Goal: Task Accomplishment & Management: Manage account settings

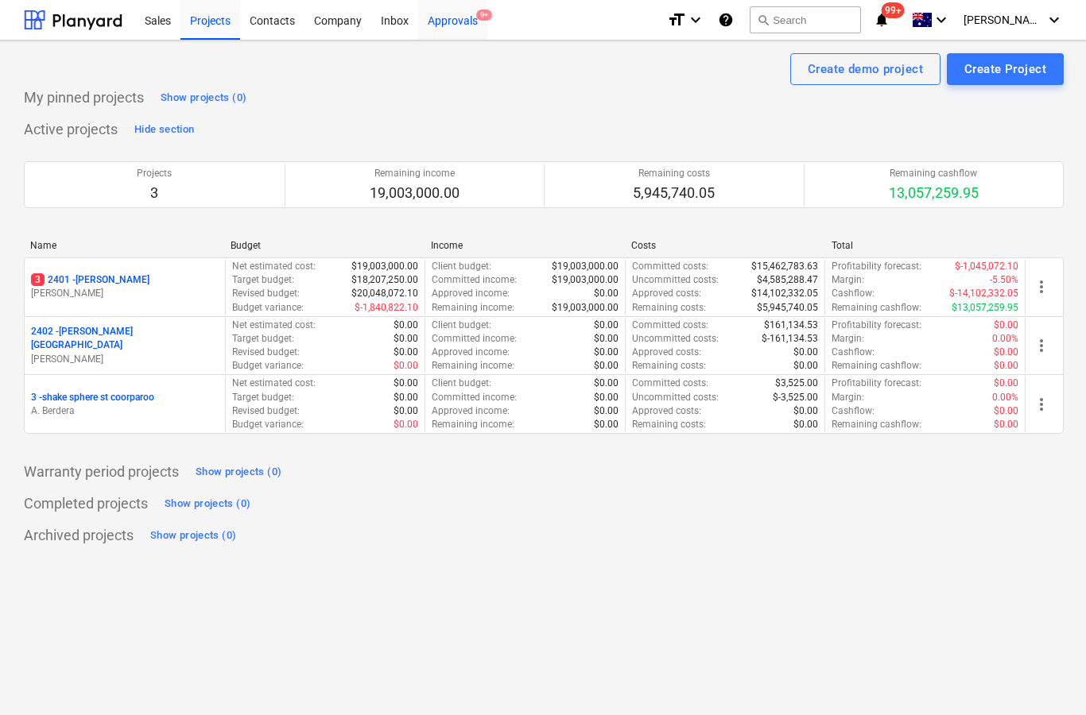
click at [463, 26] on div "Approvals 9+" at bounding box center [452, 19] width 69 height 41
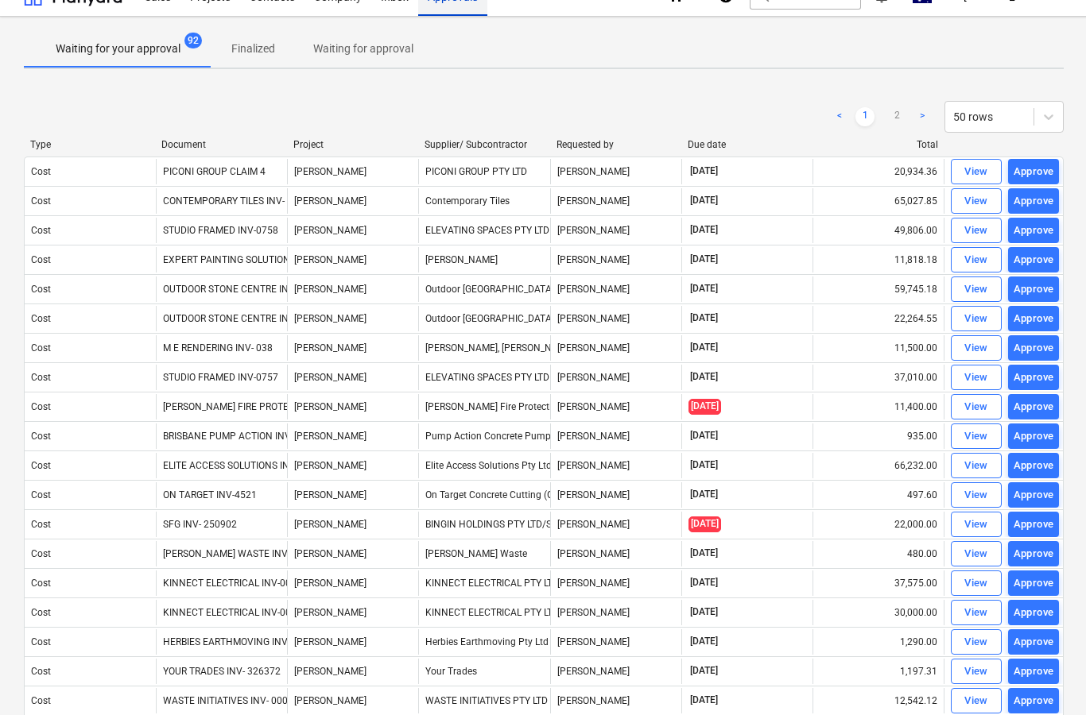
scroll to position [23, 0]
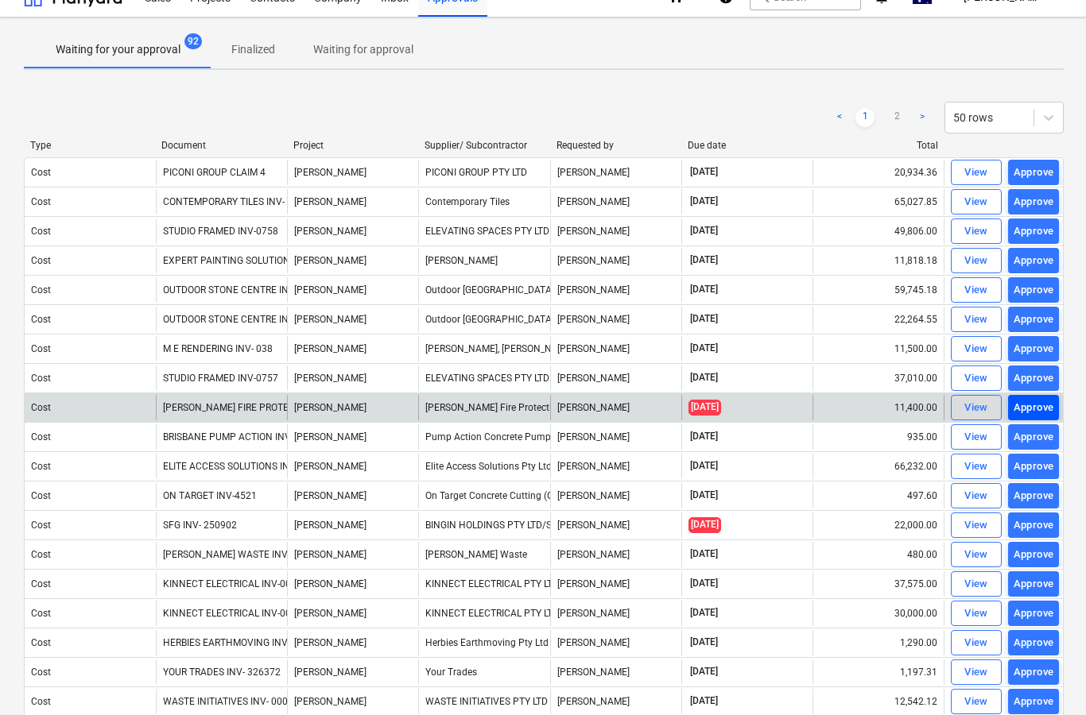
click at [1030, 412] on div "Approve" at bounding box center [1033, 408] width 41 height 18
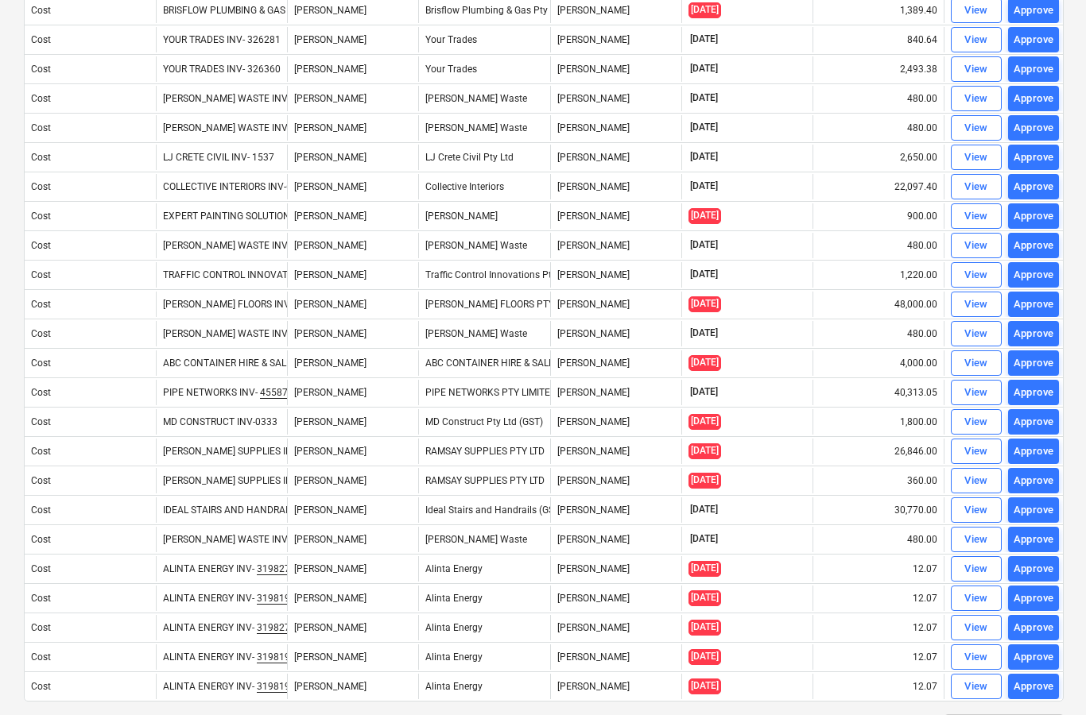
scroll to position [963, 0]
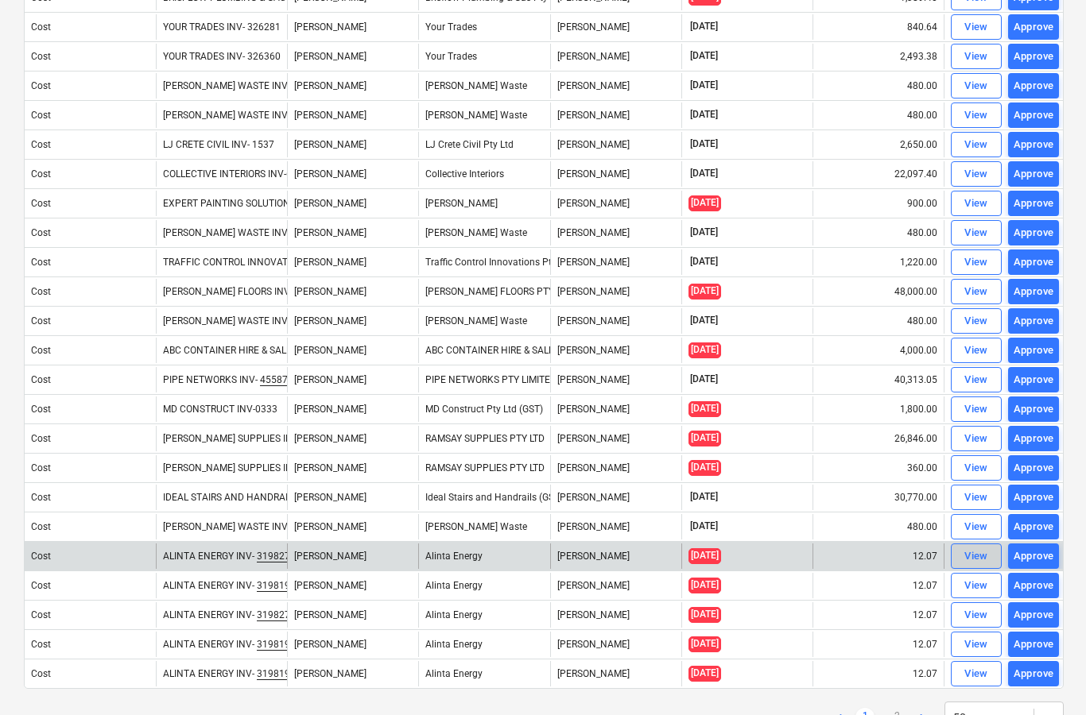
click at [982, 554] on div "View" at bounding box center [976, 557] width 24 height 18
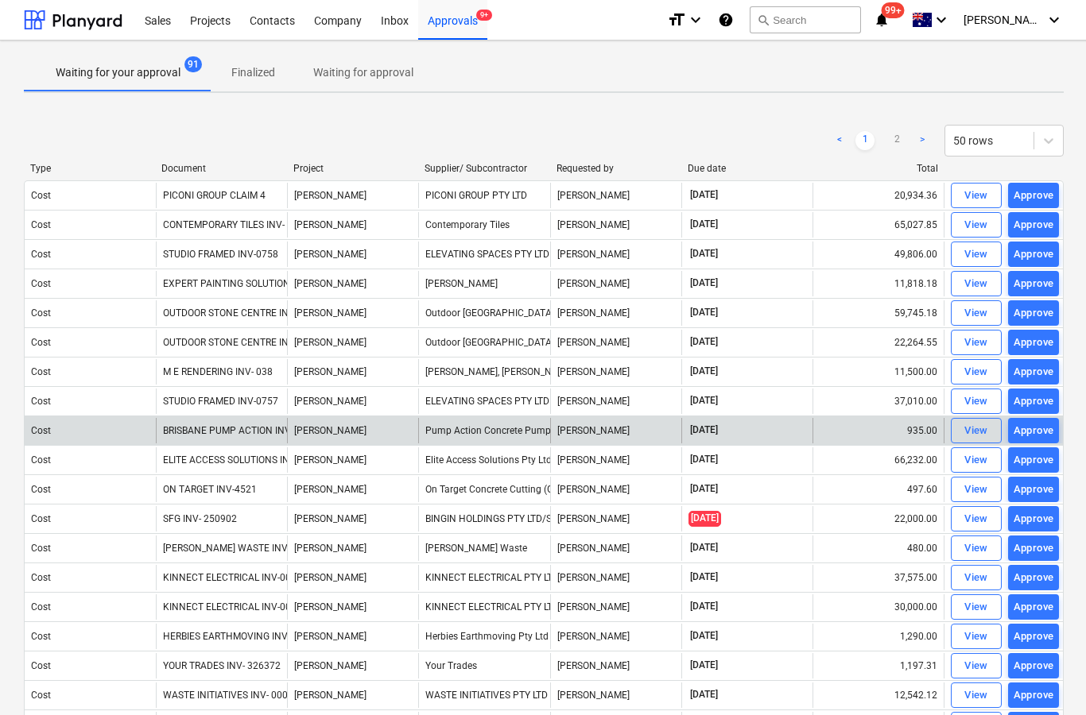
scroll to position [64, 0]
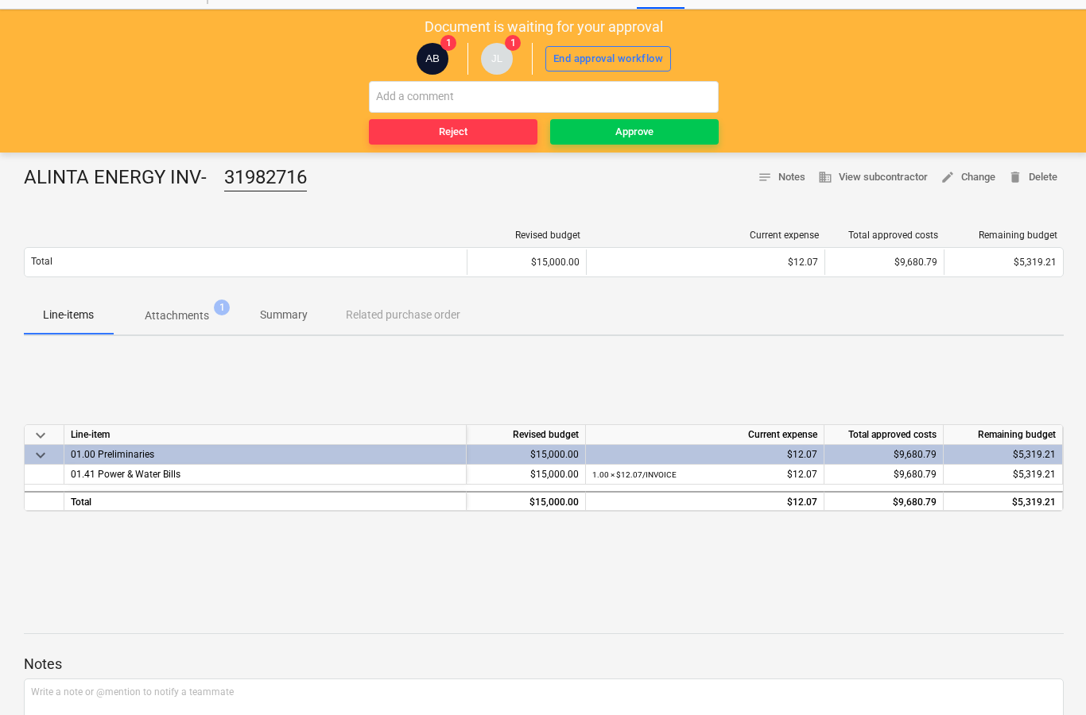
click at [172, 315] on p "Attachments" at bounding box center [177, 316] width 64 height 17
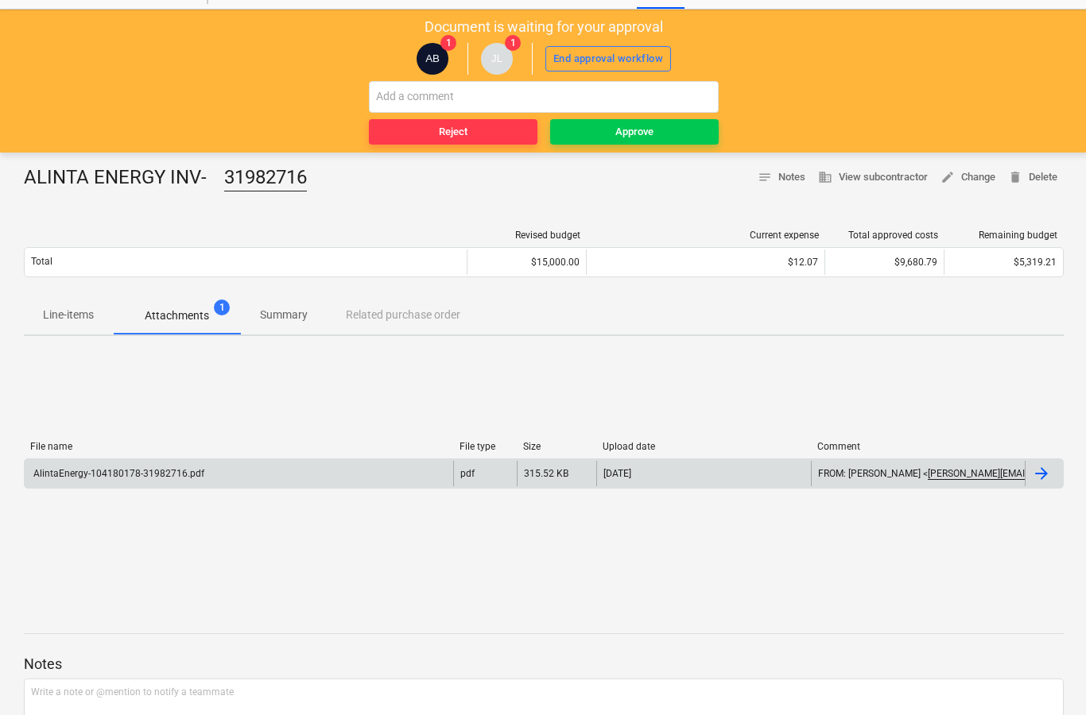
click at [1052, 480] on div at bounding box center [1044, 473] width 38 height 25
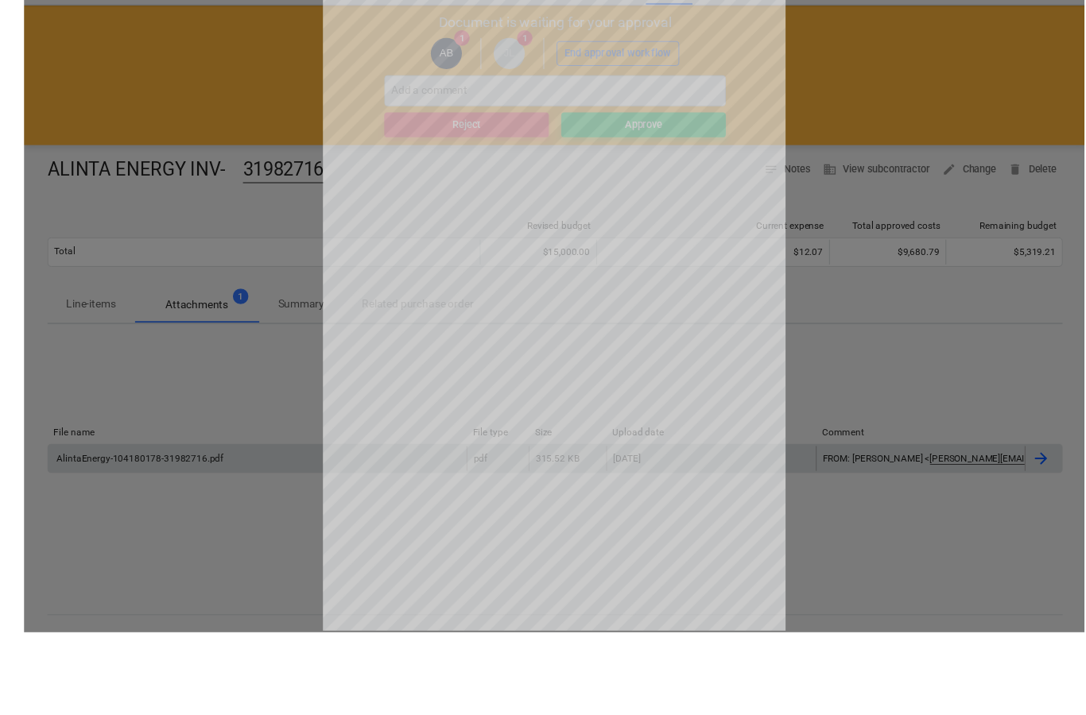
scroll to position [181, 0]
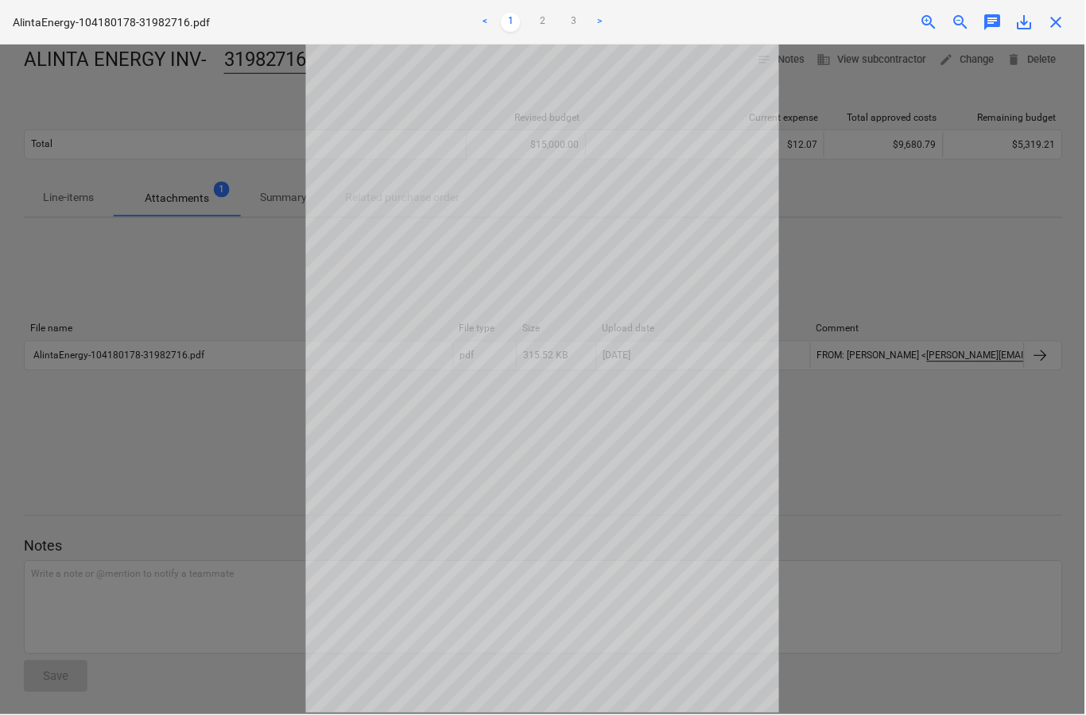
click at [1052, 26] on span "close" at bounding box center [1057, 22] width 19 height 19
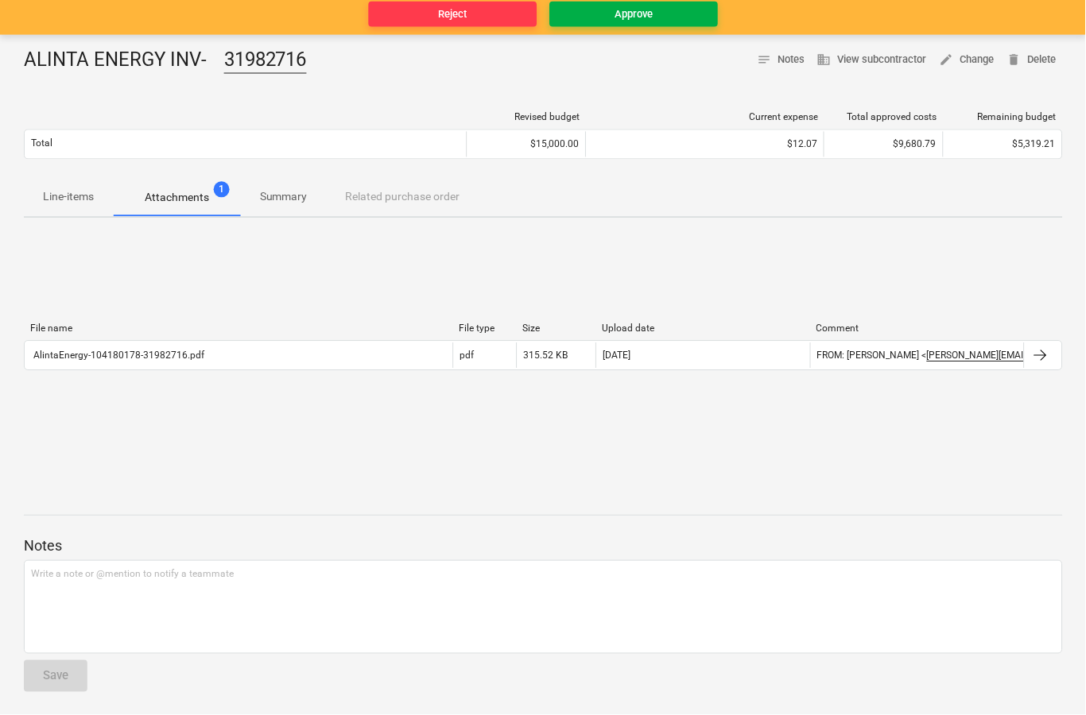
click at [623, 22] on button "Approve" at bounding box center [634, 14] width 169 height 25
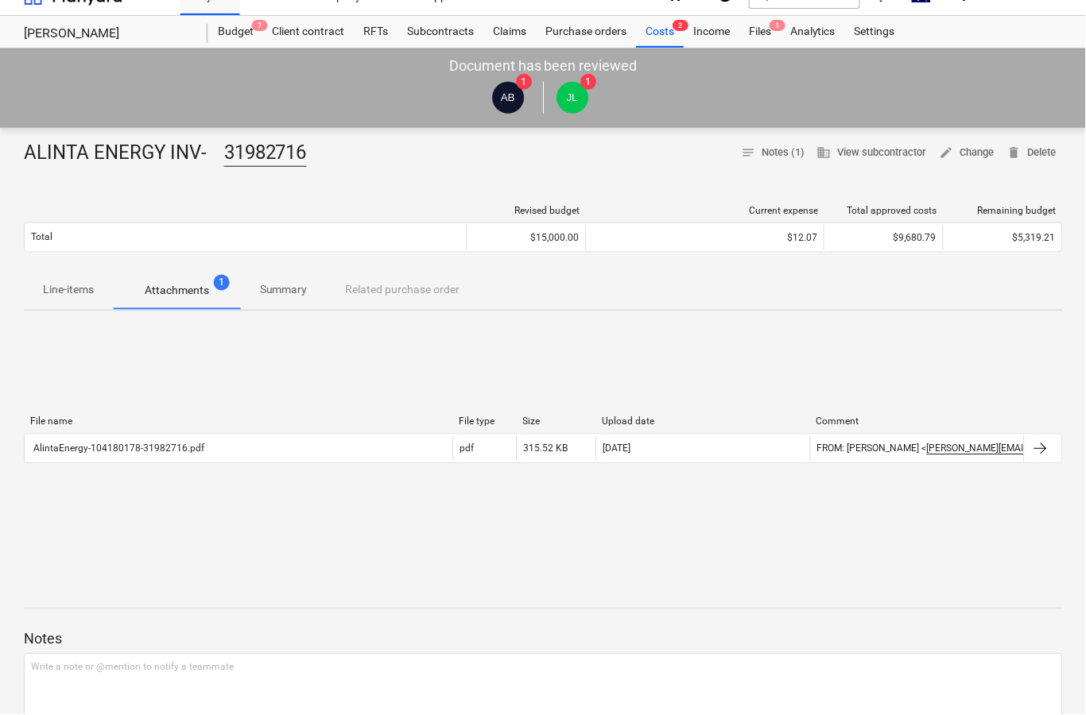
scroll to position [0, 0]
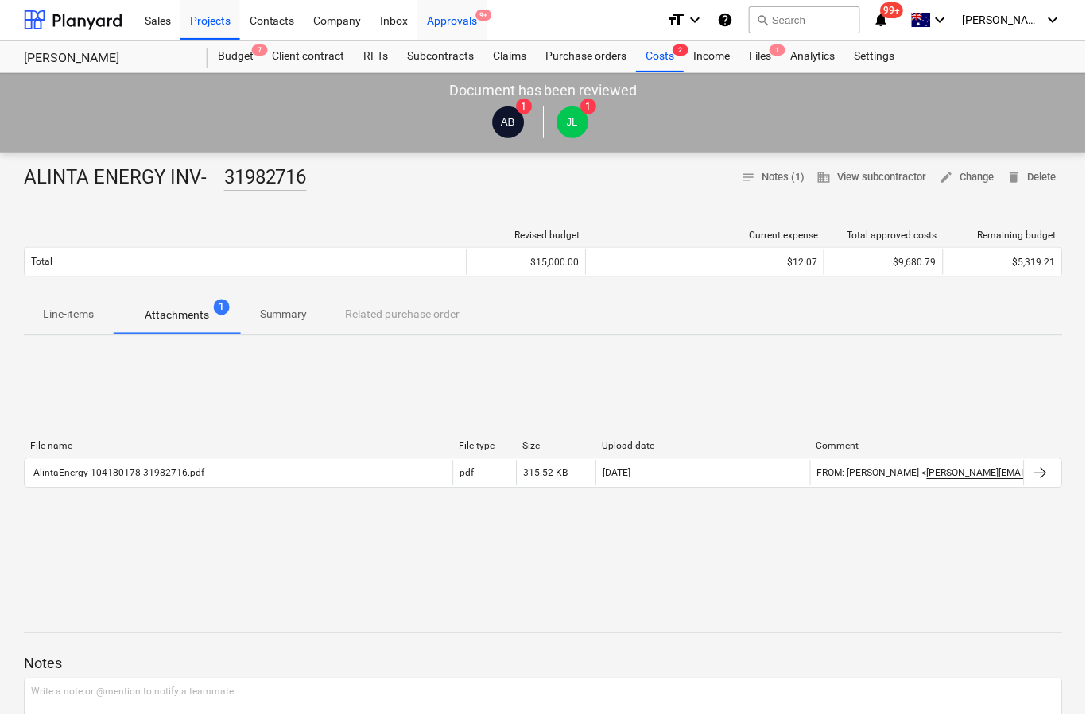
click at [453, 28] on div "Approvals 9+" at bounding box center [452, 19] width 69 height 41
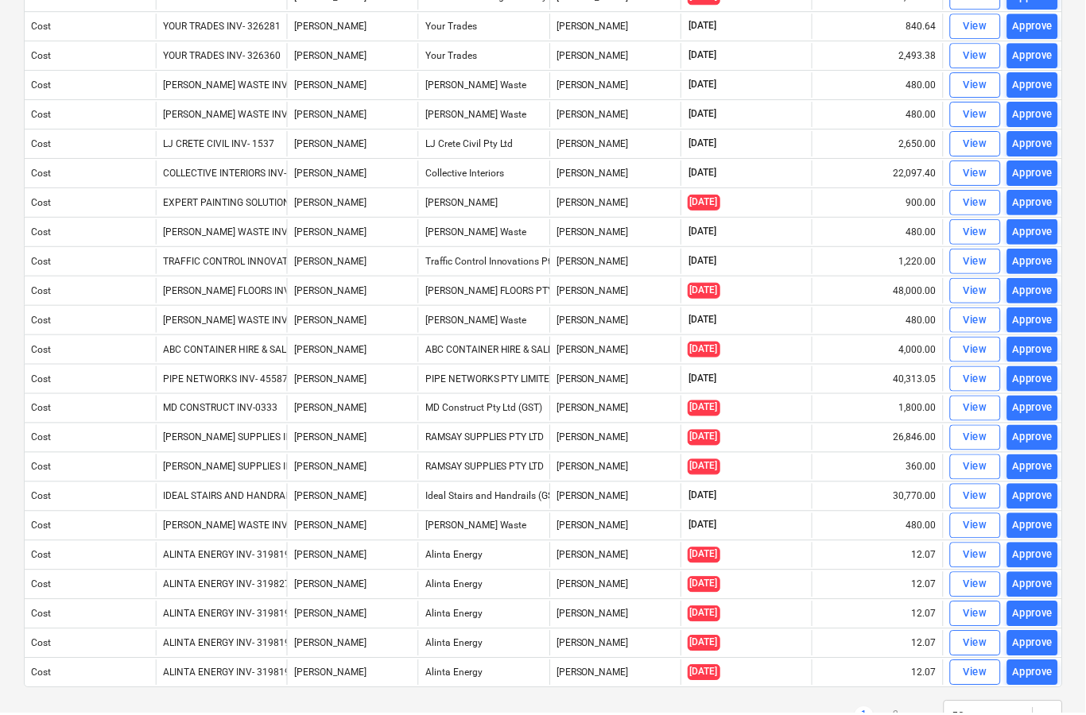
scroll to position [961, 0]
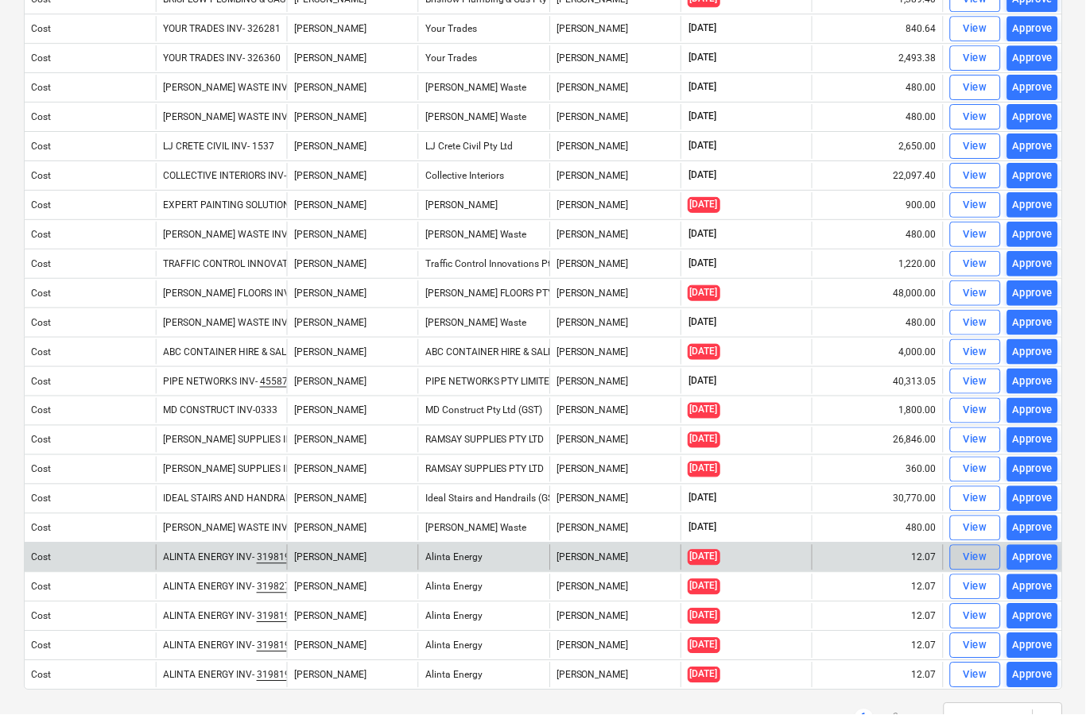
click at [973, 560] on div "View" at bounding box center [976, 558] width 24 height 18
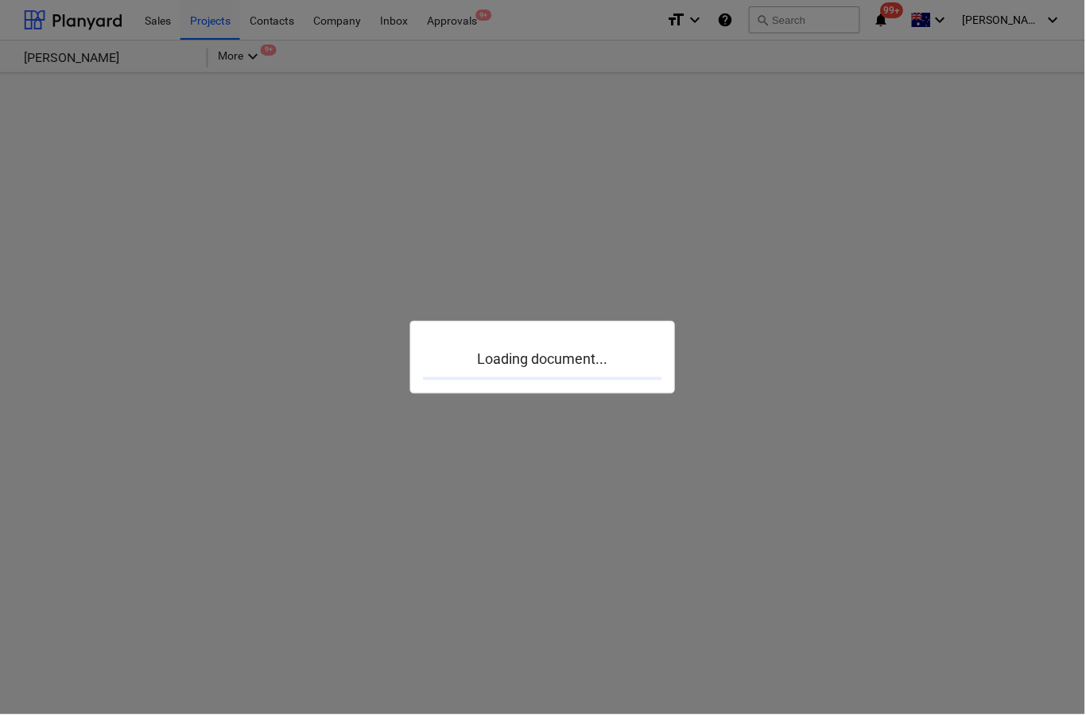
scroll to position [62, 0]
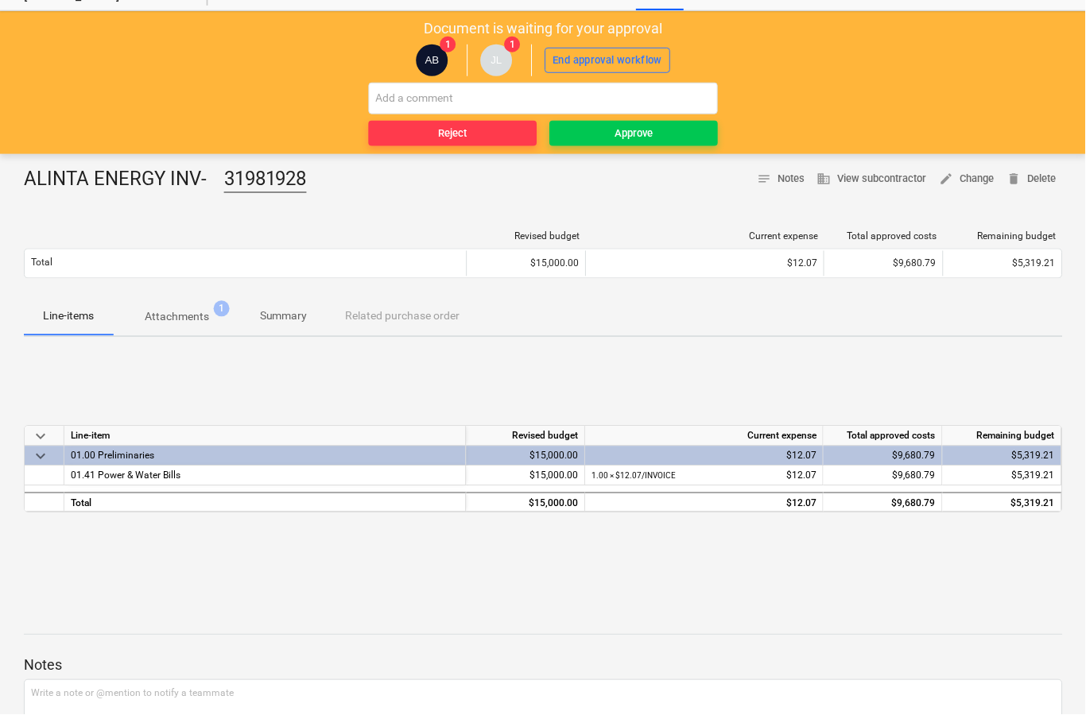
click at [188, 318] on p "Attachments" at bounding box center [177, 317] width 64 height 17
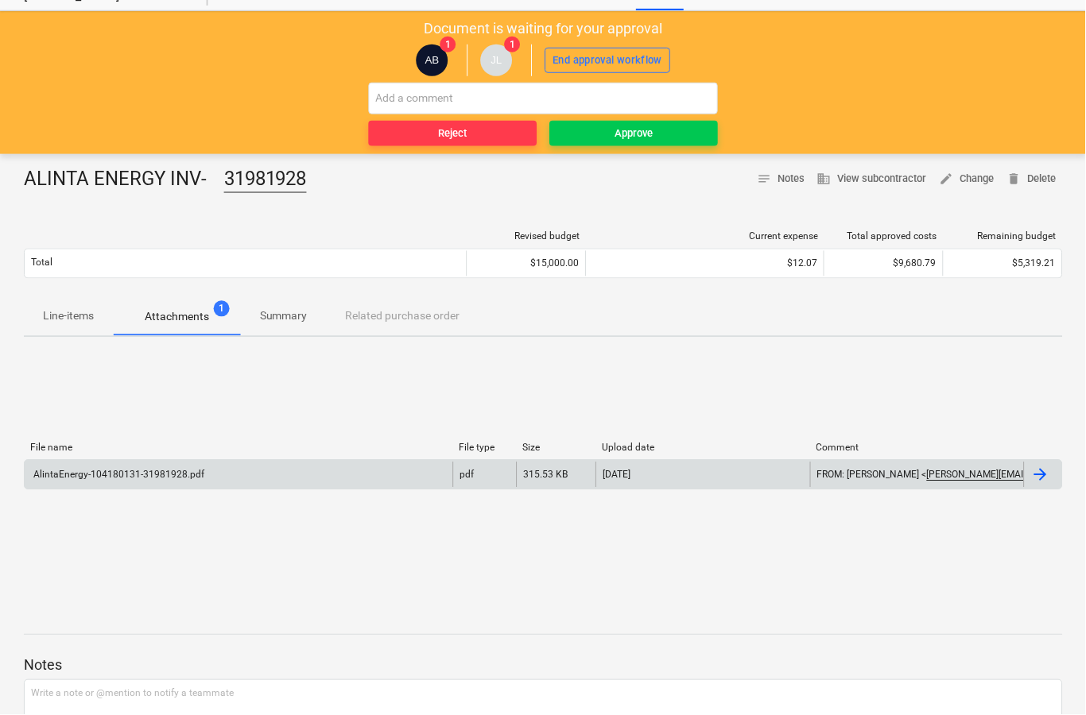
click at [1054, 469] on div at bounding box center [1044, 475] width 38 height 25
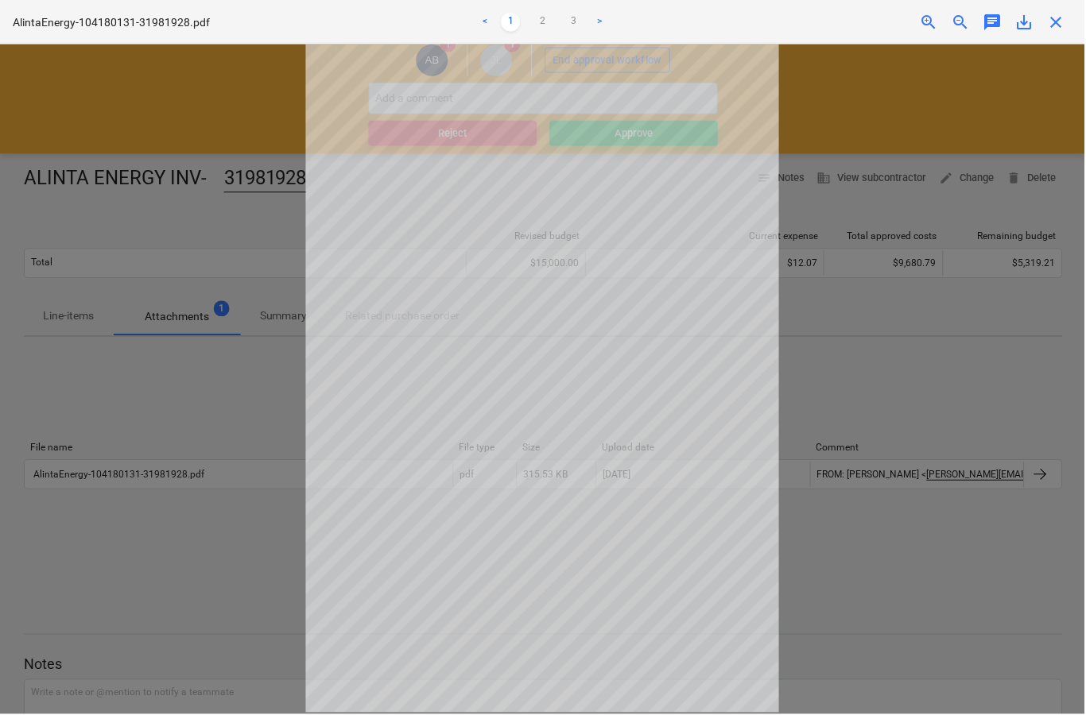
click at [1064, 25] on span "close" at bounding box center [1057, 22] width 19 height 19
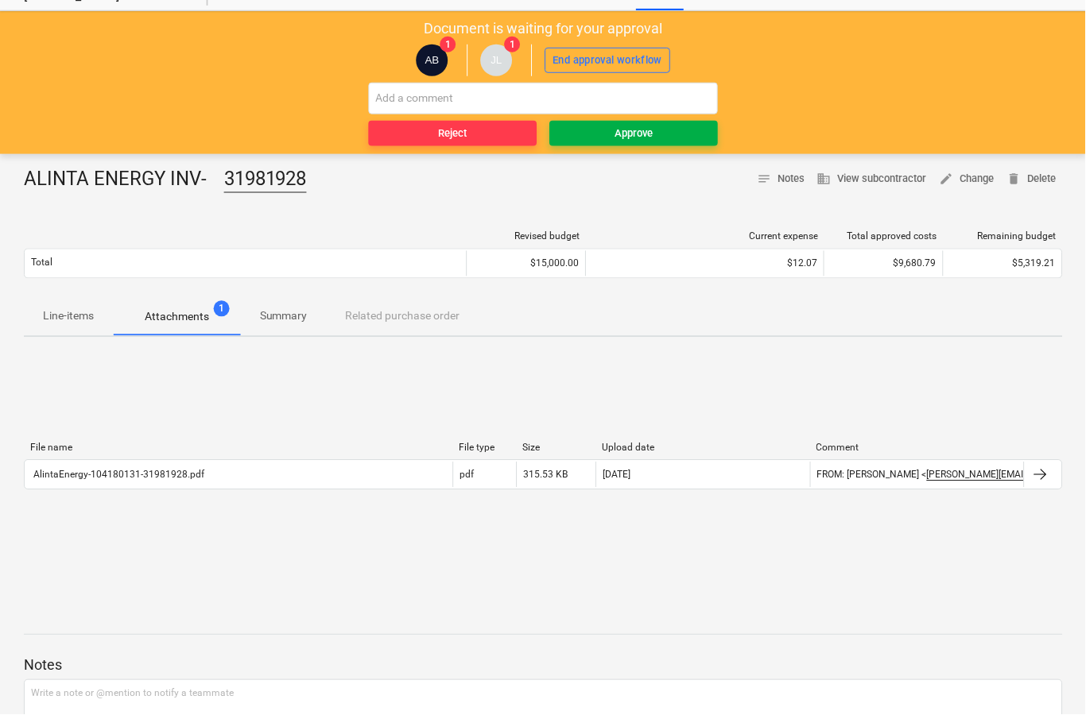
click at [697, 136] on span "Approve" at bounding box center [634, 134] width 156 height 18
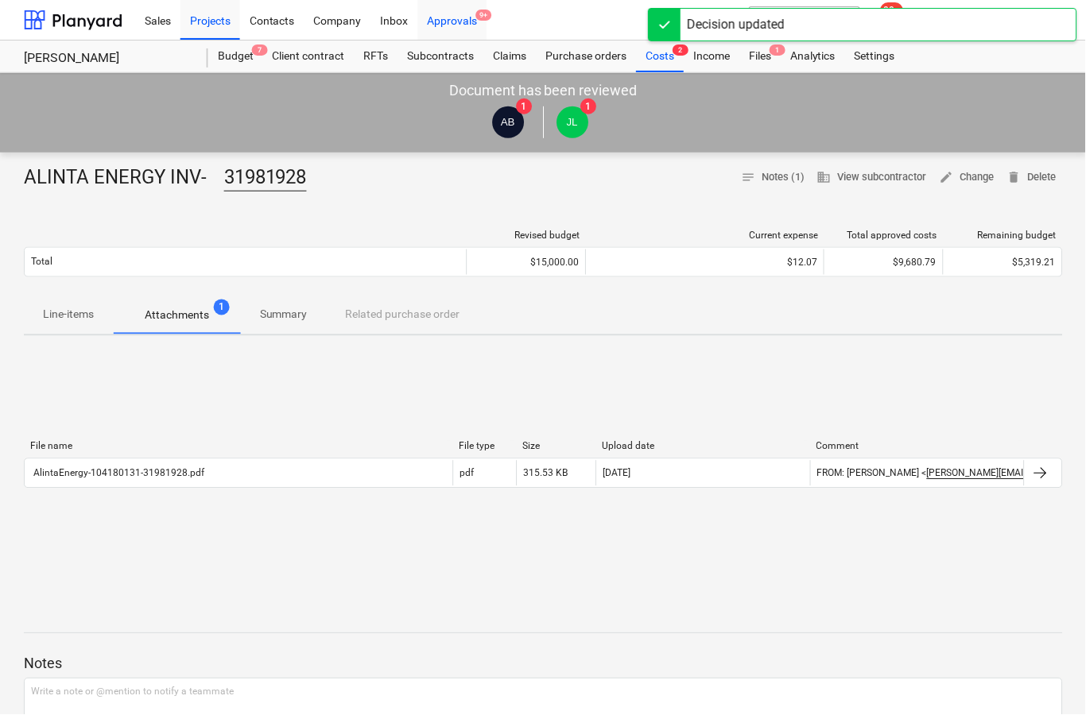
click at [478, 25] on div "Approvals 9+" at bounding box center [452, 19] width 69 height 41
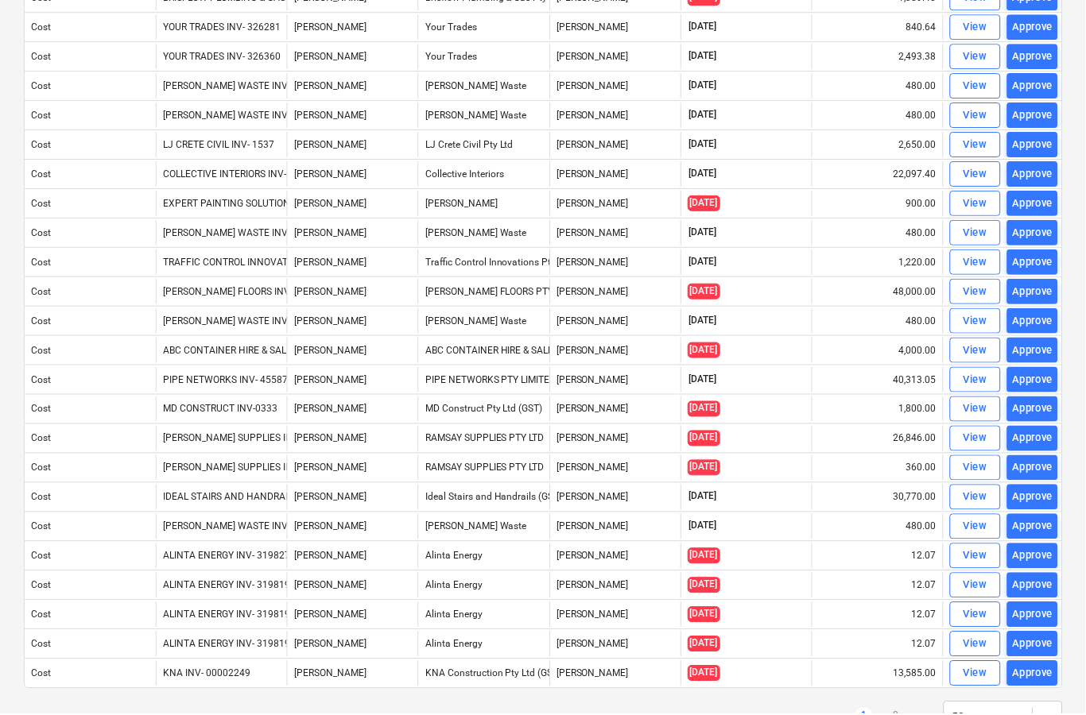
scroll to position [961, 0]
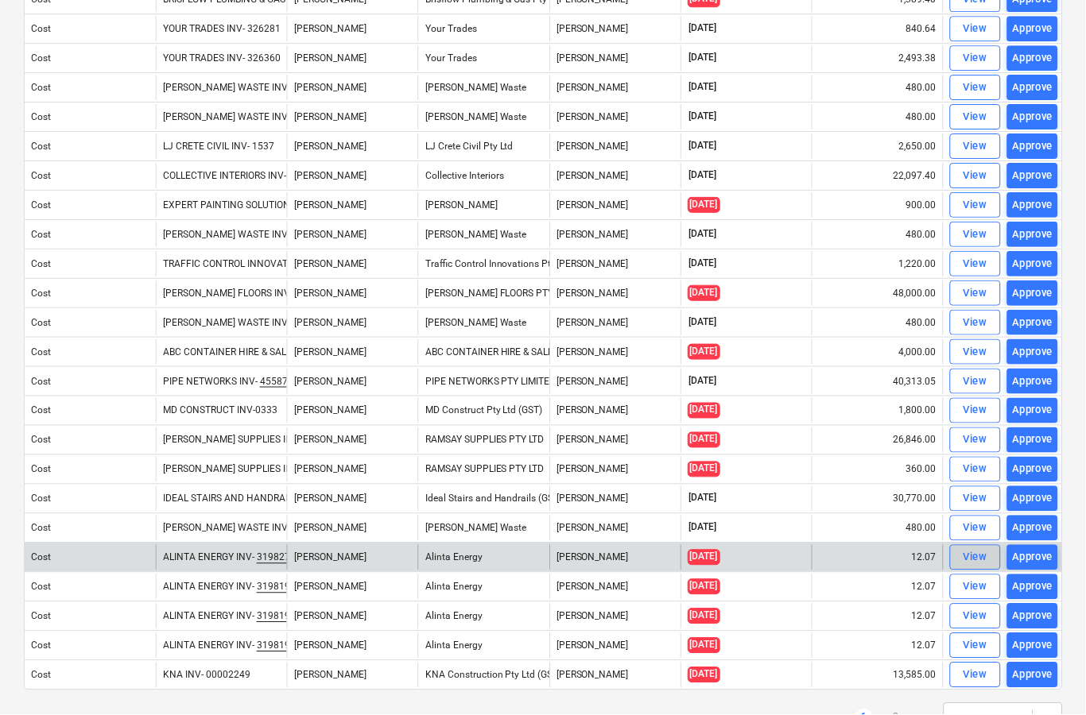
click at [979, 552] on div "View" at bounding box center [976, 558] width 24 height 18
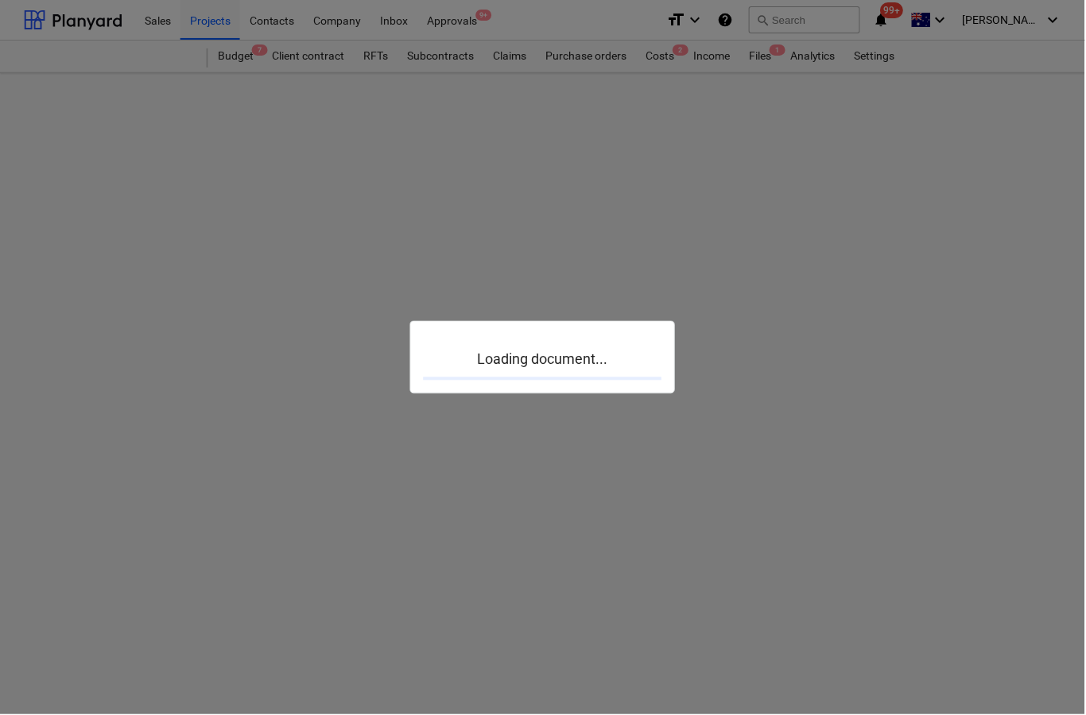
scroll to position [62, 0]
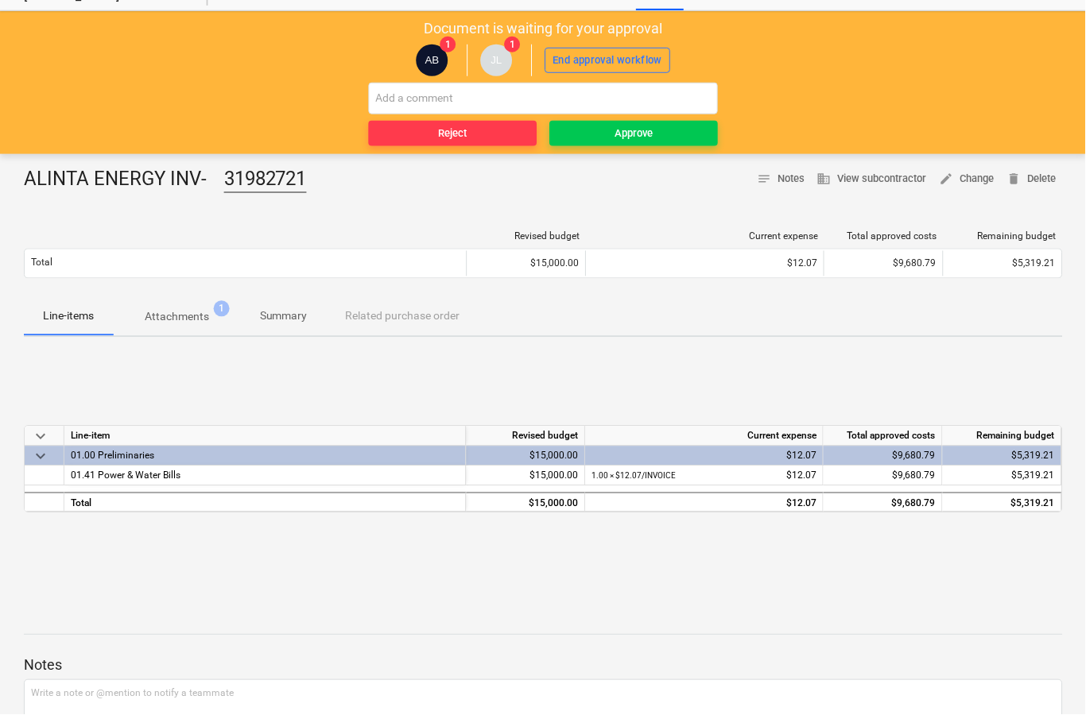
click at [189, 319] on p "Attachments" at bounding box center [177, 317] width 64 height 17
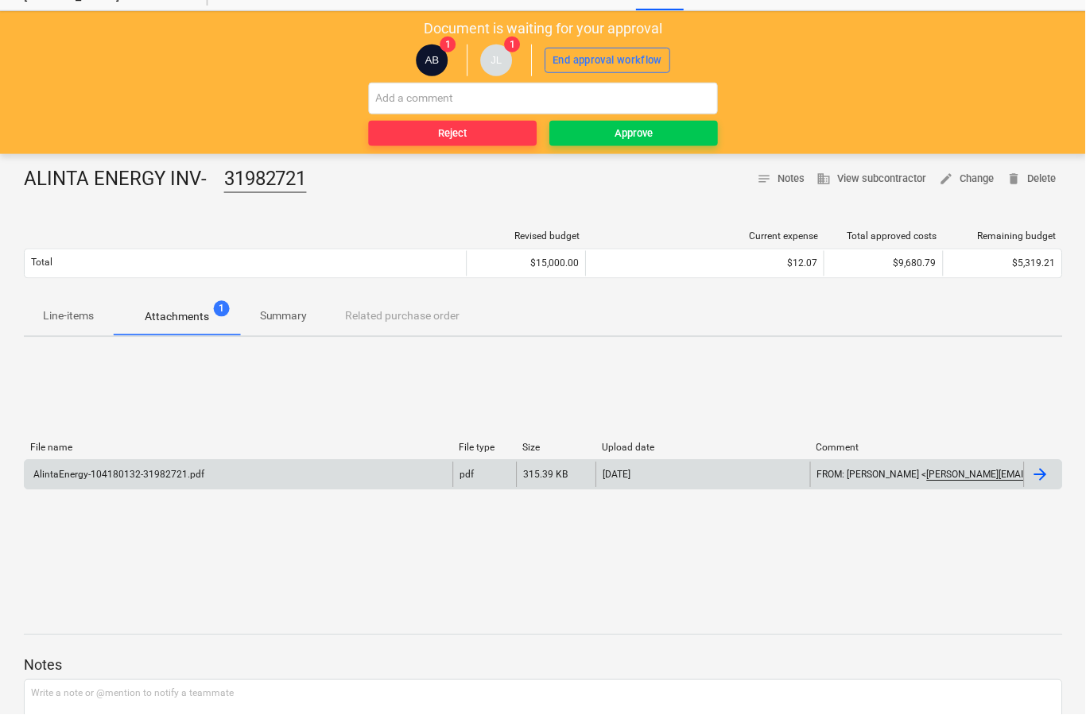
click at [1047, 472] on div at bounding box center [1041, 475] width 19 height 19
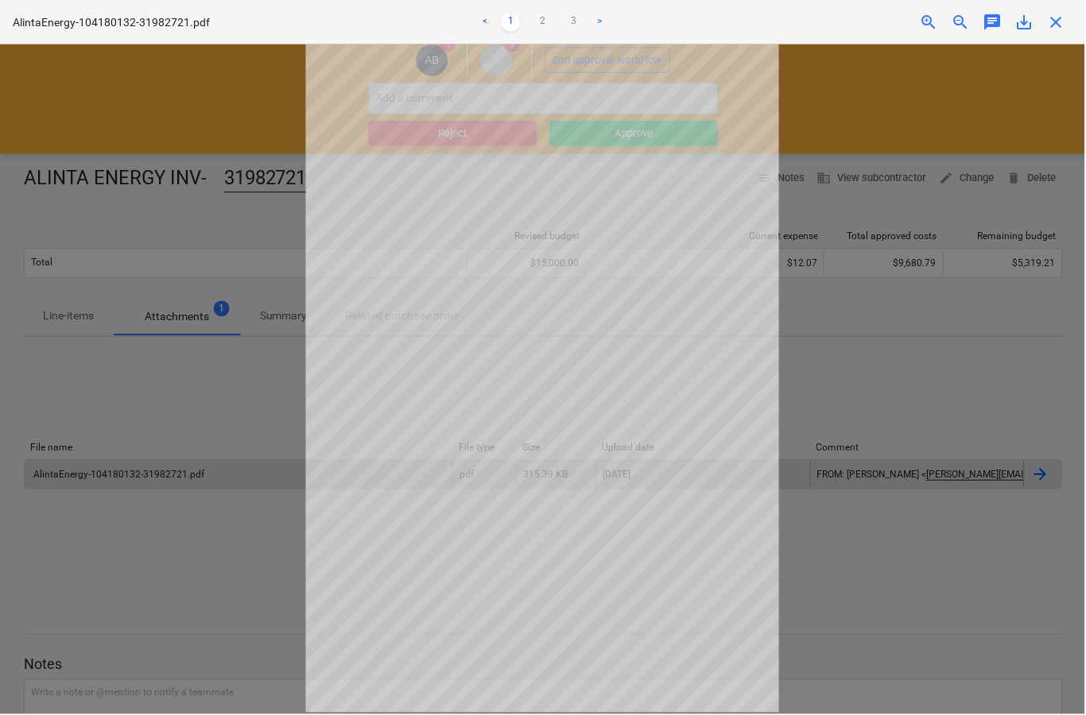
click at [1067, 15] on span "close" at bounding box center [1057, 22] width 19 height 19
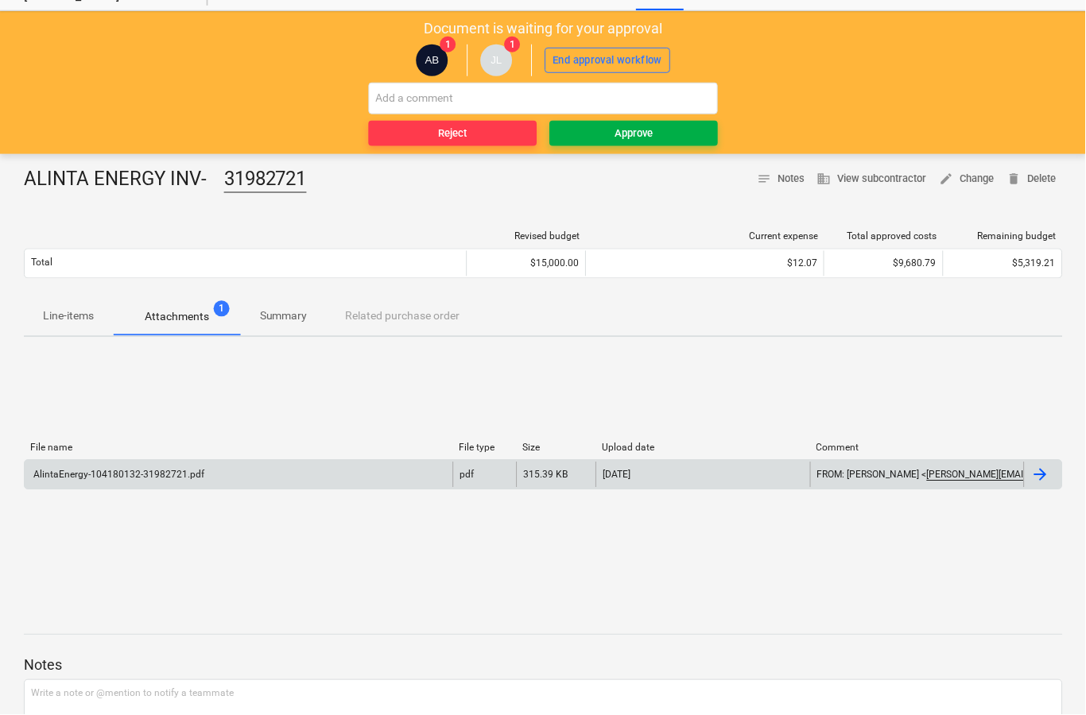
click at [695, 130] on span "Approve" at bounding box center [634, 134] width 156 height 18
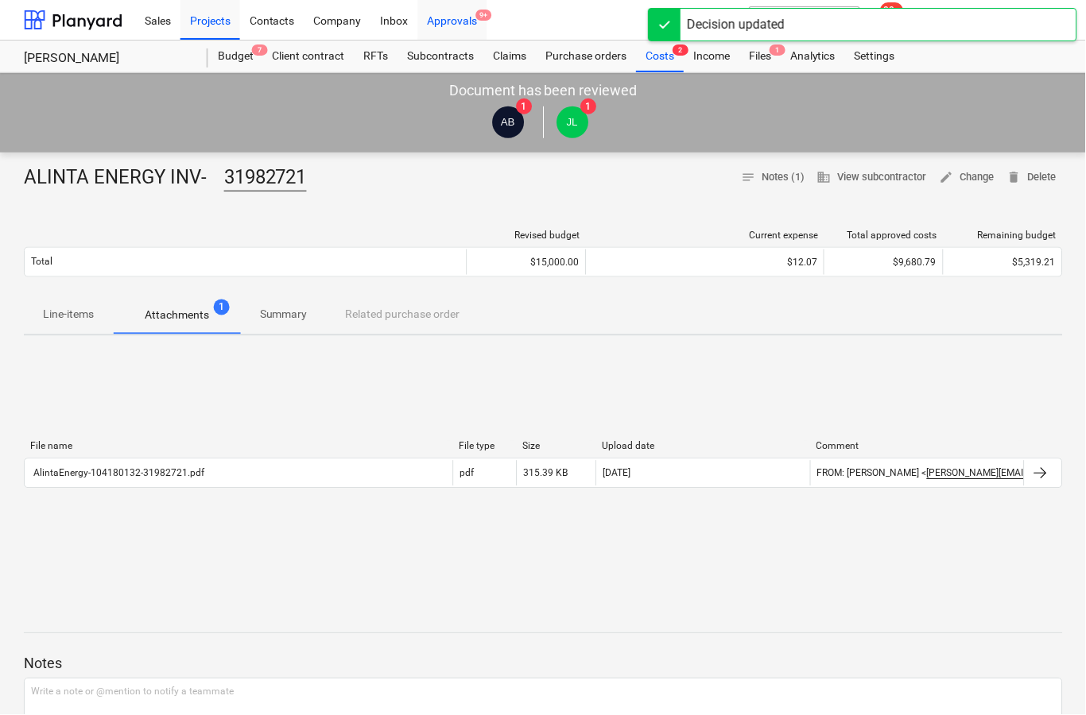
click at [481, 19] on span "9+" at bounding box center [484, 15] width 16 height 11
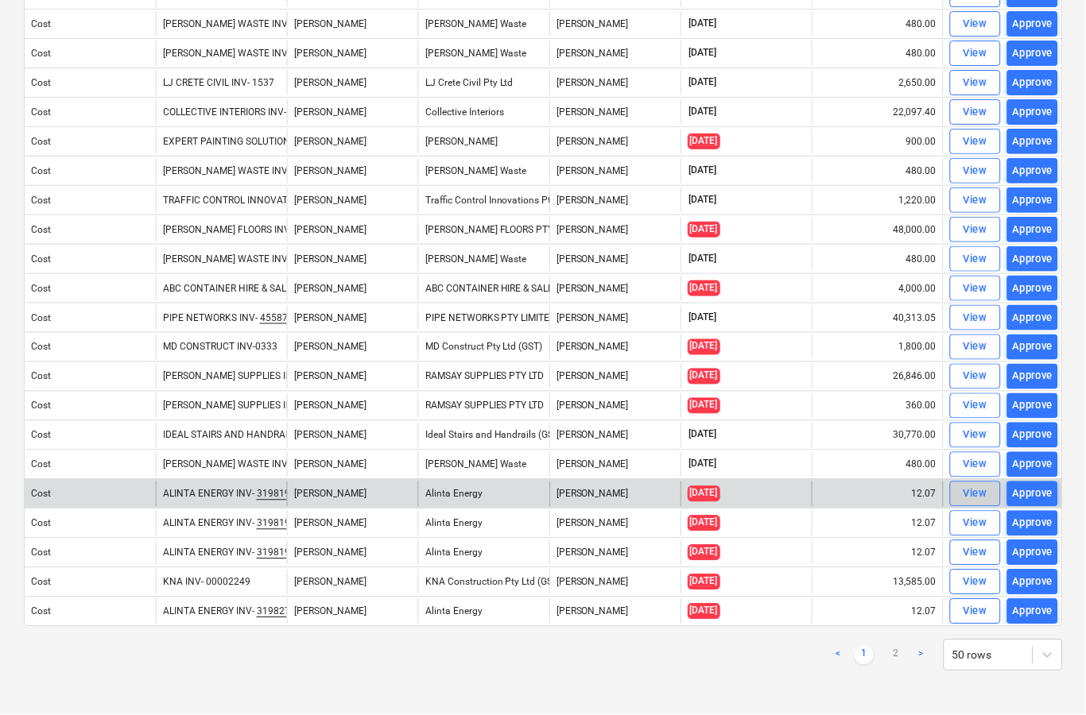
click at [985, 500] on div "View" at bounding box center [976, 495] width 24 height 18
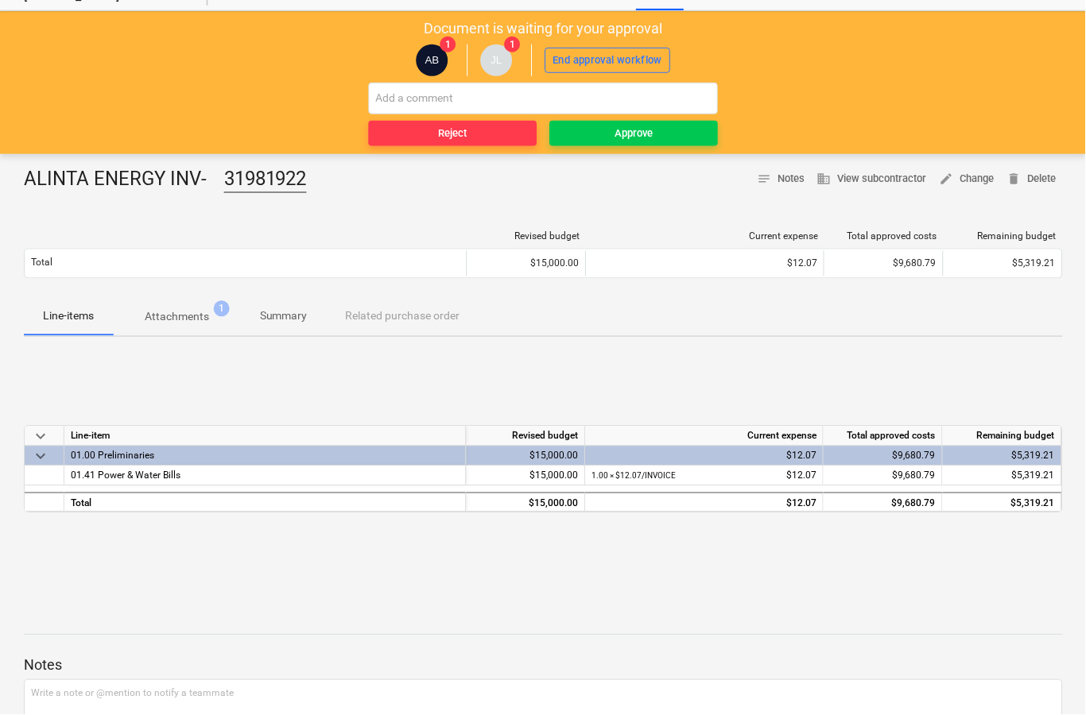
click at [210, 320] on span "Attachments 1" at bounding box center [177, 317] width 90 height 17
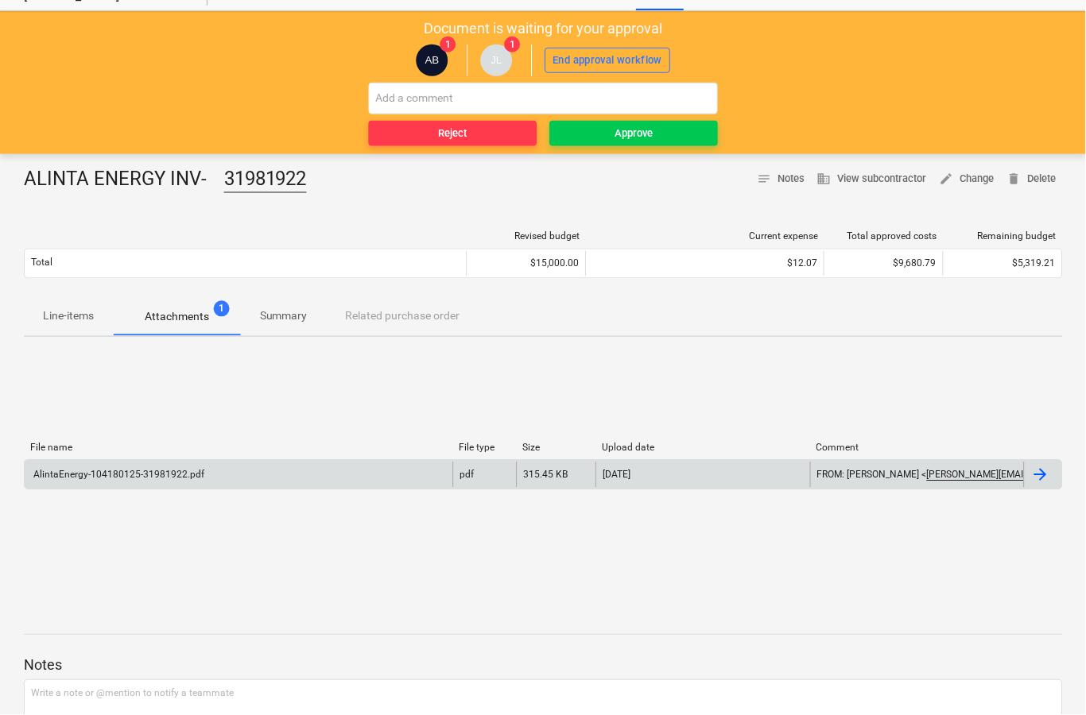
click at [1060, 472] on div at bounding box center [1044, 475] width 38 height 25
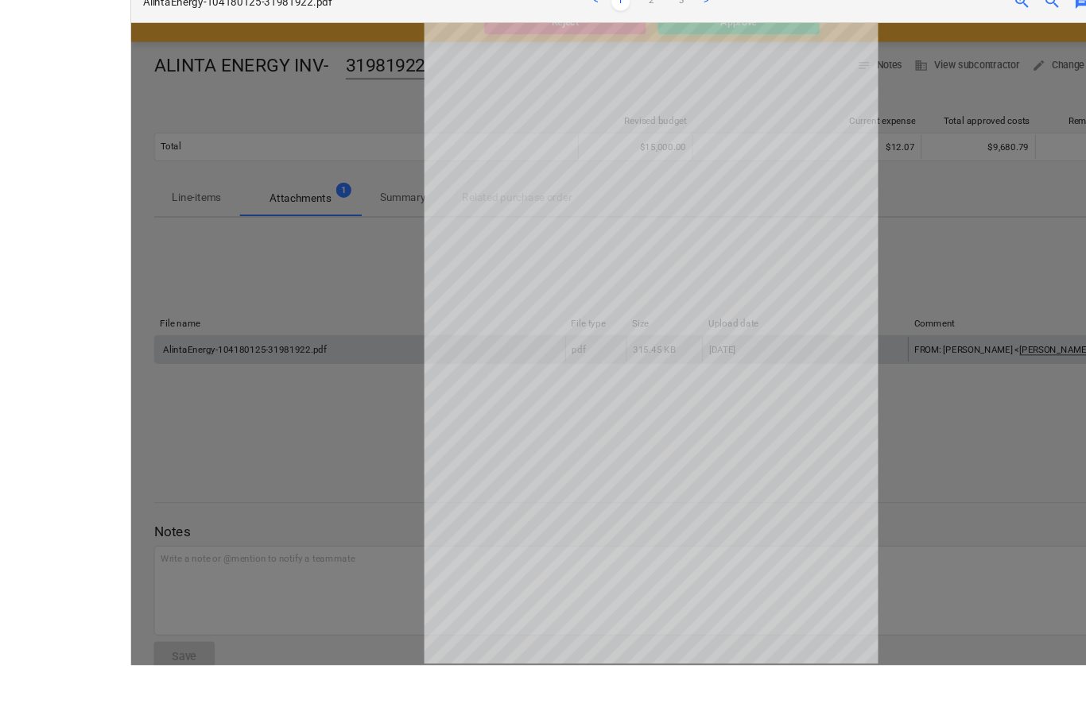
scroll to position [181, 0]
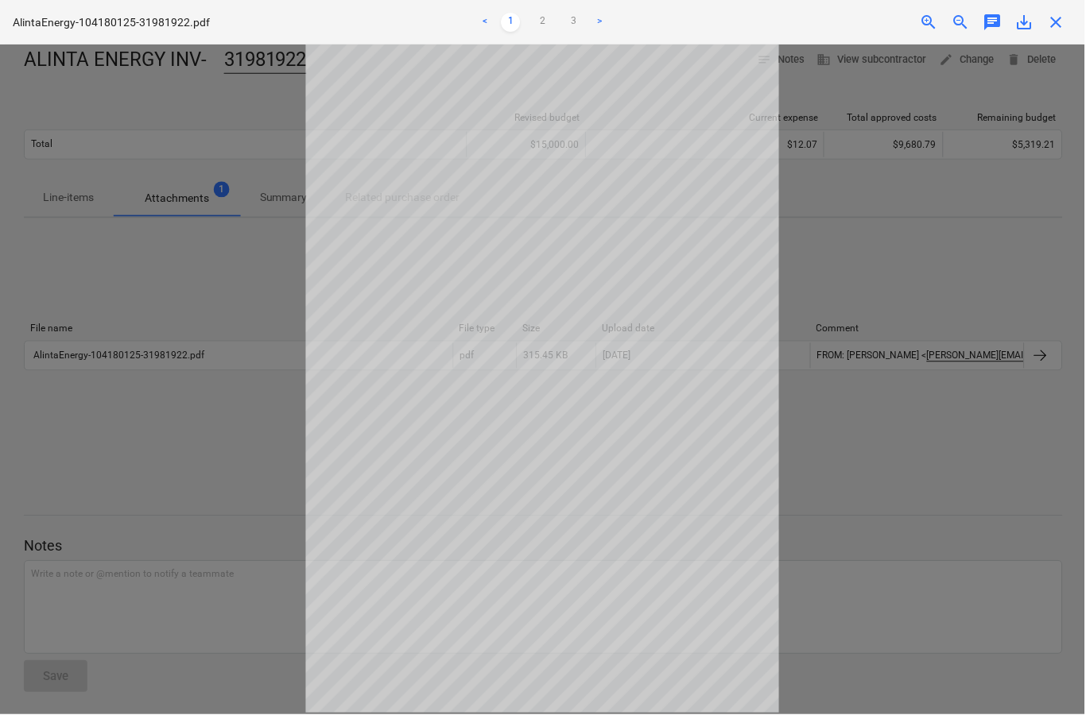
click at [1063, 15] on span "close" at bounding box center [1057, 22] width 19 height 19
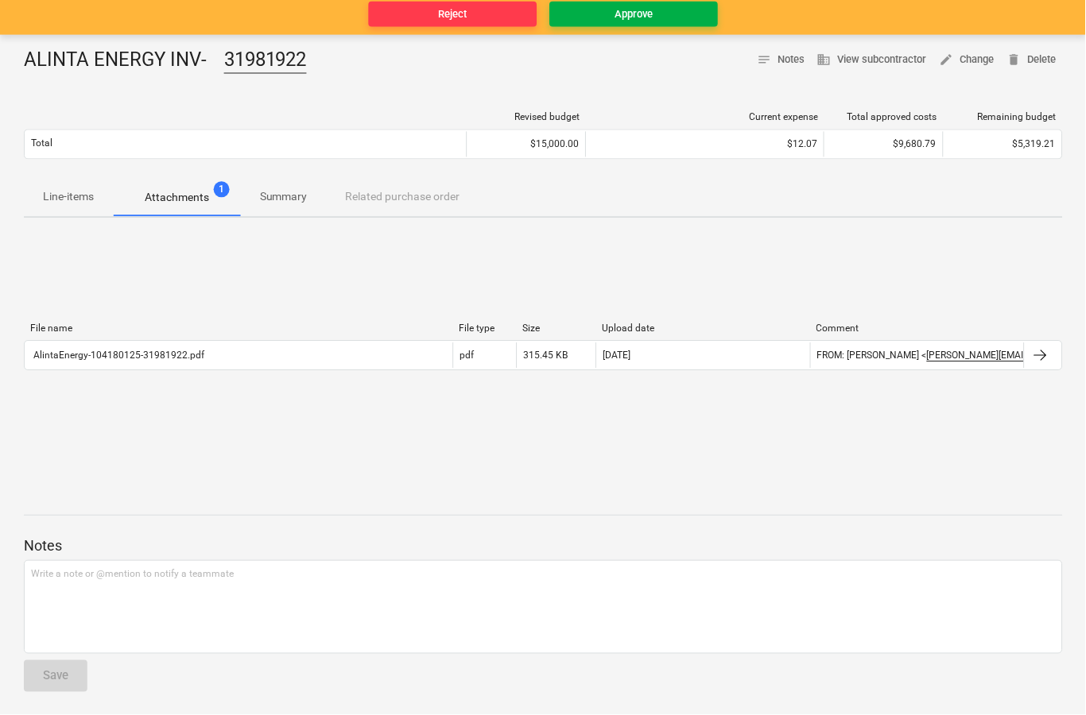
click at [692, 19] on span "Approve" at bounding box center [634, 15] width 156 height 18
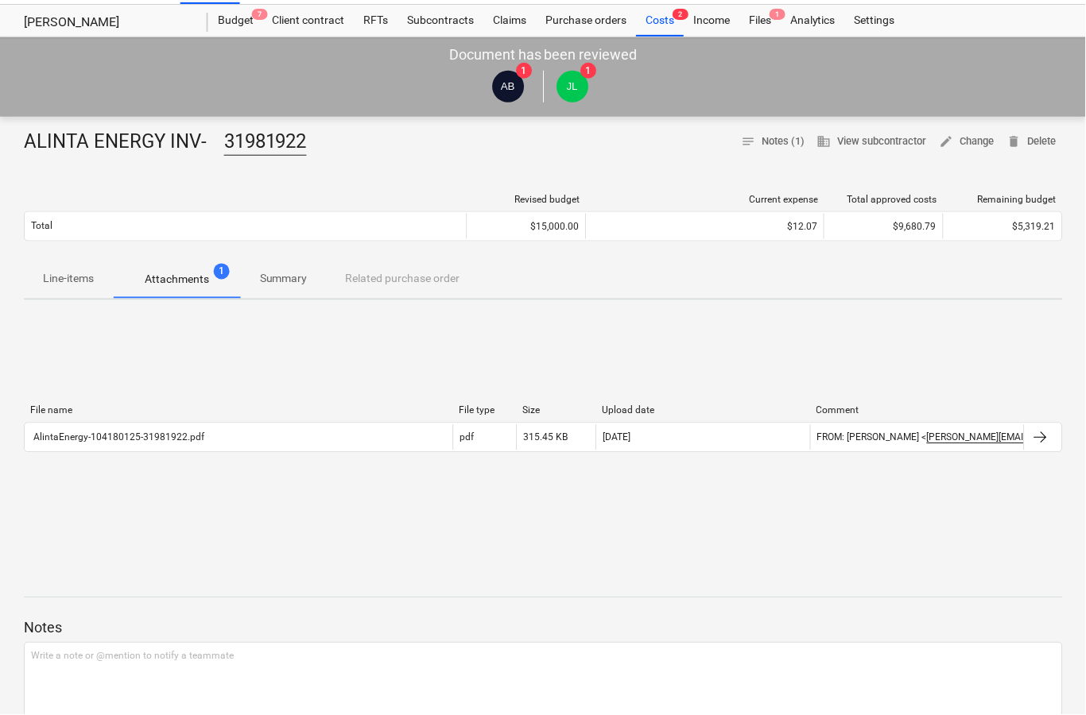
scroll to position [0, 0]
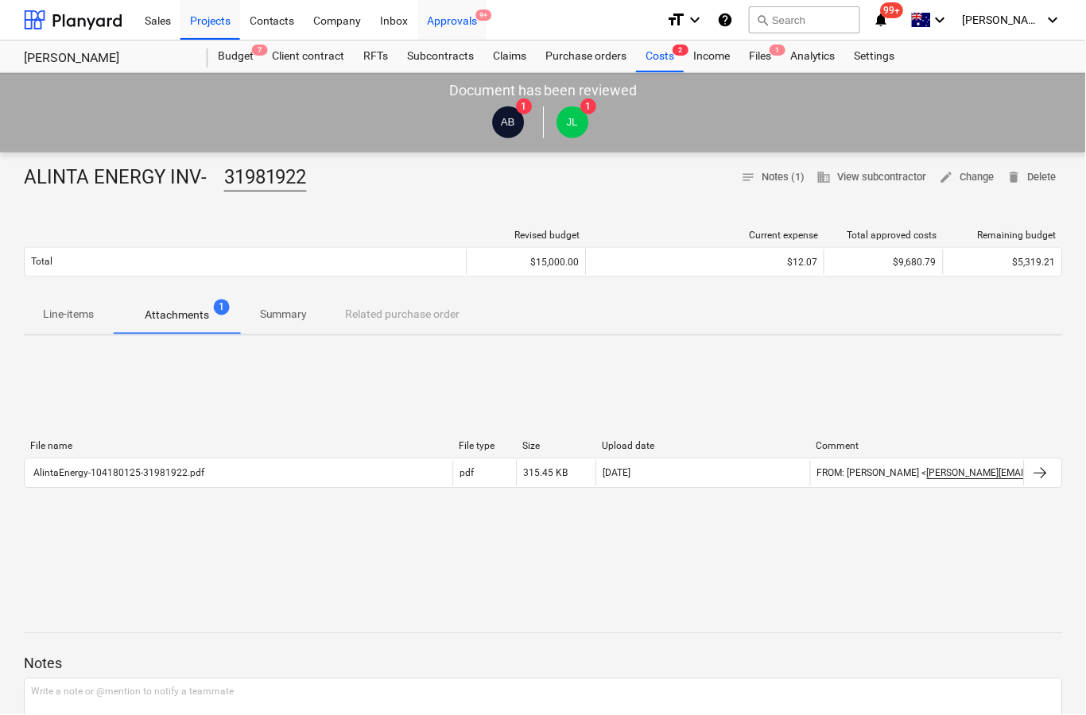
click at [490, 17] on span "9+" at bounding box center [484, 15] width 16 height 11
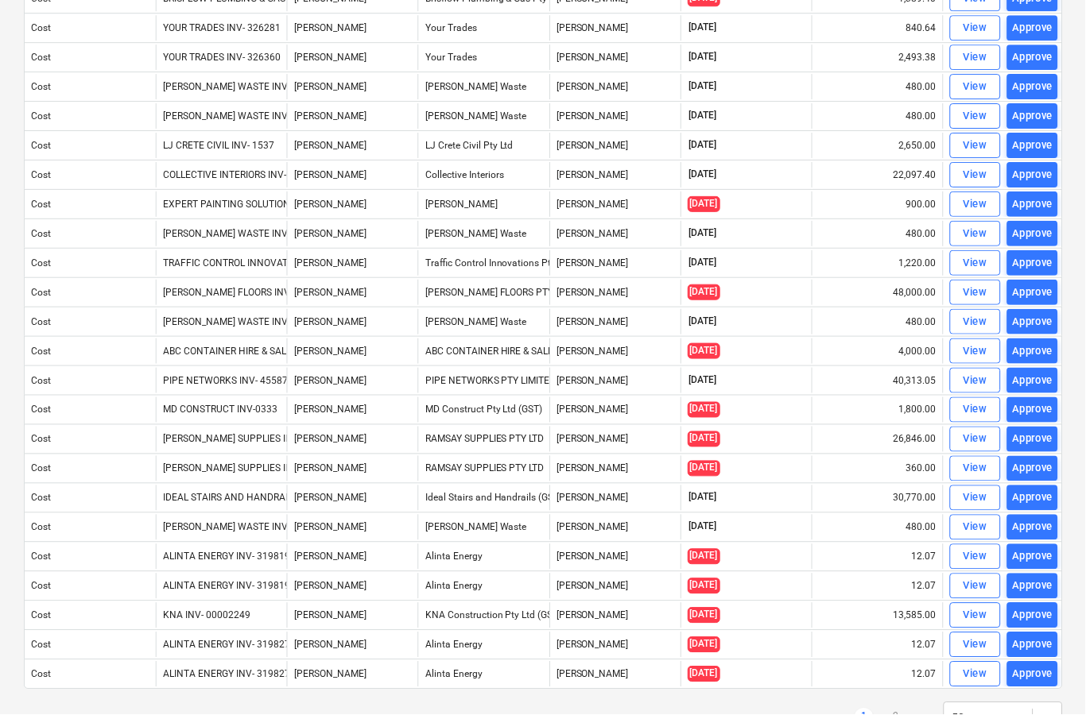
scroll to position [961, 0]
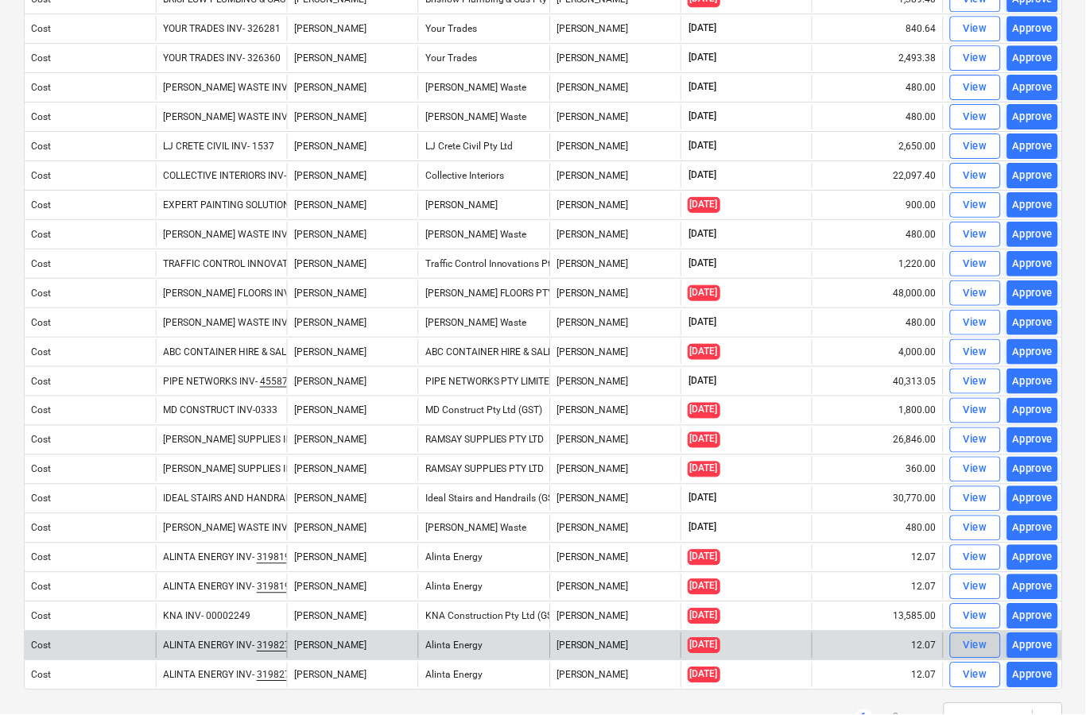
click at [981, 647] on div "View" at bounding box center [976, 647] width 24 height 18
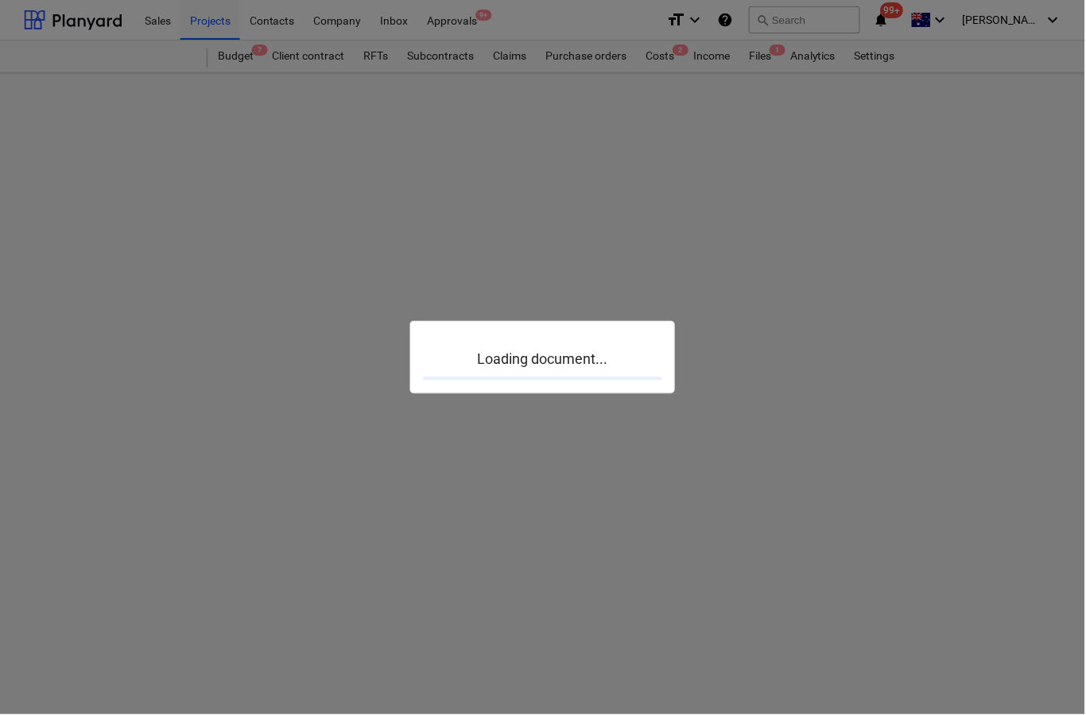
scroll to position [62, 0]
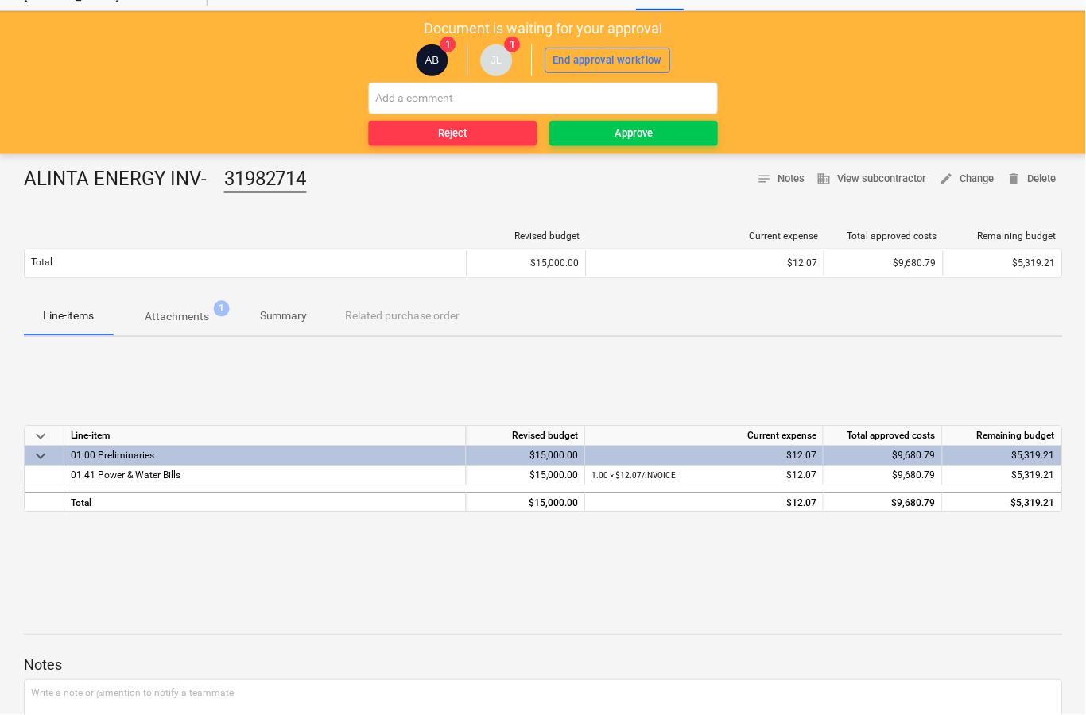
click at [204, 312] on p "Attachments" at bounding box center [177, 317] width 64 height 17
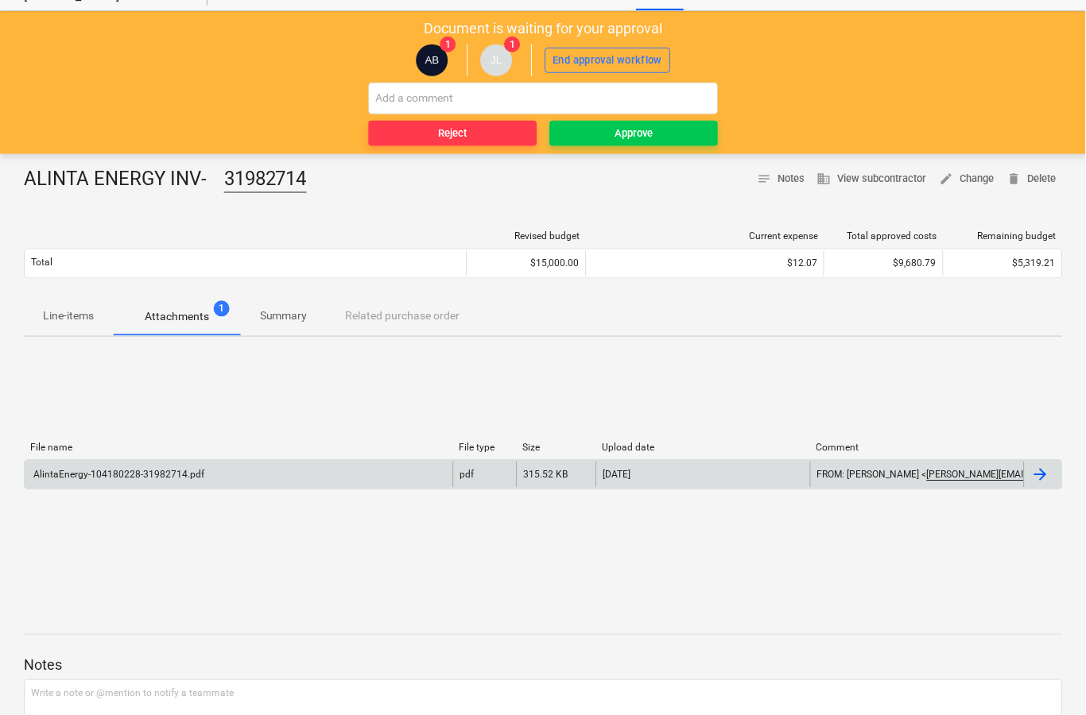
click at [1057, 476] on div at bounding box center [1044, 475] width 38 height 25
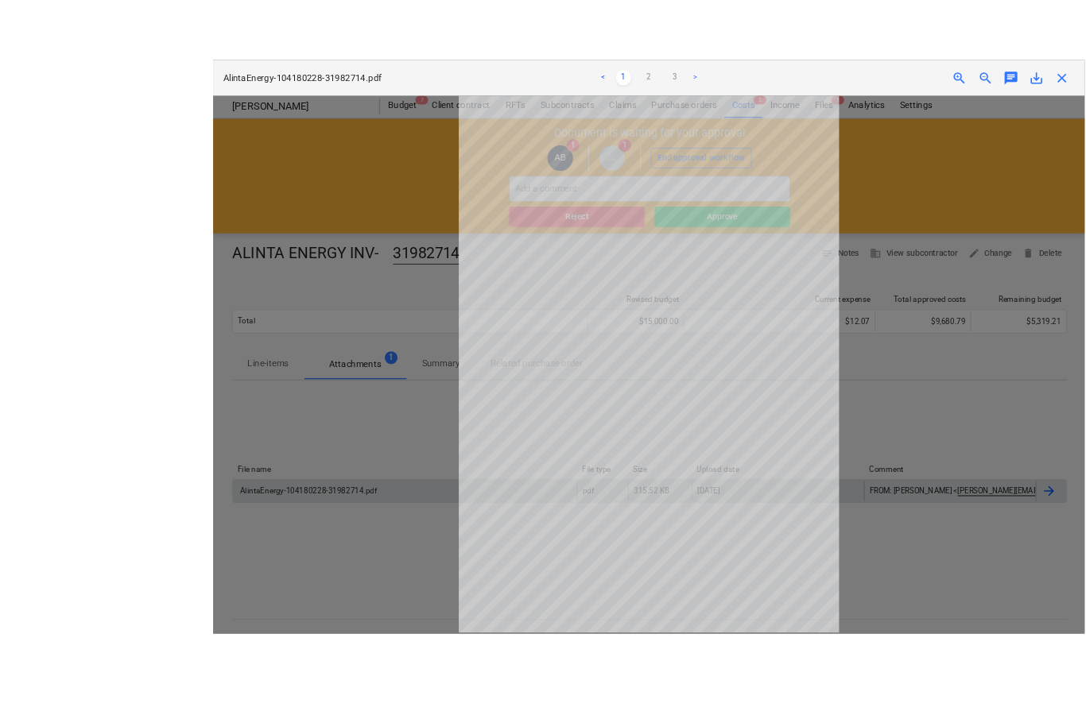
scroll to position [2, 0]
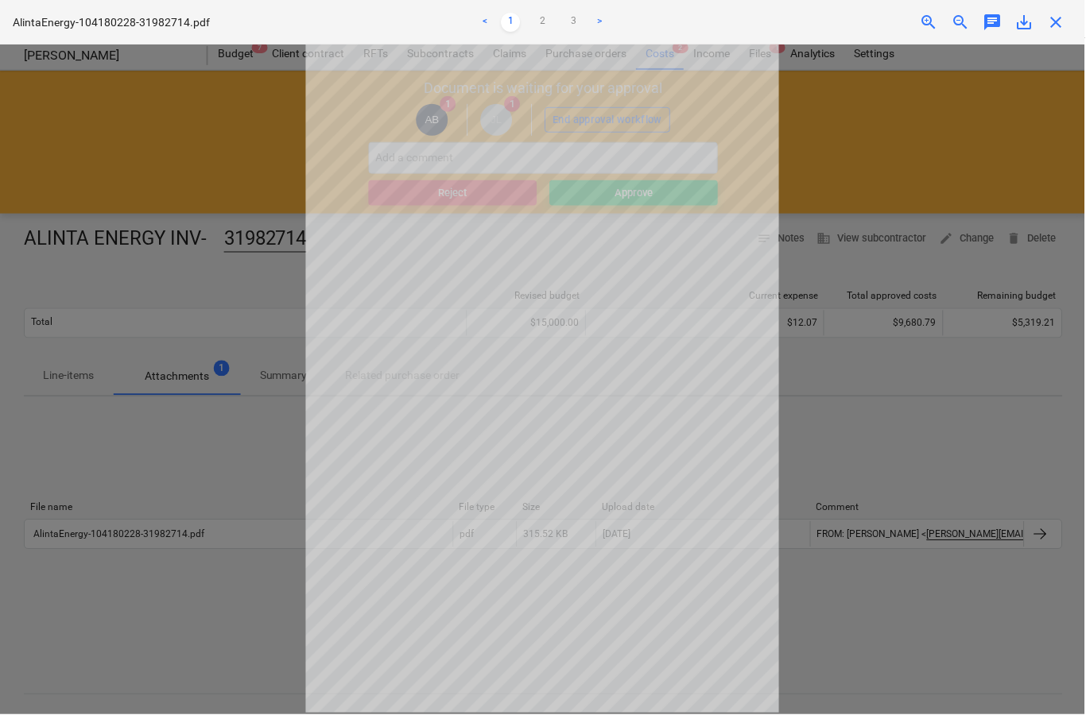
click at [1060, 18] on span "close" at bounding box center [1057, 22] width 19 height 19
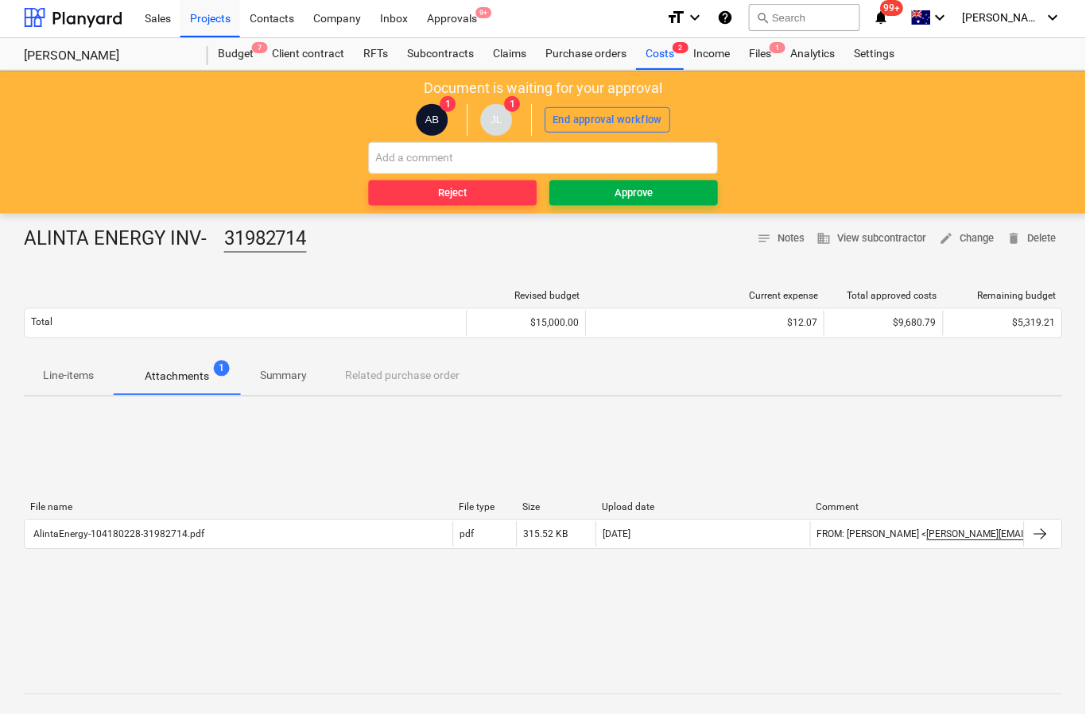
click at [700, 200] on span "Approve" at bounding box center [634, 193] width 156 height 18
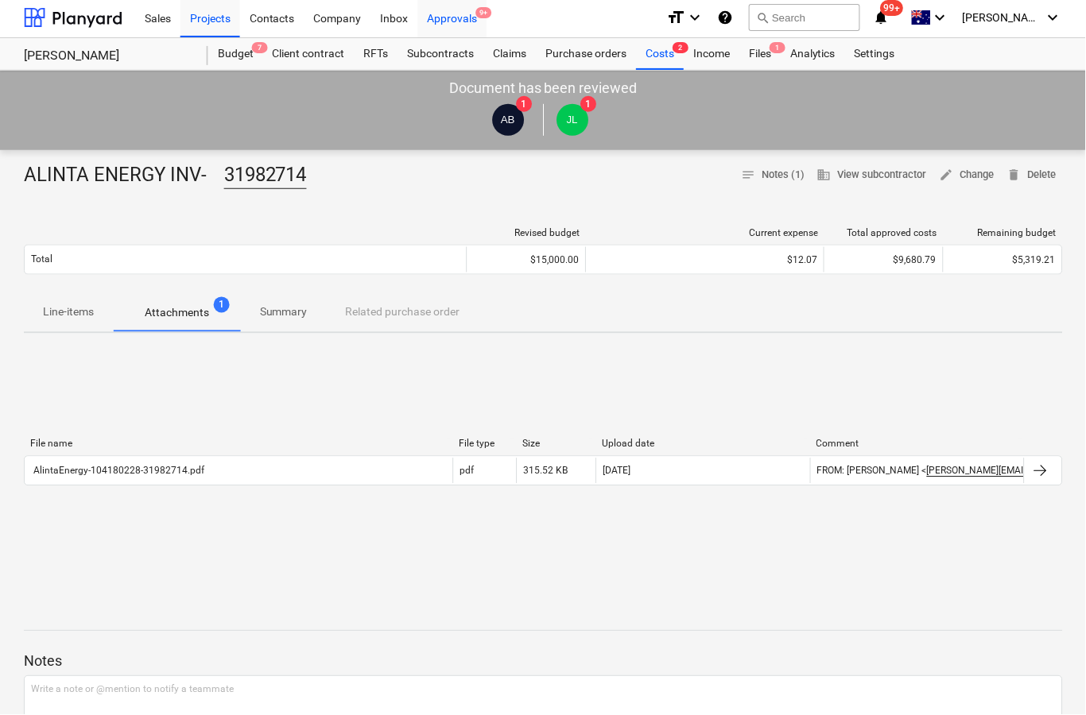
click at [475, 25] on div "Approvals 9+" at bounding box center [452, 17] width 69 height 41
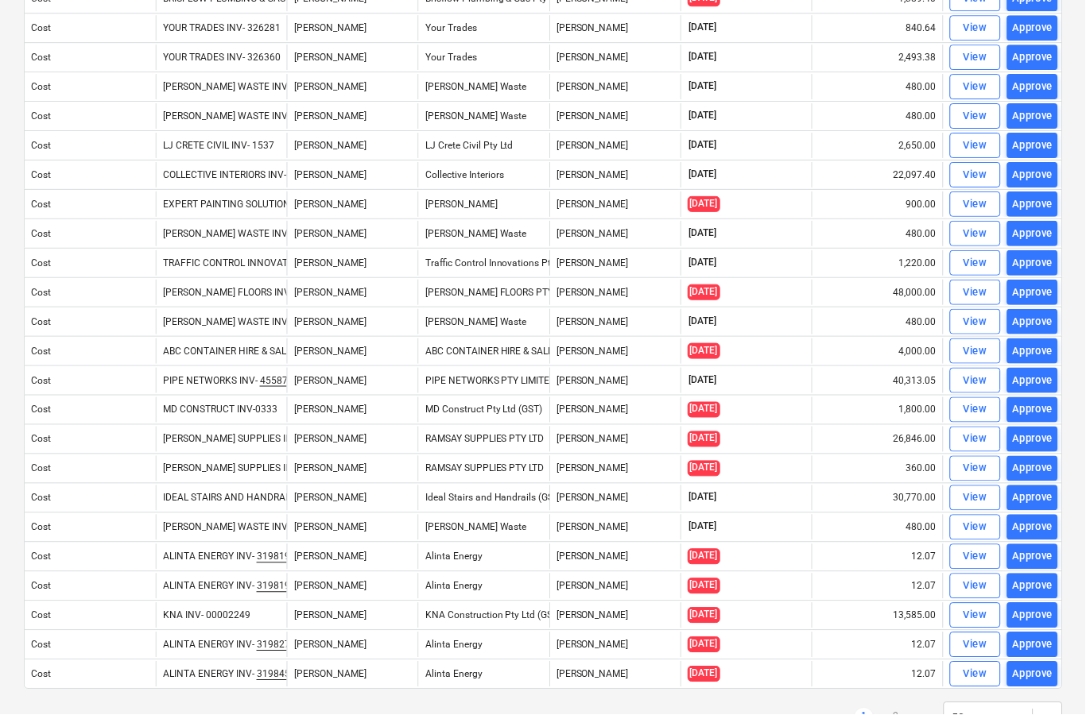
scroll to position [961, 0]
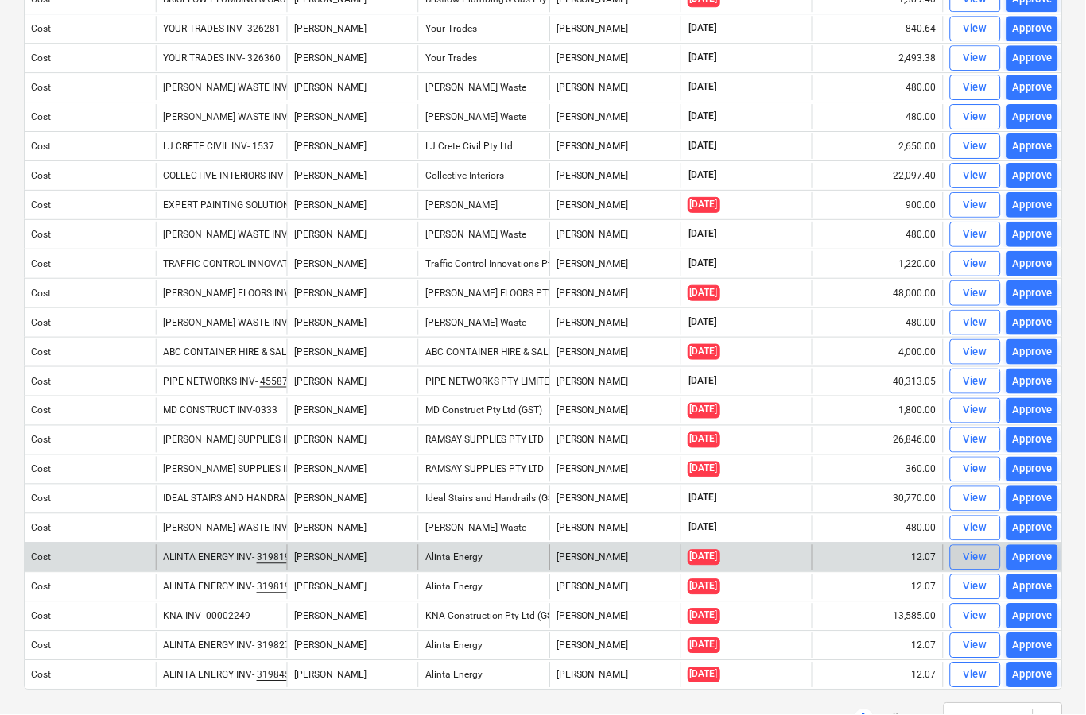
click at [975, 559] on div "View" at bounding box center [976, 558] width 24 height 18
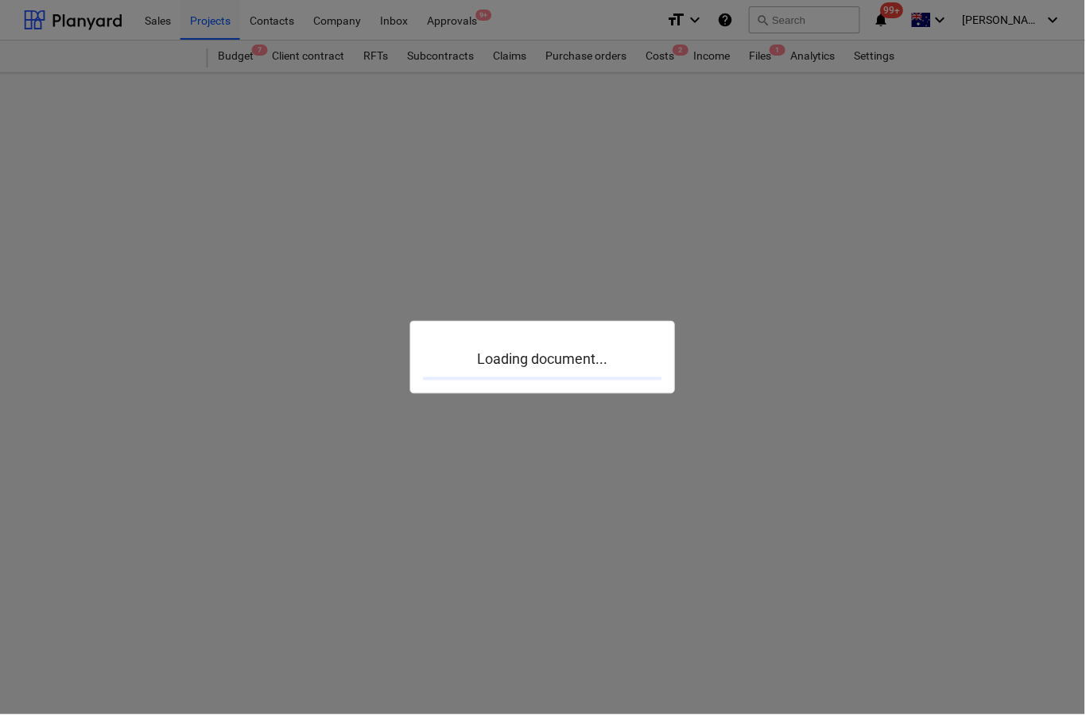
scroll to position [62, 0]
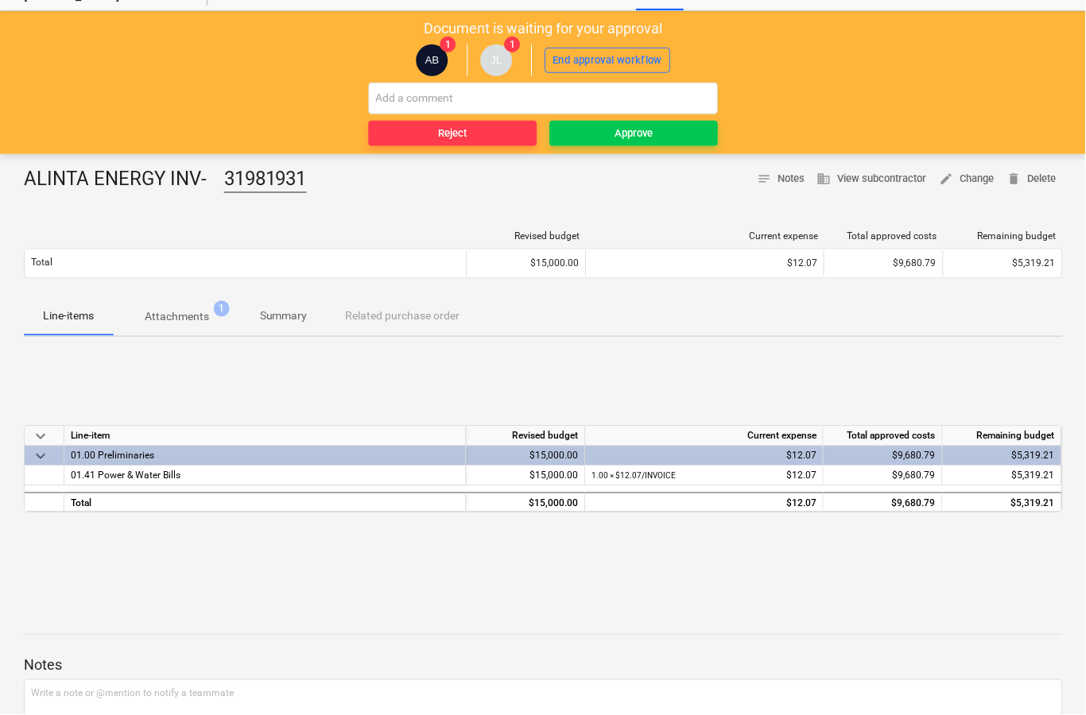
click at [209, 324] on span "Attachments 1" at bounding box center [177, 317] width 90 height 17
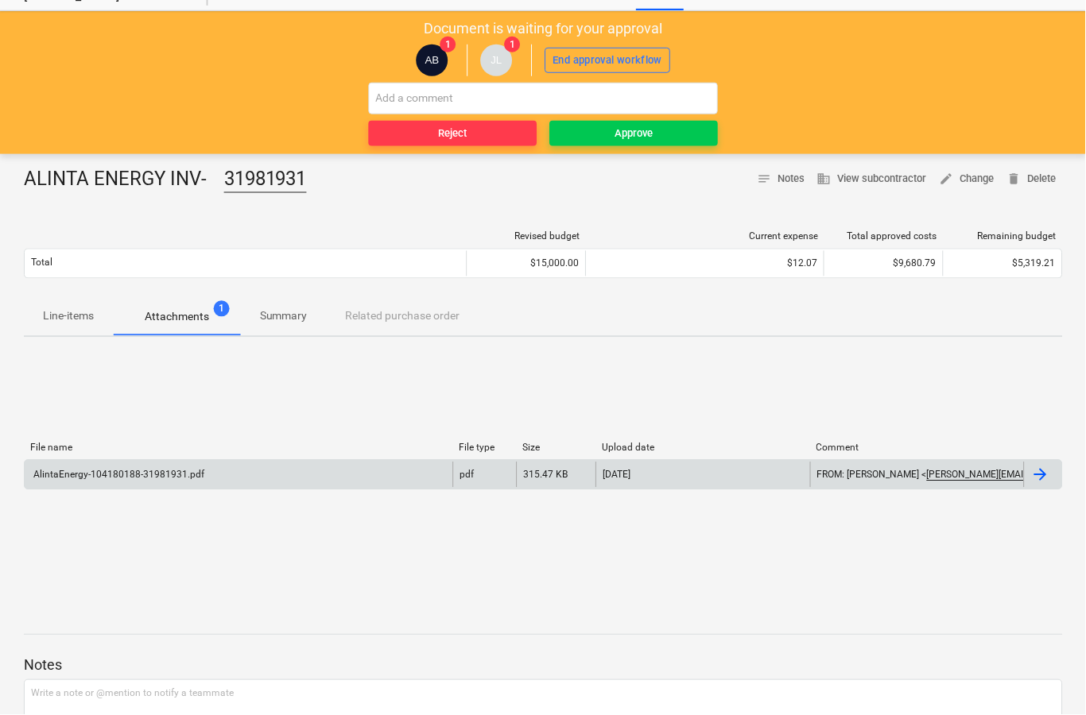
click at [1047, 472] on div at bounding box center [1041, 475] width 19 height 19
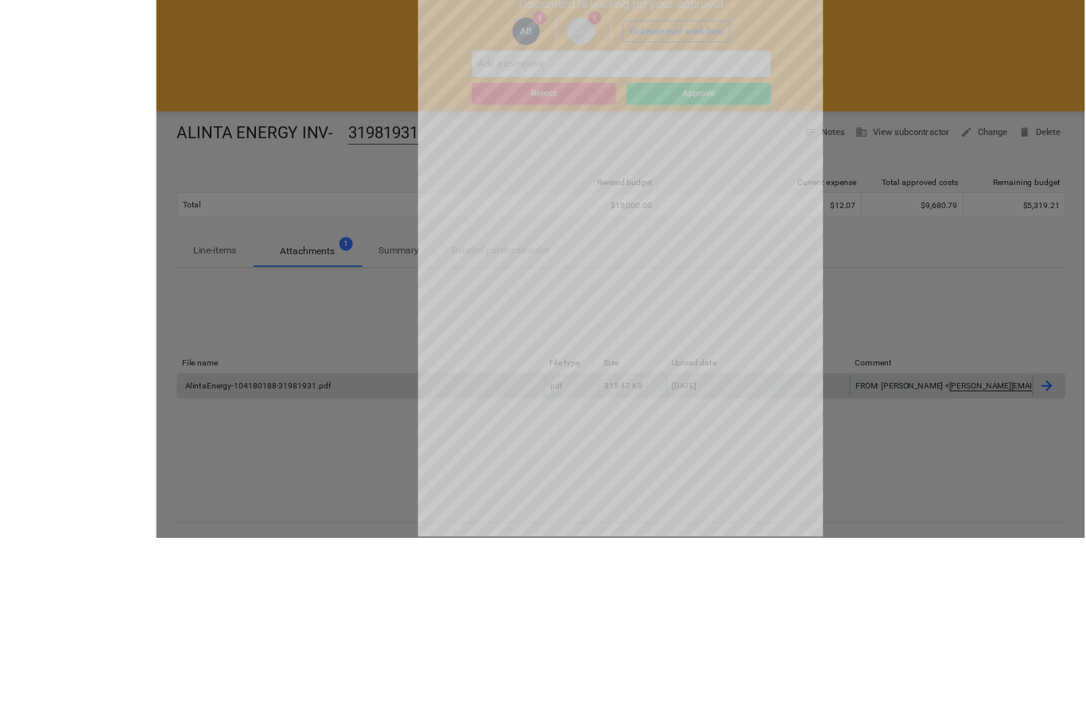
scroll to position [181, 0]
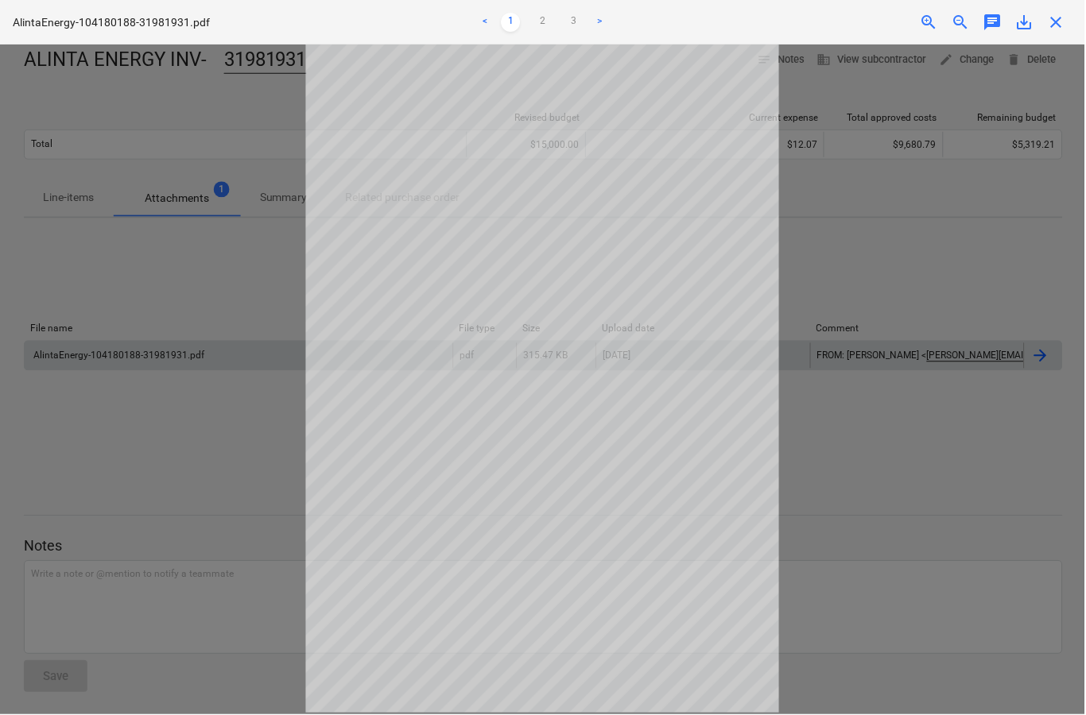
click at [1055, 29] on span "close" at bounding box center [1057, 22] width 19 height 19
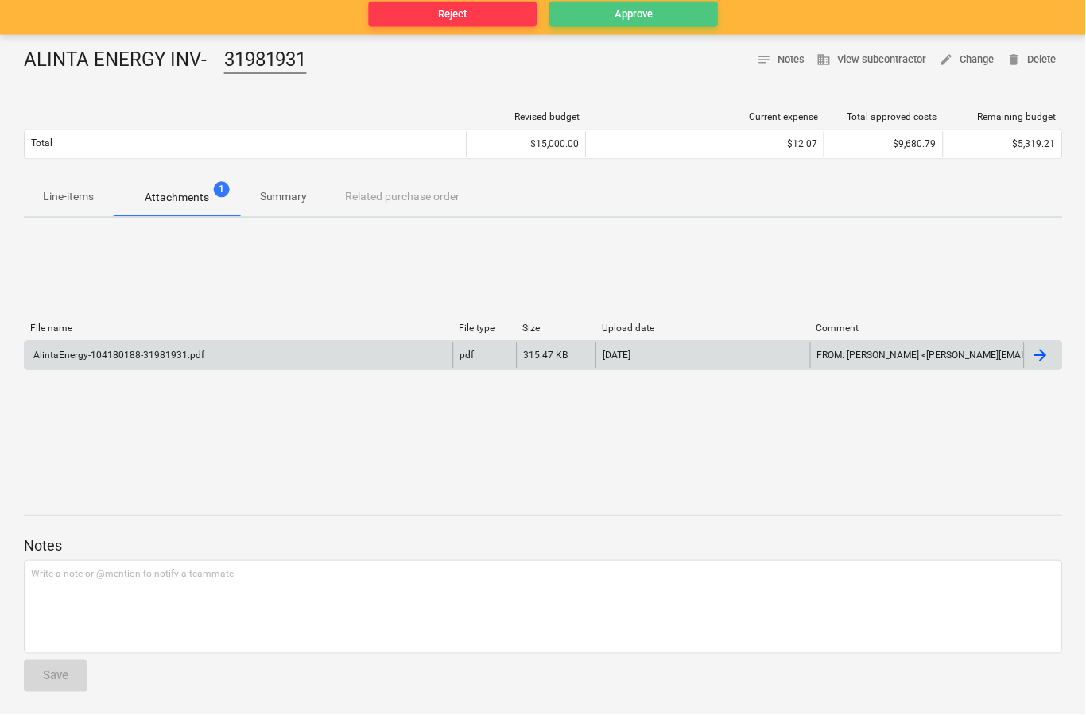
click at [644, 18] on div "Approve" at bounding box center [634, 15] width 38 height 18
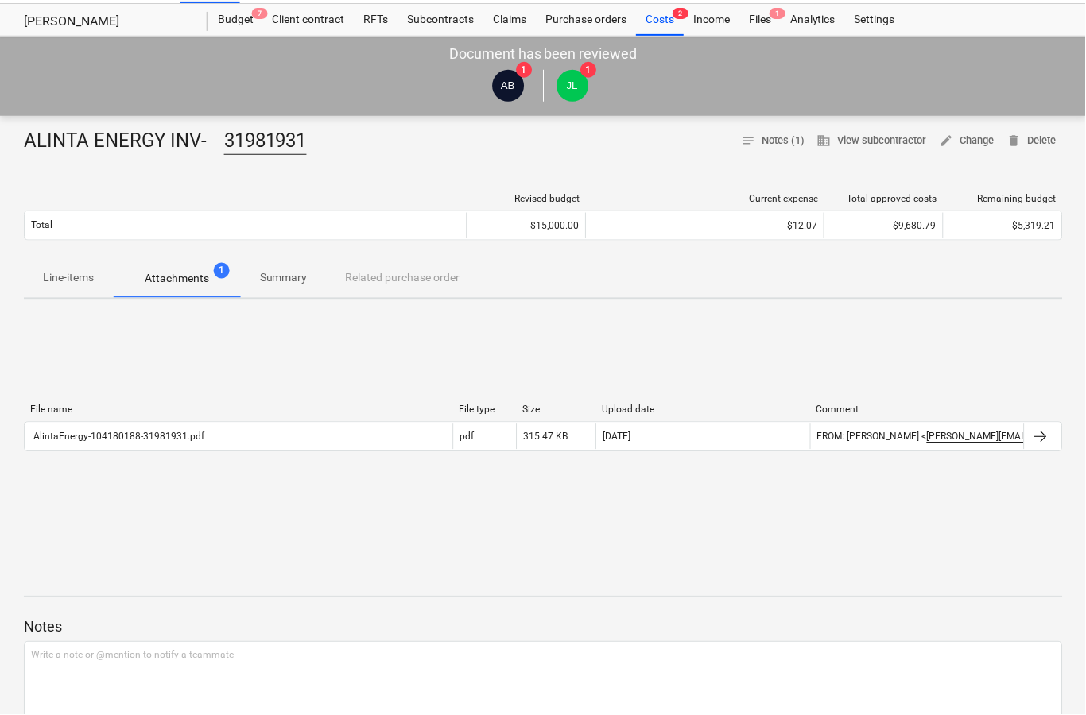
scroll to position [0, 0]
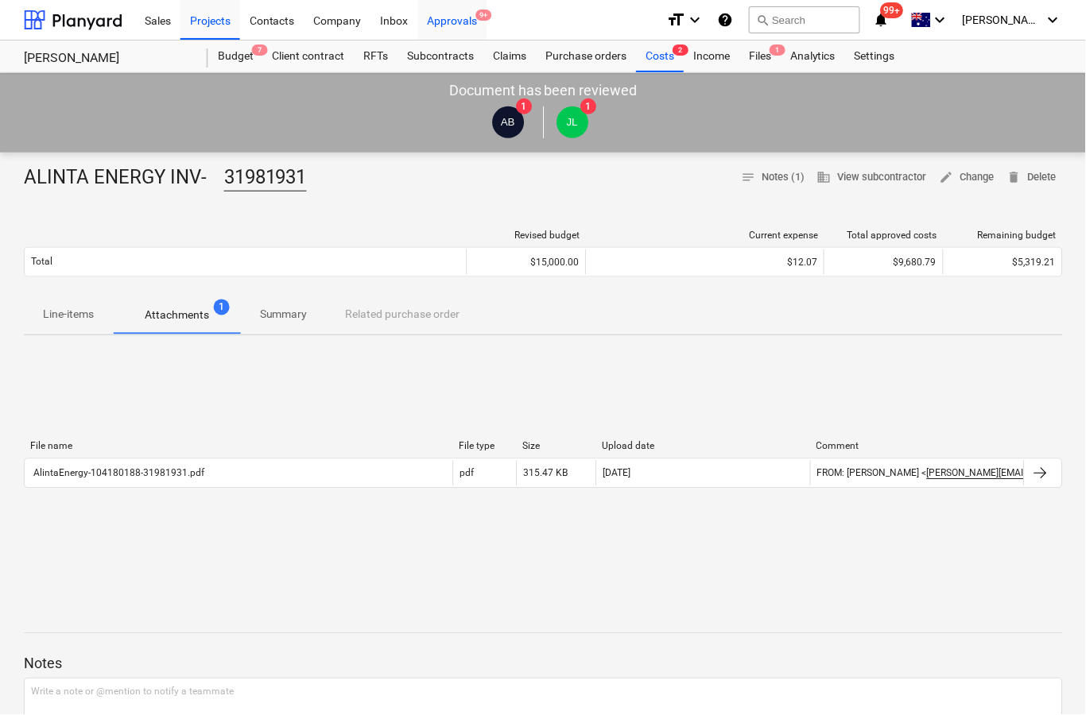
click at [459, 36] on div "Approvals 9+" at bounding box center [452, 19] width 69 height 41
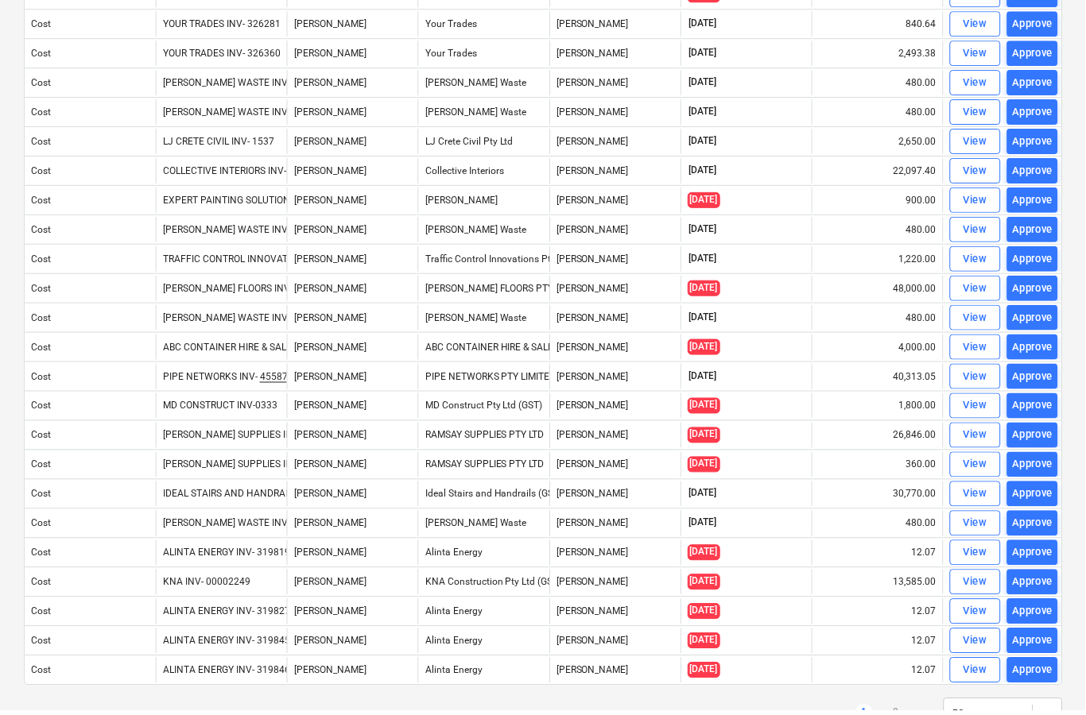
scroll to position [961, 0]
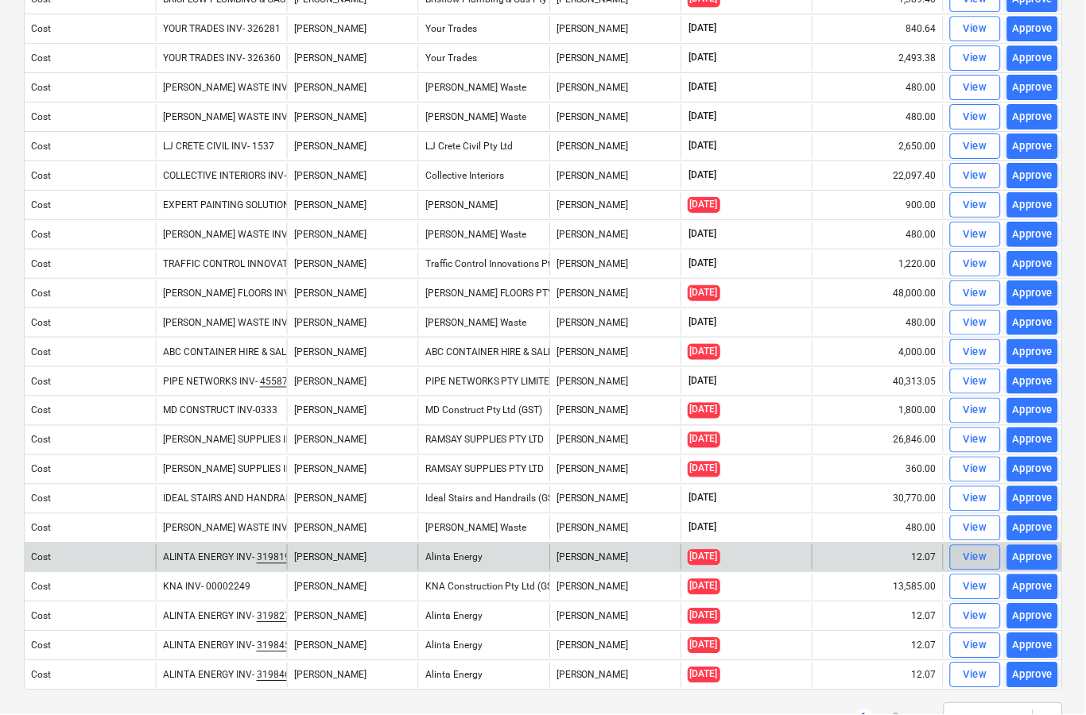
click at [963, 561] on span "View" at bounding box center [976, 558] width 35 height 18
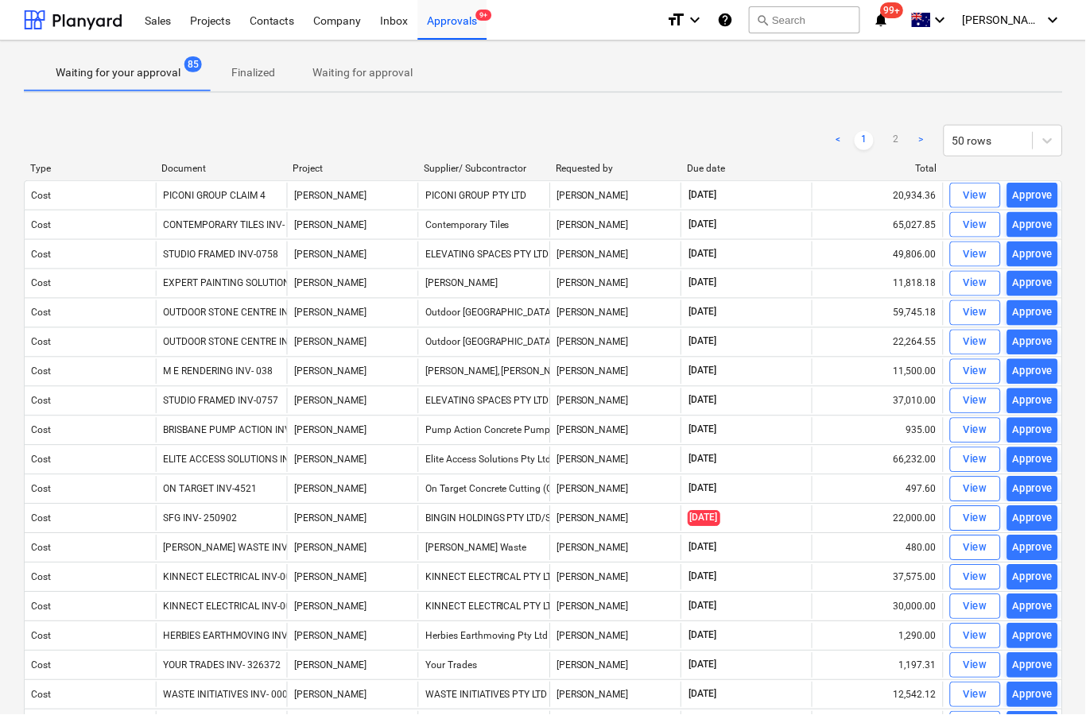
scroll to position [62, 0]
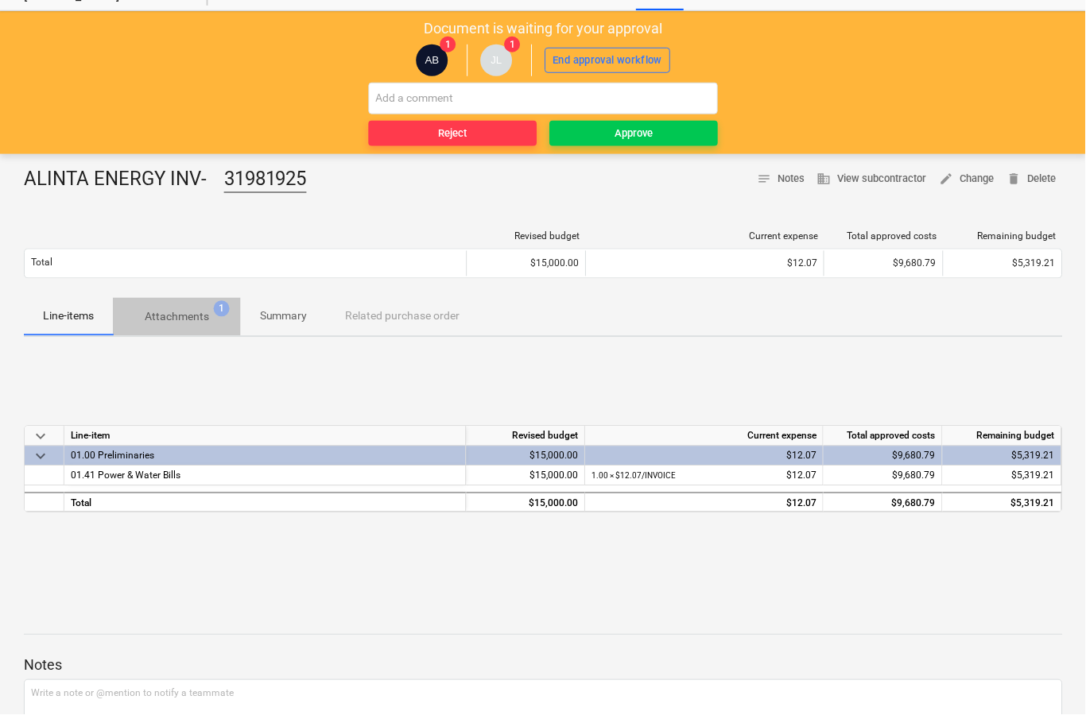
click at [176, 328] on span "Attachments 1" at bounding box center [177, 317] width 128 height 29
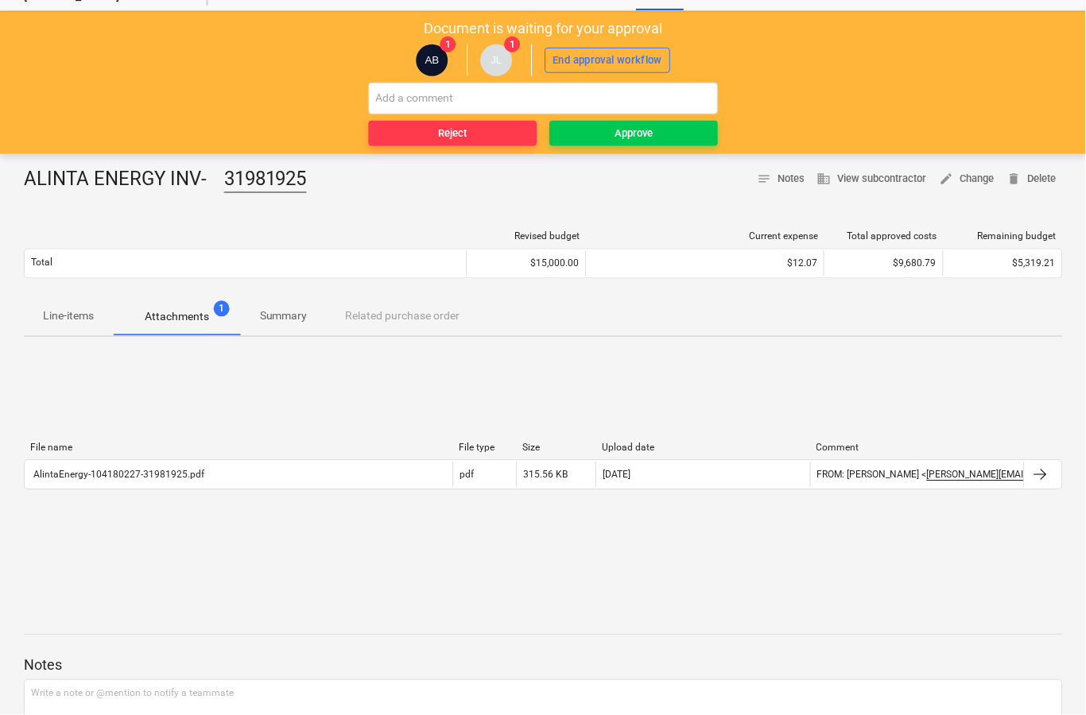
click at [1048, 498] on div "File name File type Size Upload date Comment AlintaEnergy-104180227-31981925.pd…" at bounding box center [544, 469] width 1040 height 79
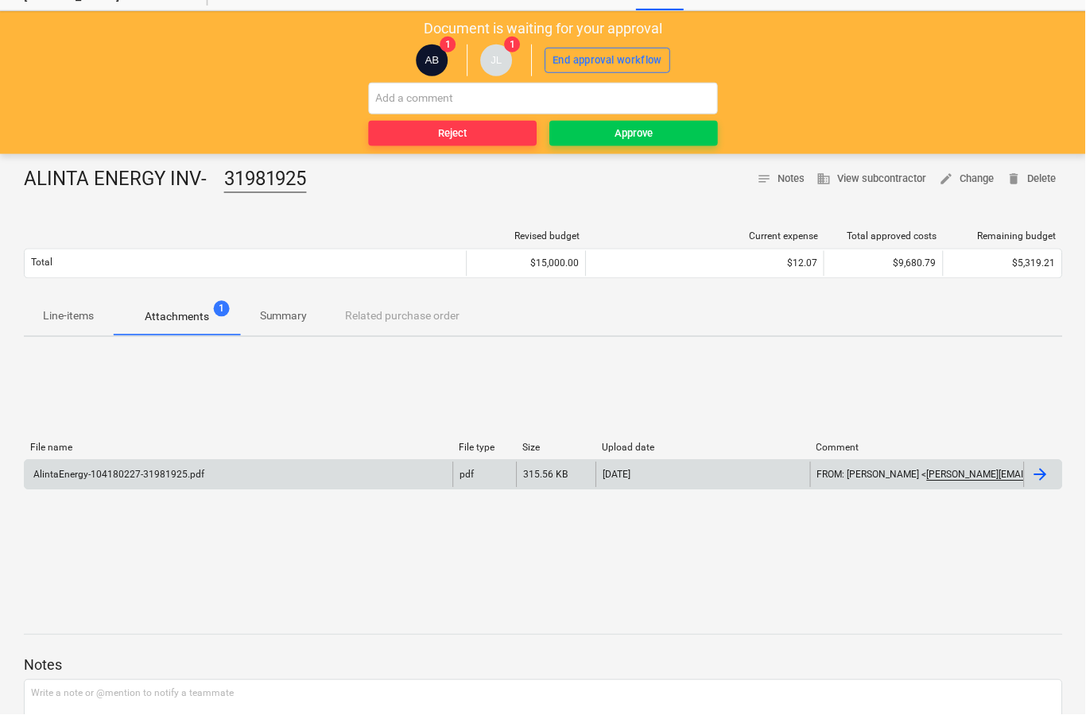
click at [1048, 477] on div at bounding box center [1041, 475] width 19 height 19
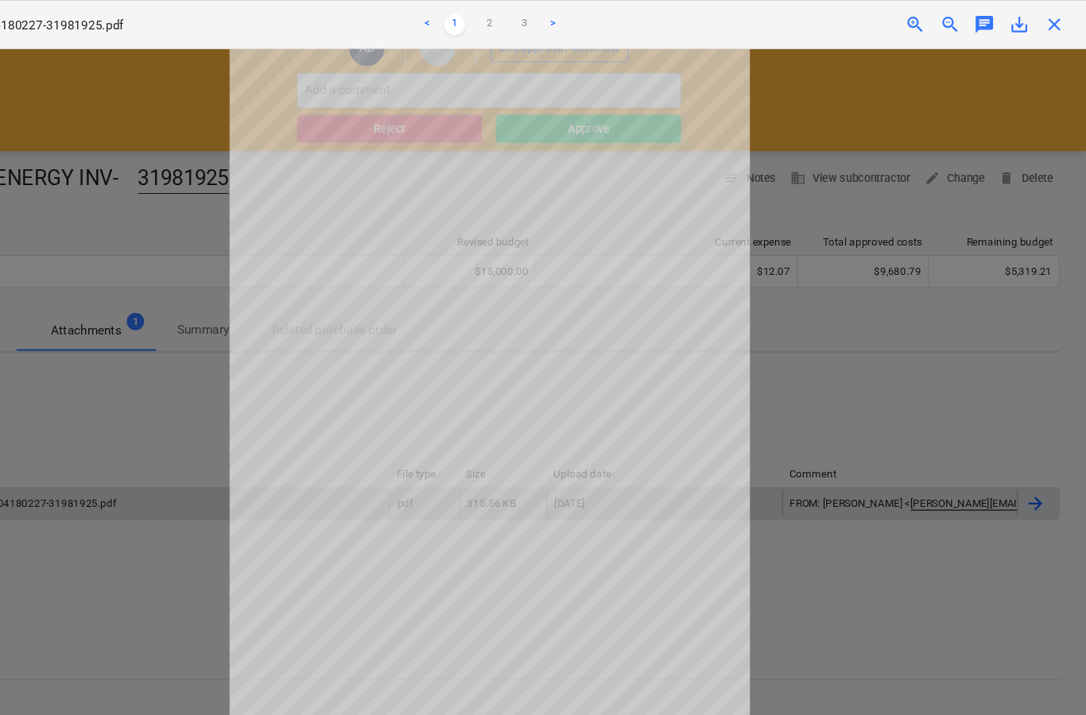
scroll to position [78, 2]
click at [1048, 25] on span "close" at bounding box center [1057, 22] width 19 height 19
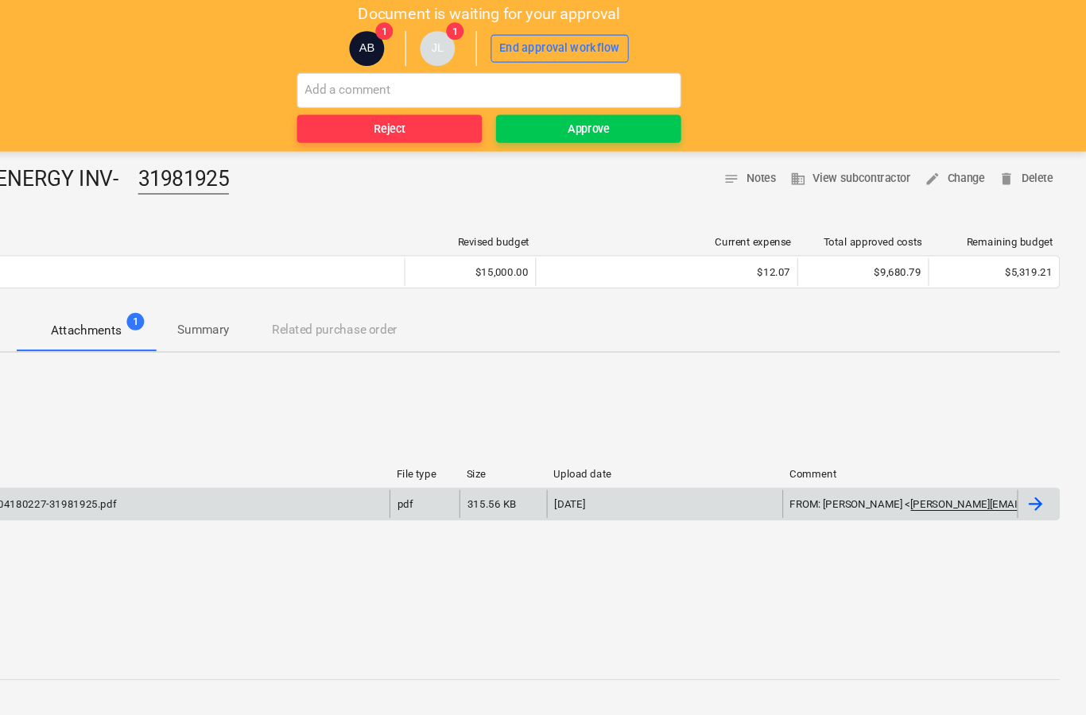
click at [525, 136] on div "Document is waiting for your approval AB 1 JL 1 End approval workflow Reject Ap…" at bounding box center [541, 66] width 1087 height 143
click at [555, 109] on span "Approve" at bounding box center [633, 118] width 156 height 18
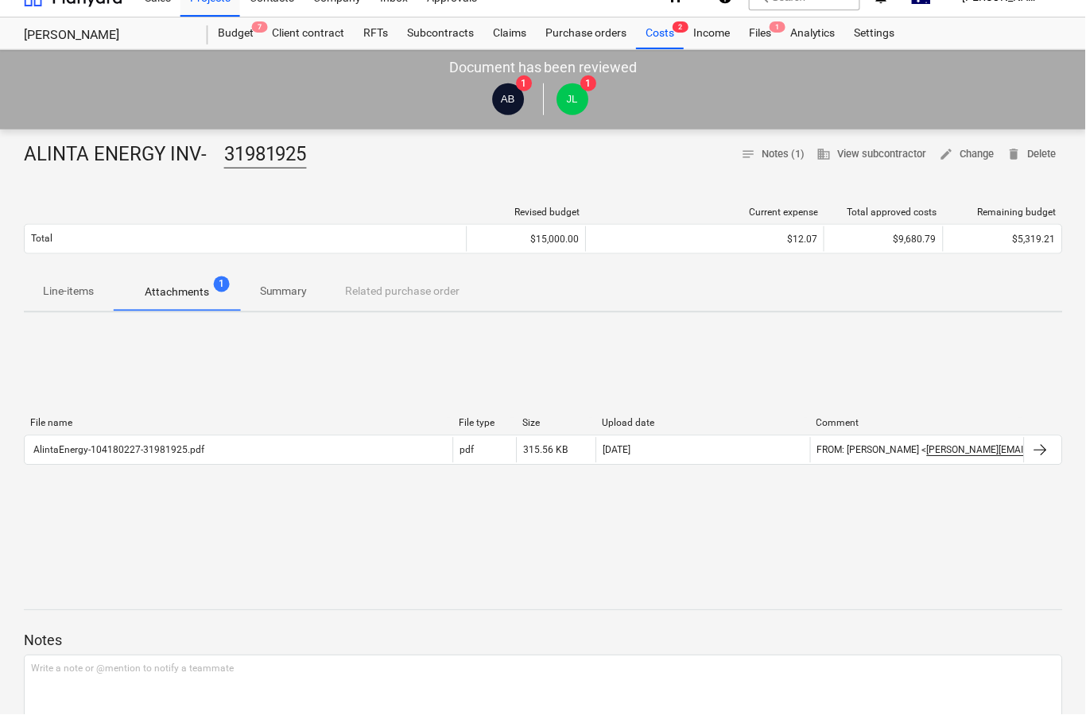
scroll to position [0, 0]
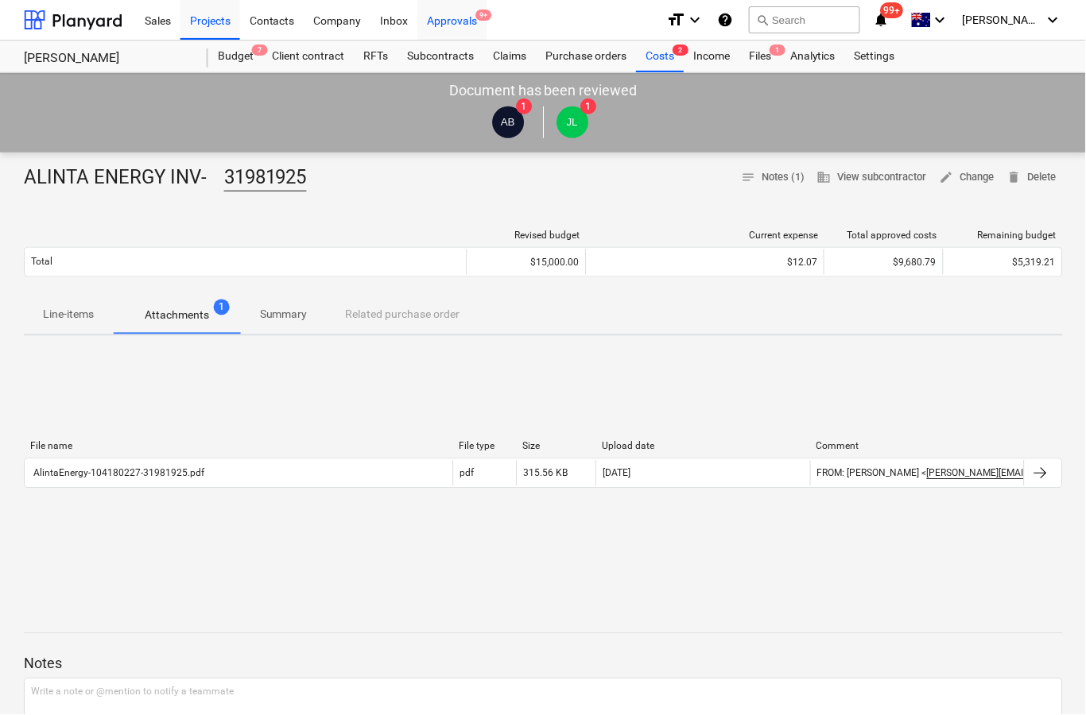
click at [478, 25] on div "Approvals 9+" at bounding box center [452, 19] width 69 height 41
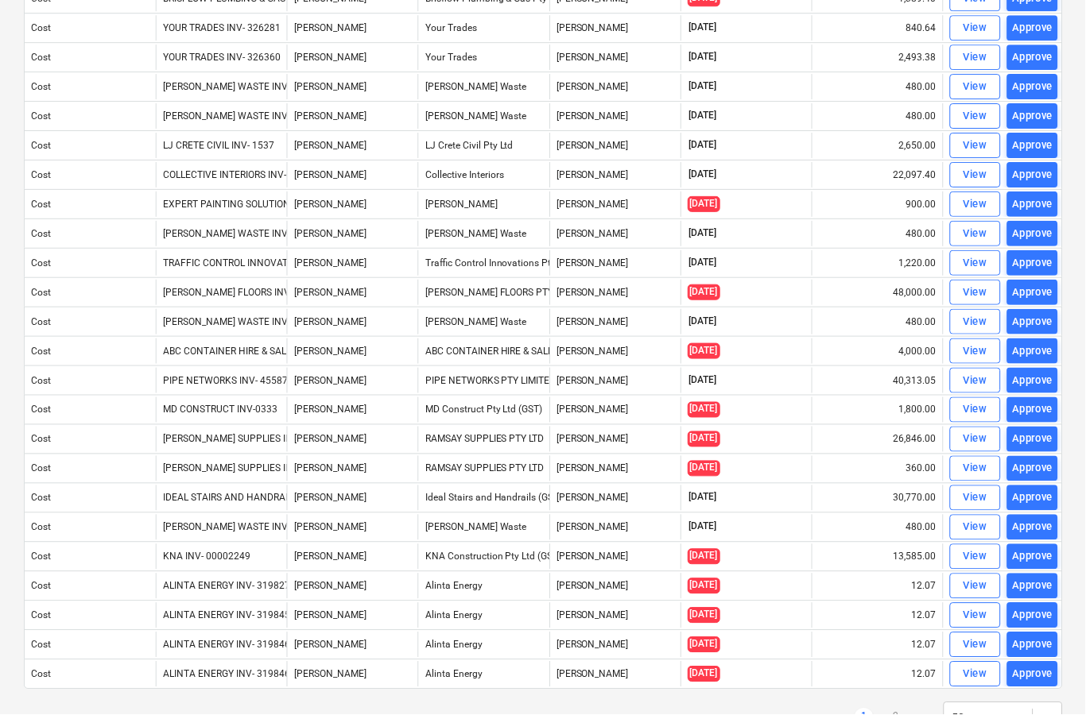
scroll to position [961, 0]
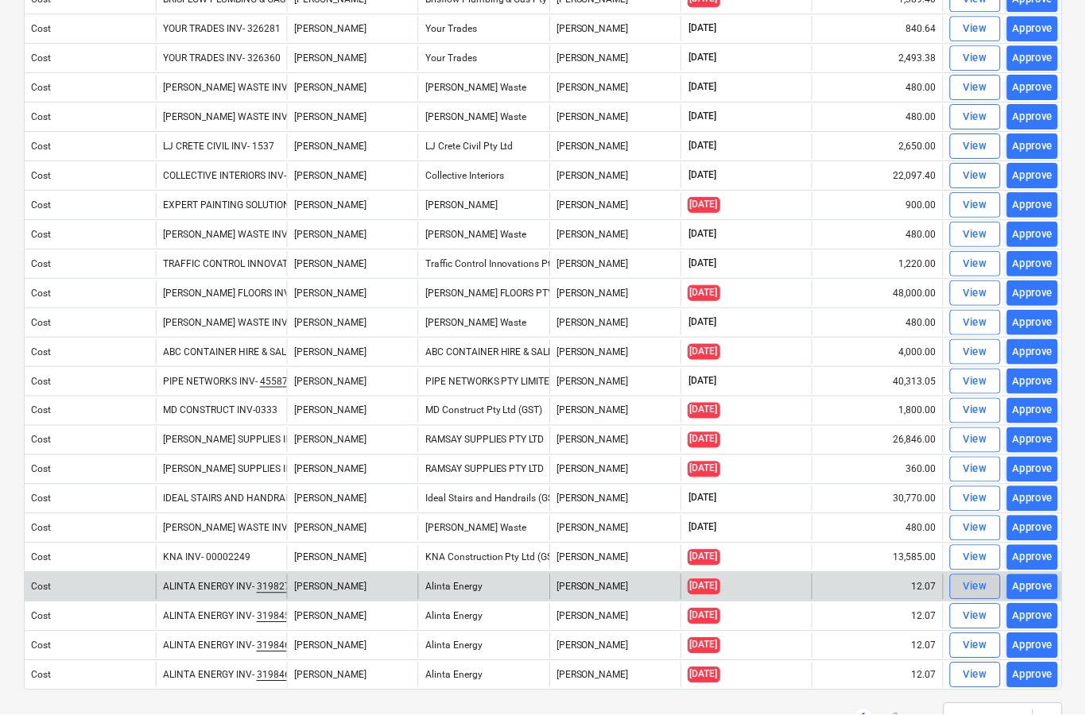
click at [982, 591] on div "View" at bounding box center [976, 588] width 24 height 18
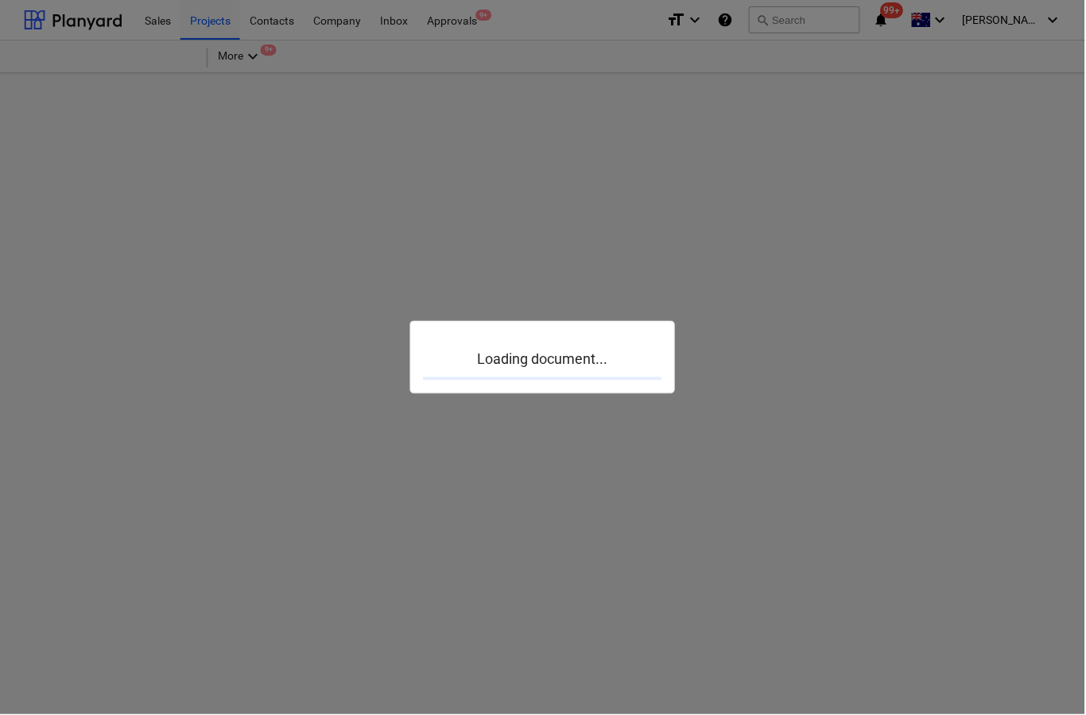
scroll to position [62, 0]
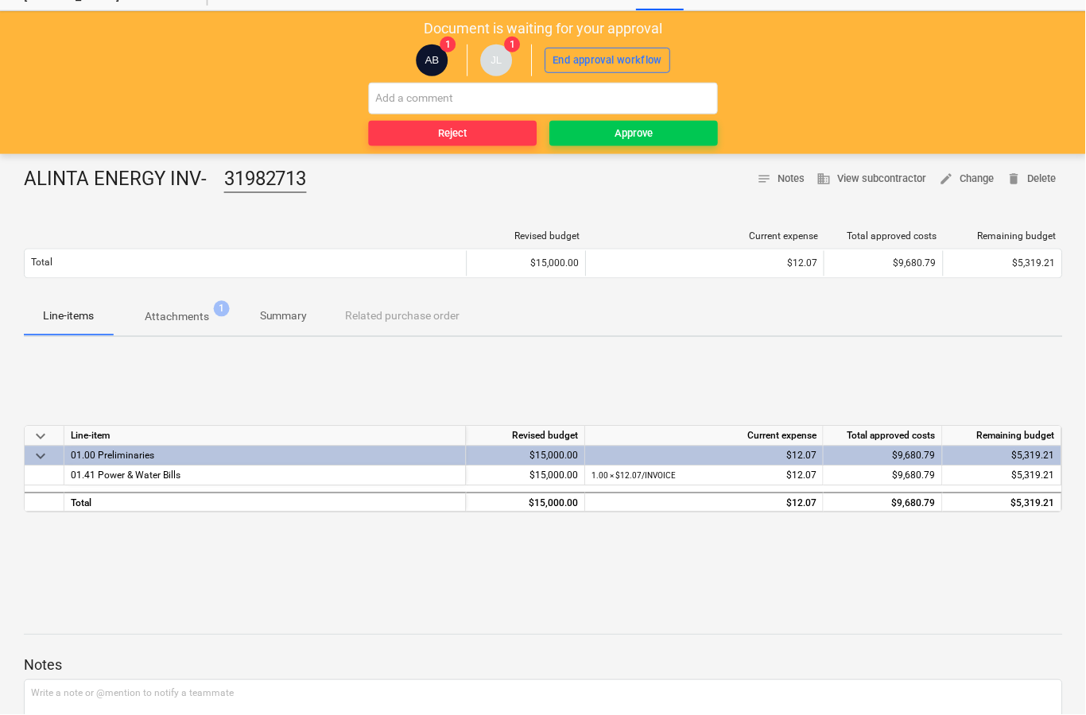
click at [173, 332] on button "Attachments 1" at bounding box center [177, 317] width 128 height 38
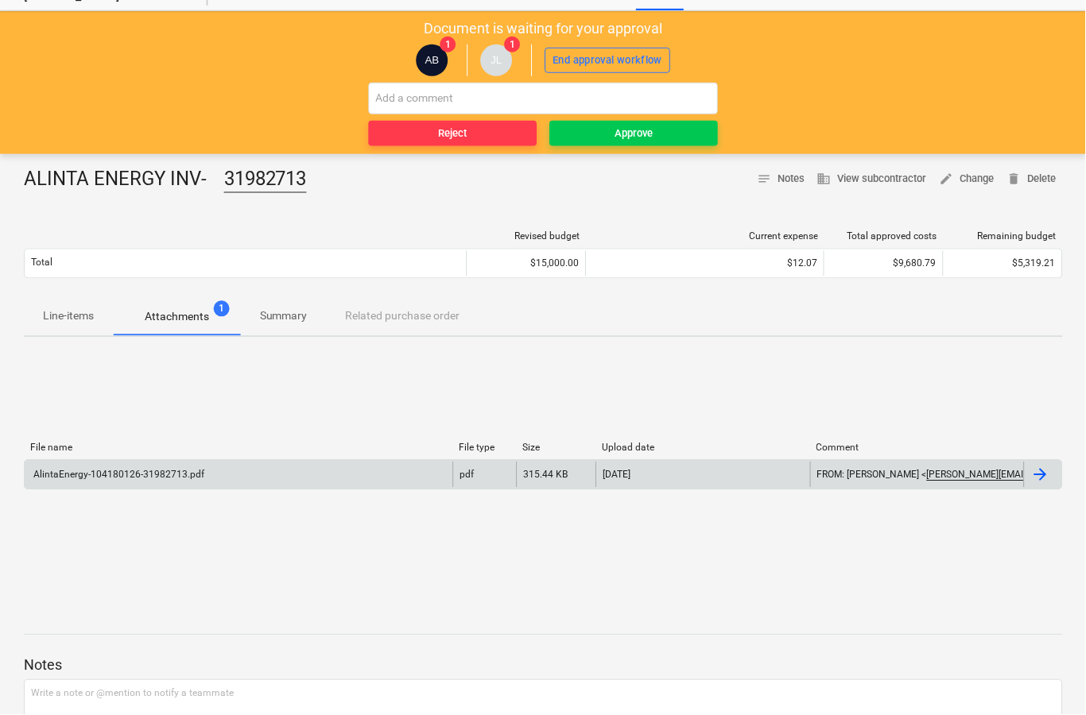
click at [1033, 480] on div at bounding box center [1041, 475] width 19 height 19
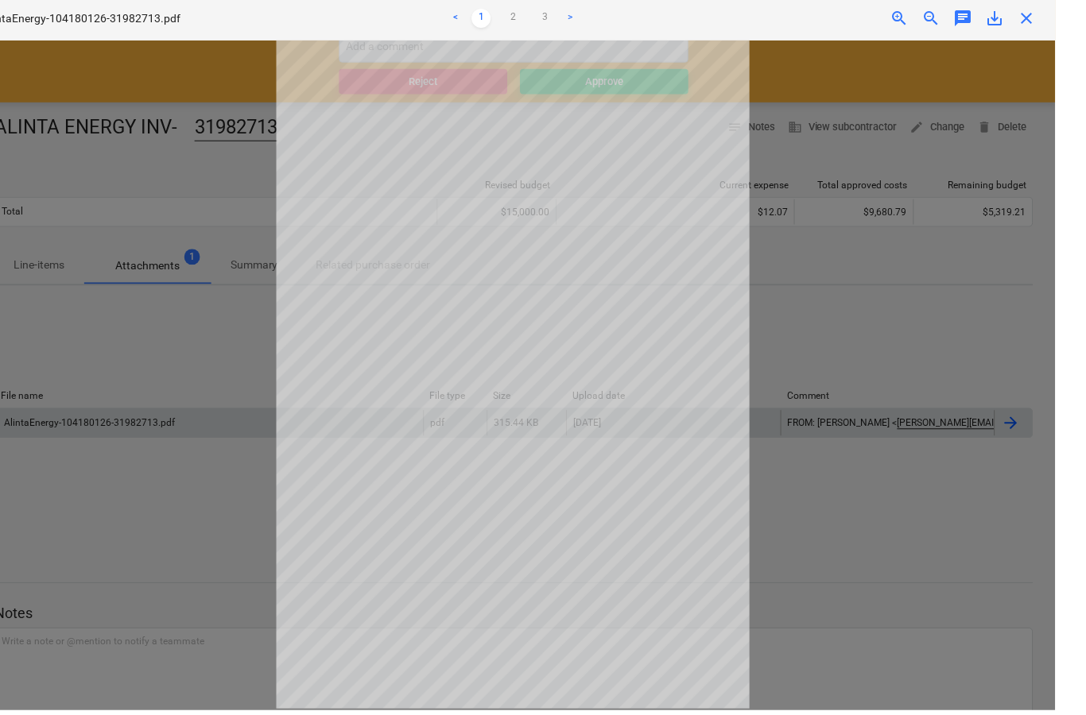
scroll to position [145, 0]
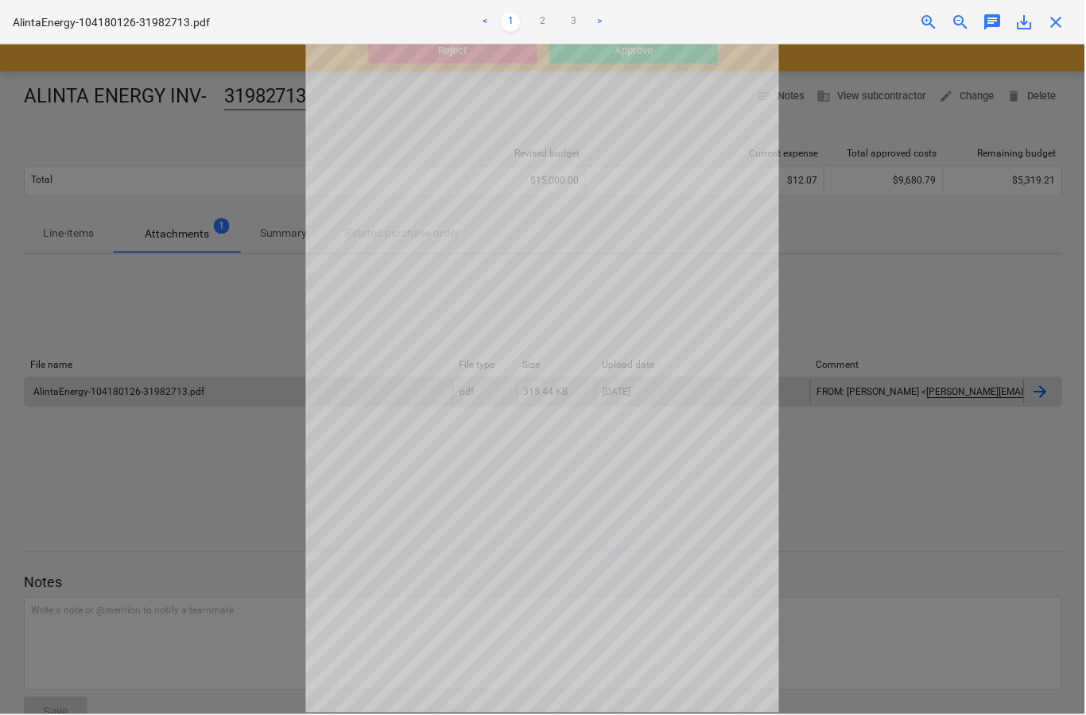
click at [1063, 26] on span "close" at bounding box center [1057, 22] width 19 height 19
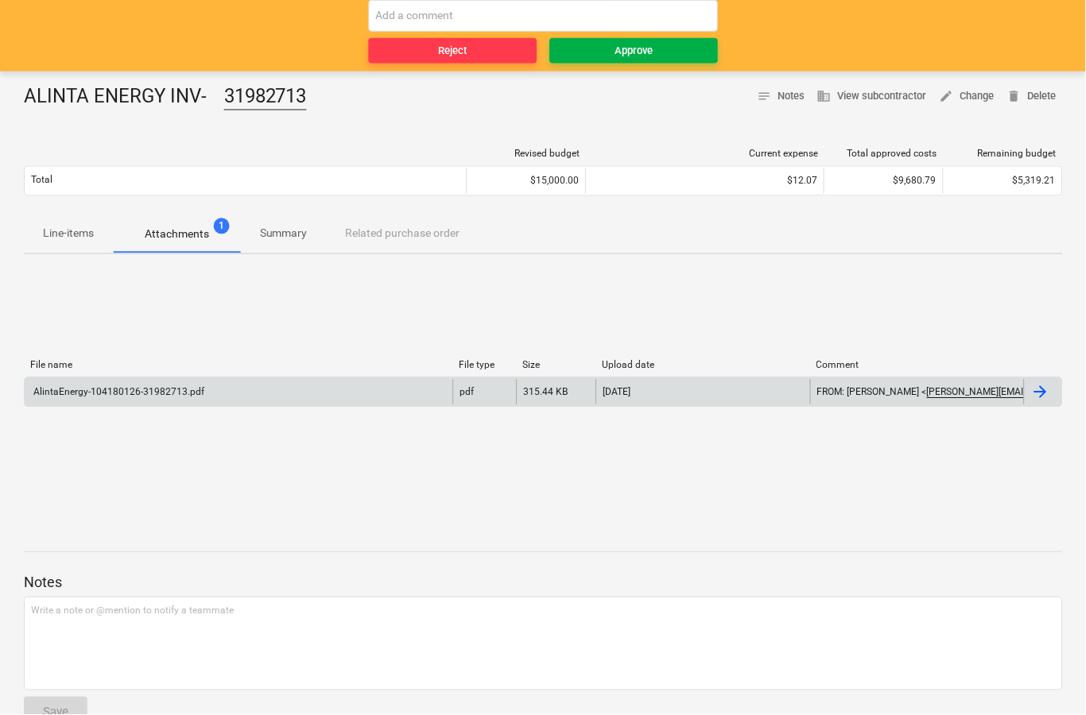
click at [630, 60] on button "Approve" at bounding box center [634, 50] width 169 height 25
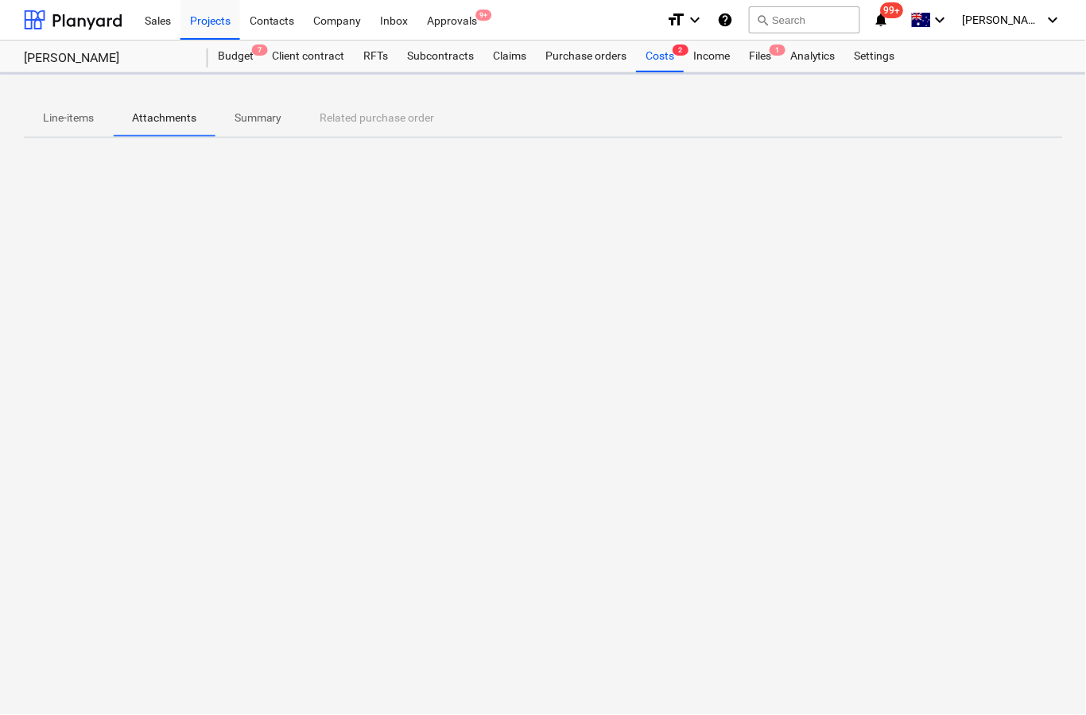
scroll to position [0, 0]
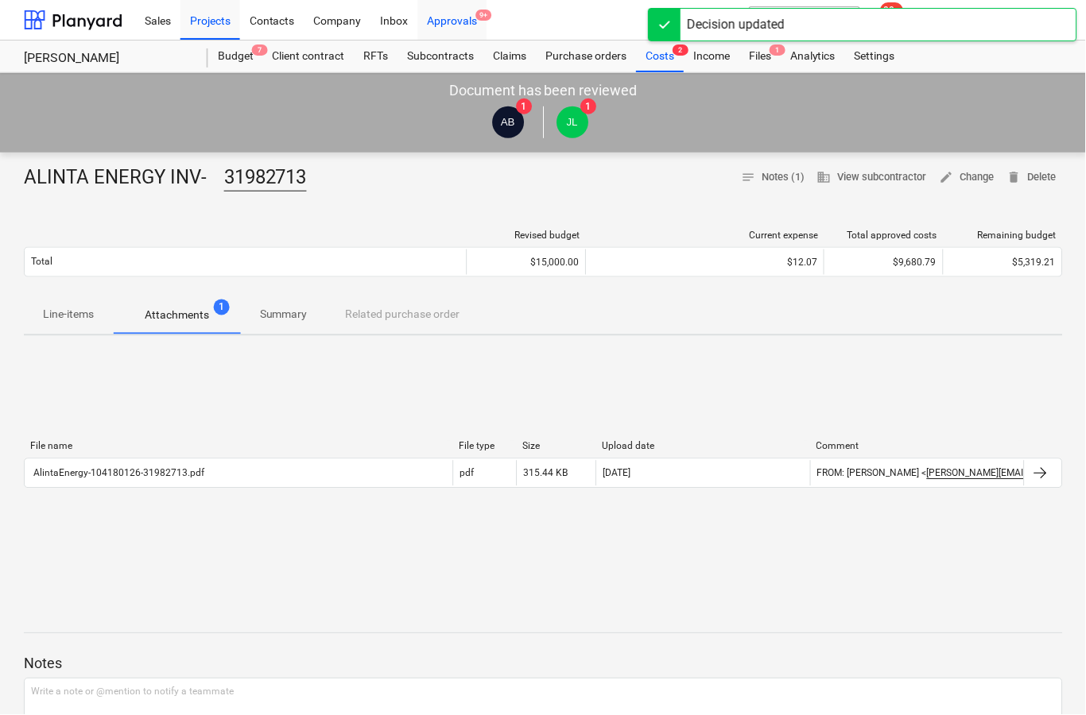
click at [448, 24] on div "Approvals 9+" at bounding box center [452, 19] width 69 height 41
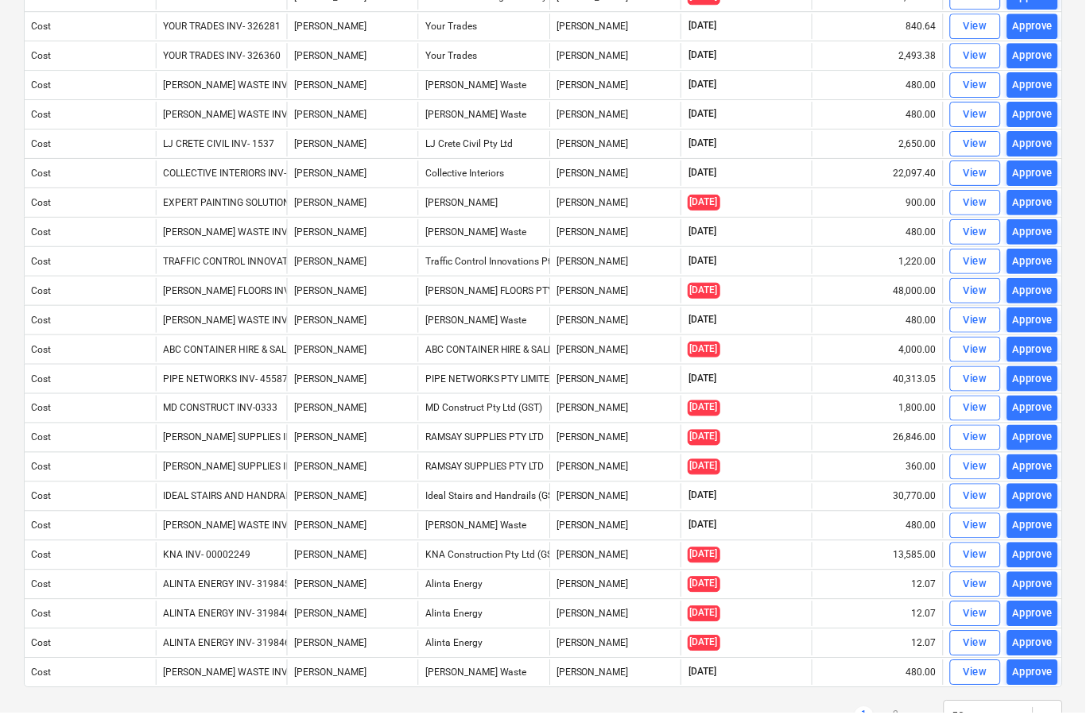
scroll to position [961, 0]
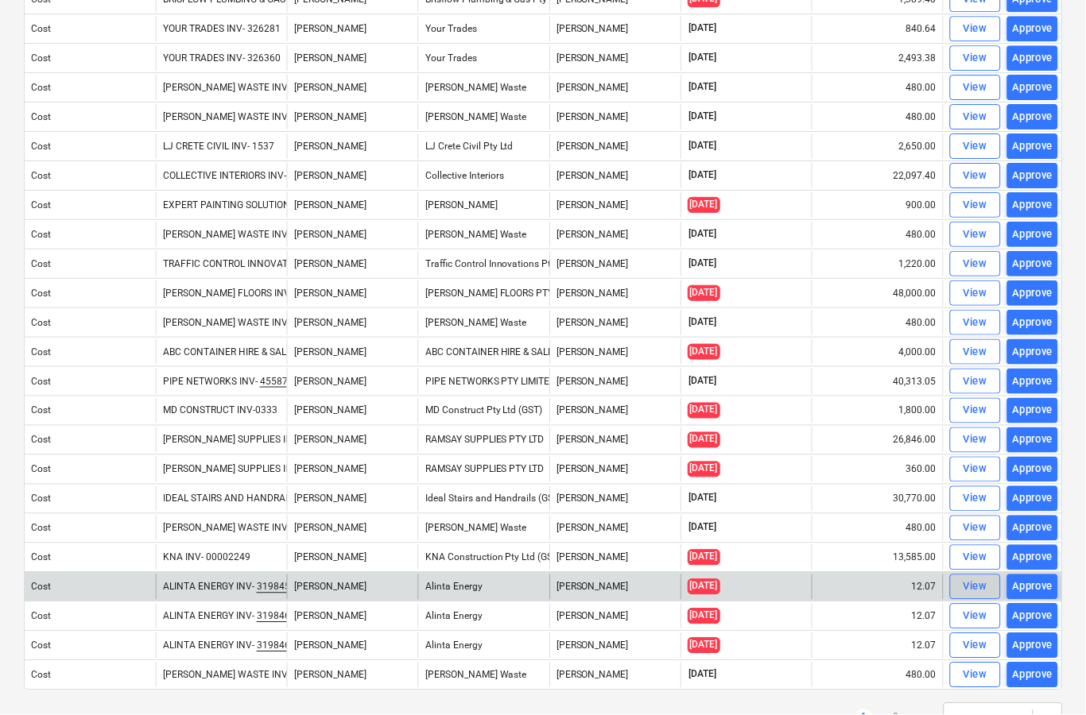
click at [983, 592] on div "View" at bounding box center [976, 588] width 24 height 18
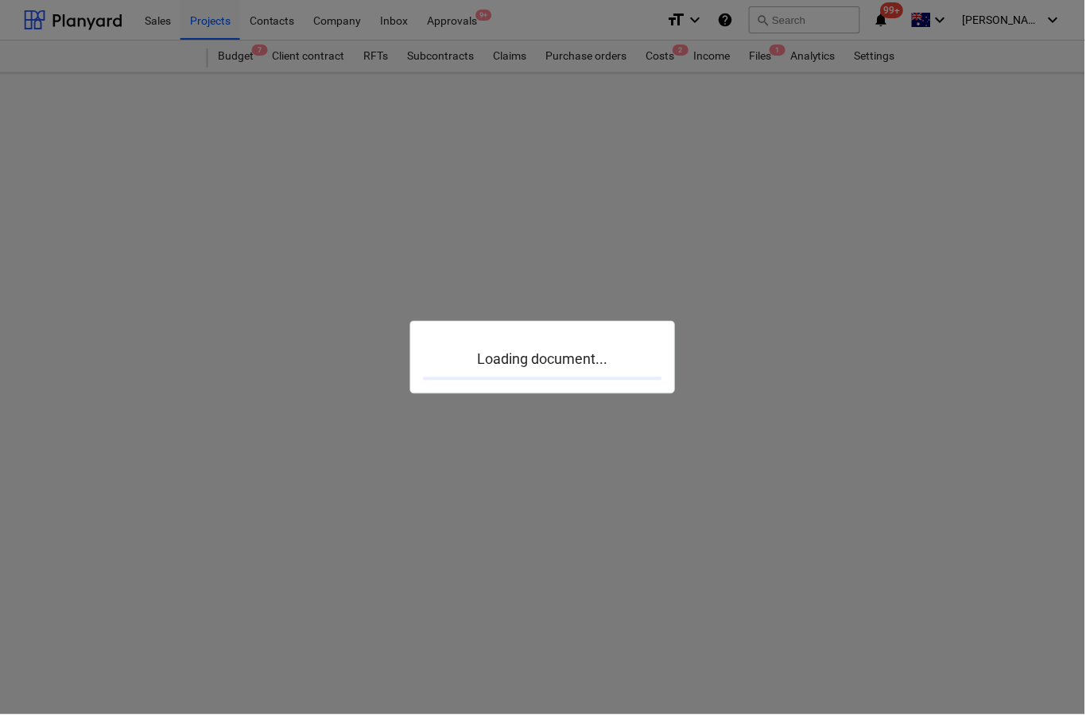
scroll to position [62, 0]
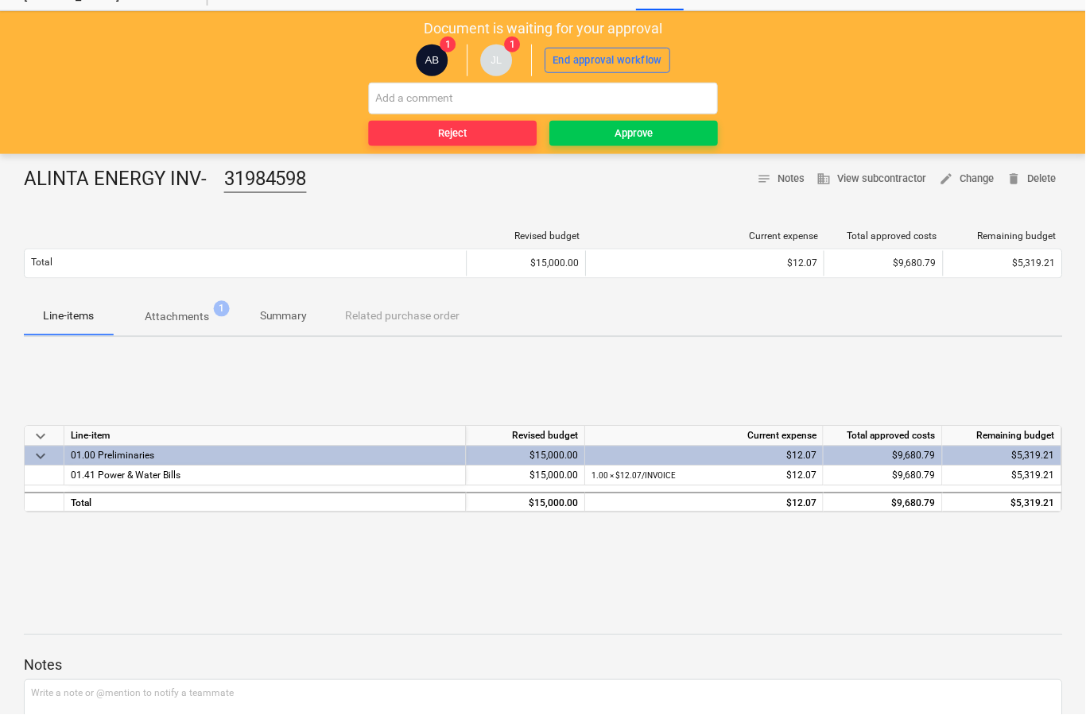
click at [176, 322] on p "Attachments" at bounding box center [177, 317] width 64 height 17
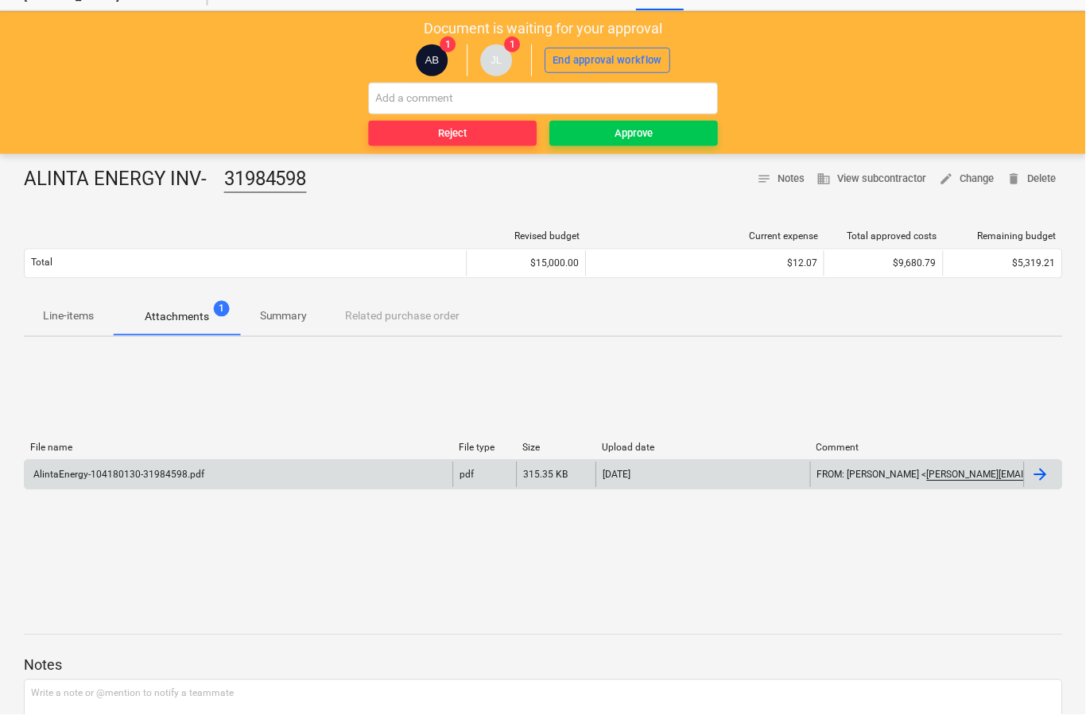
click at [1044, 482] on div at bounding box center [1041, 475] width 19 height 19
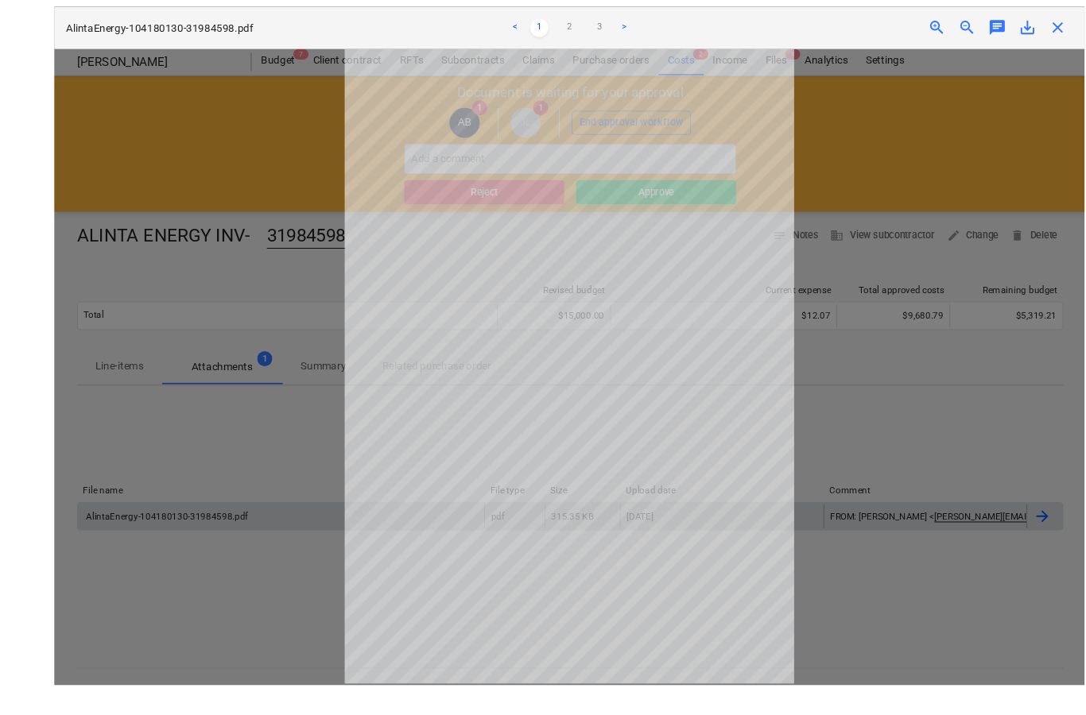
scroll to position [153, 0]
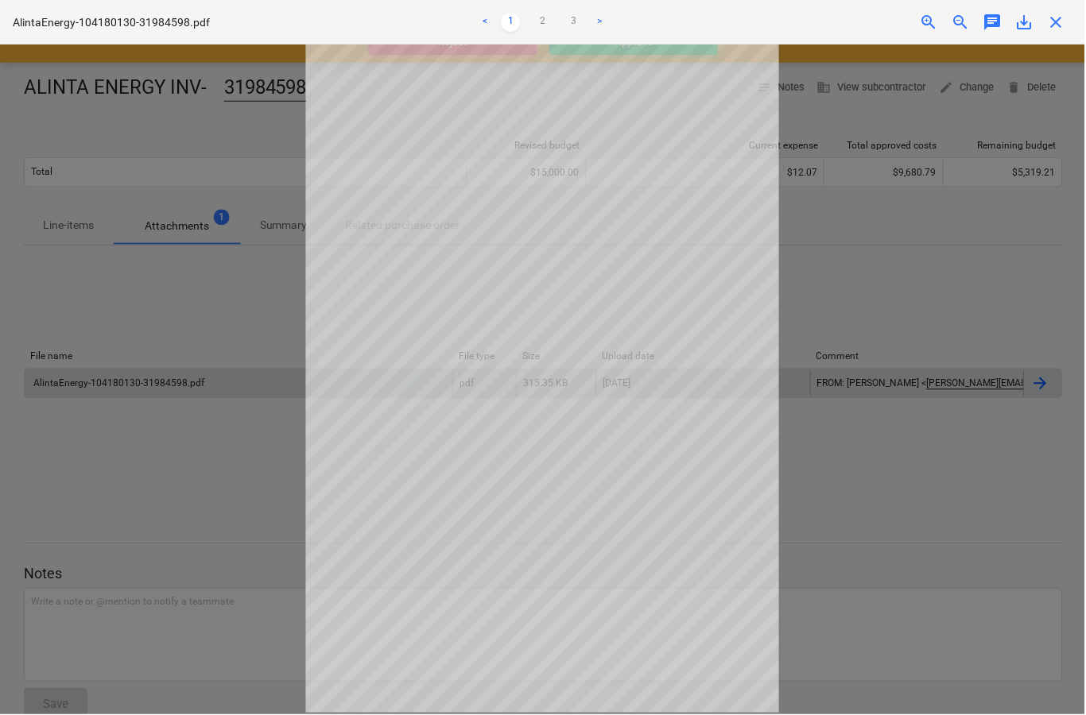
click at [1064, 27] on span "close" at bounding box center [1057, 22] width 19 height 19
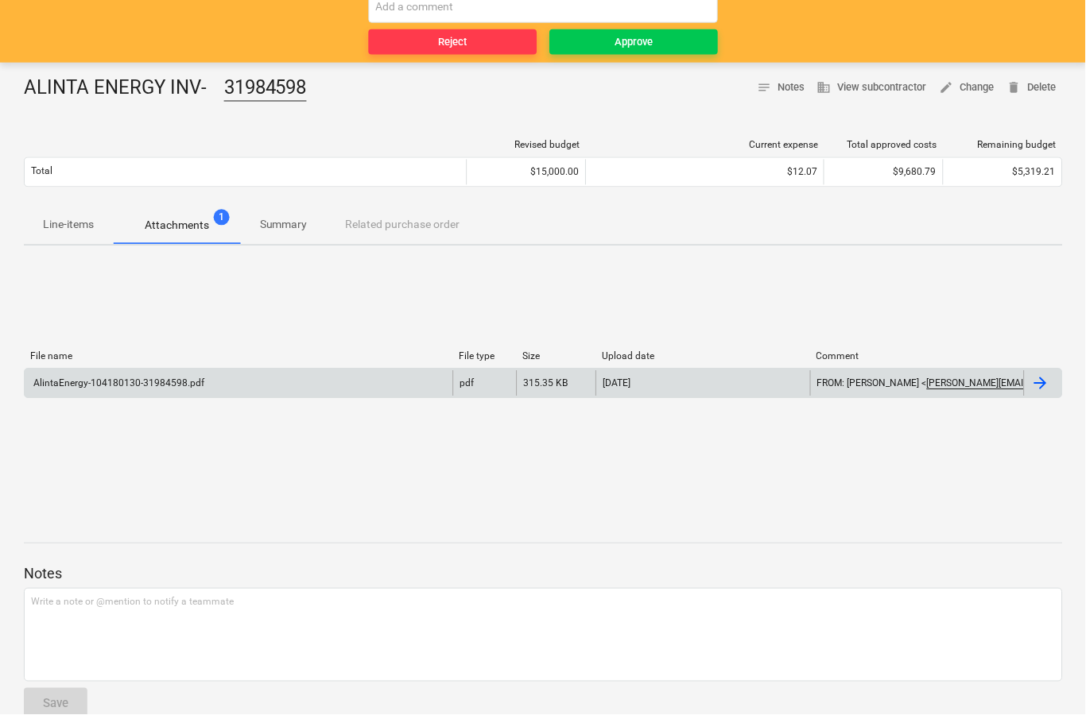
click at [657, 64] on div "ALINTA ENERGY INV- 31984598 notes Notes business View subcontractor edit Change…" at bounding box center [543, 405] width 1087 height 684
click at [648, 49] on div "Approve" at bounding box center [634, 42] width 38 height 18
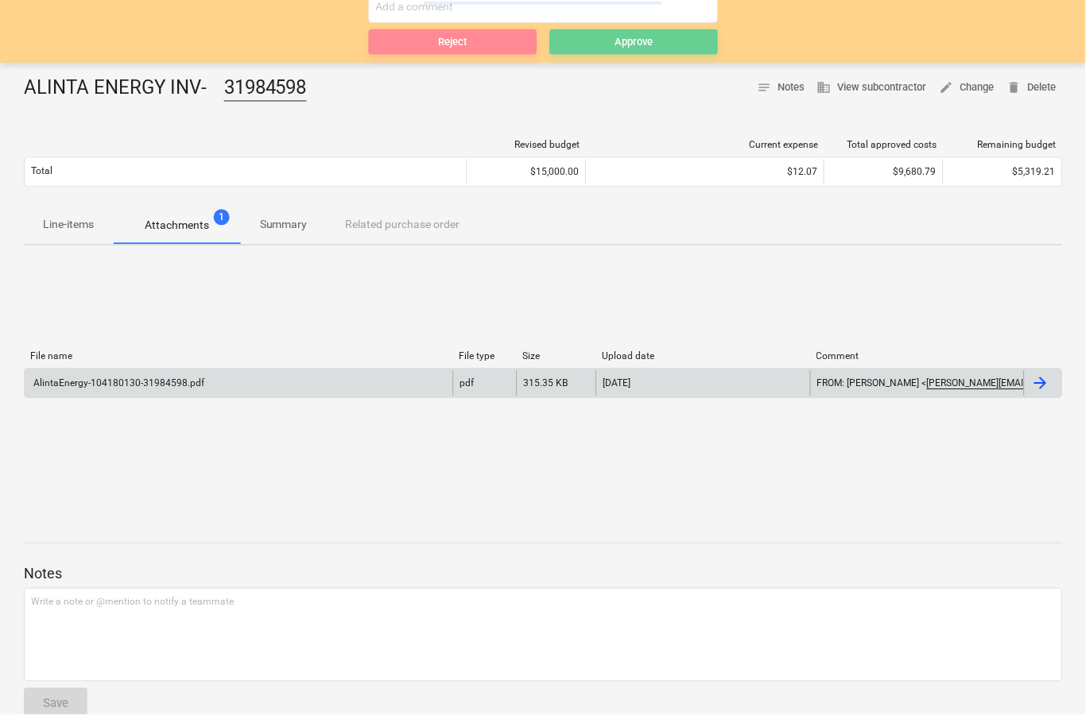
scroll to position [62, 0]
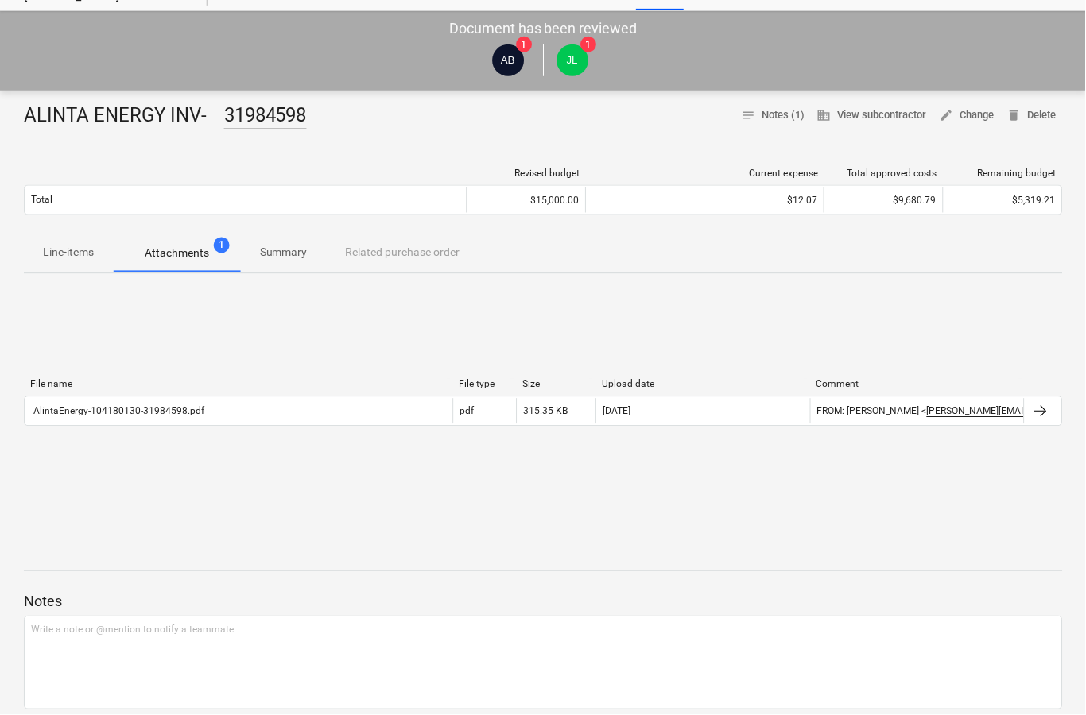
click at [903, 486] on div "File name File type Size Upload date Comment AlintaEnergy-104180130-31984598.pd…" at bounding box center [544, 406] width 1040 height 238
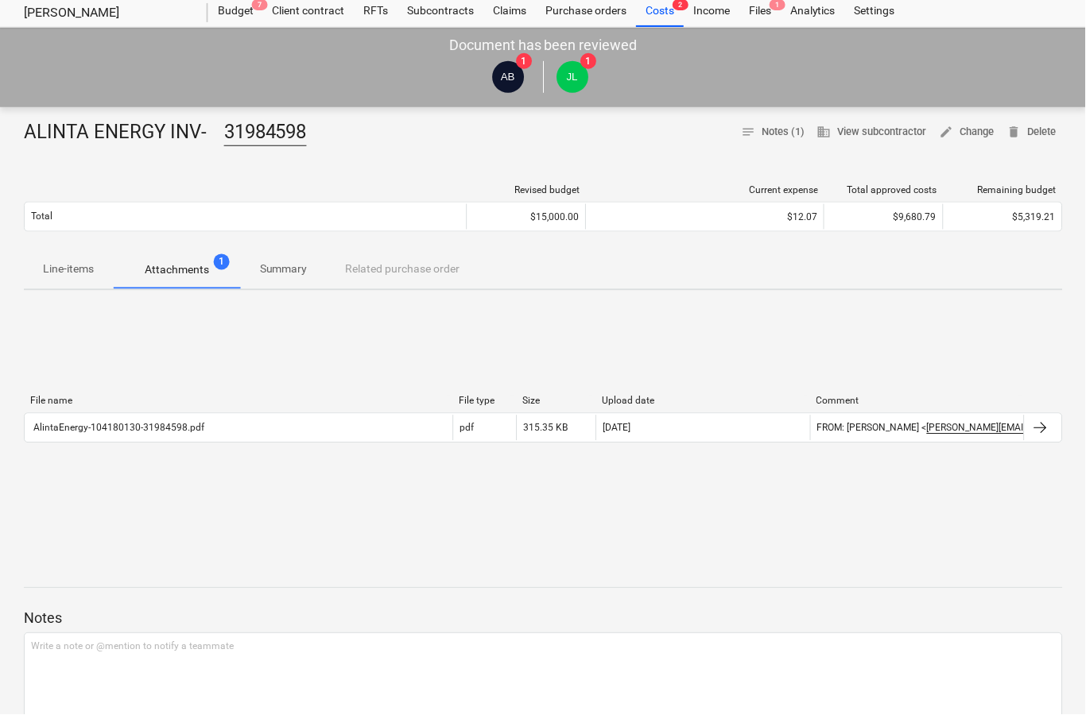
scroll to position [0, 0]
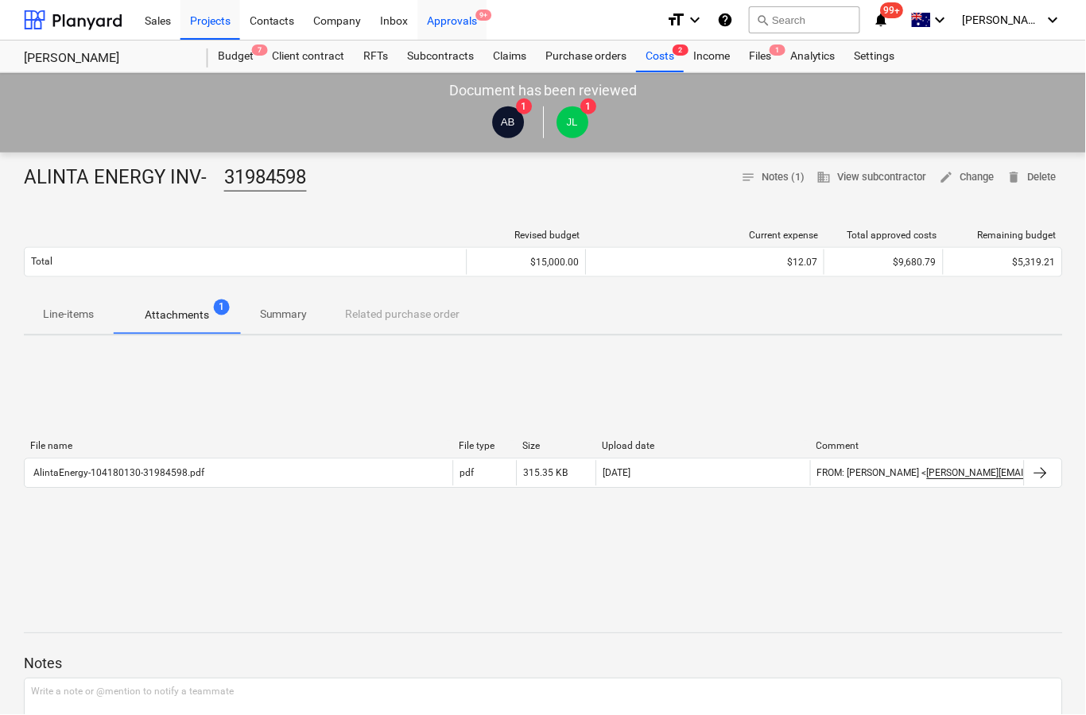
click at [459, 27] on div "Approvals 9+" at bounding box center [452, 19] width 69 height 41
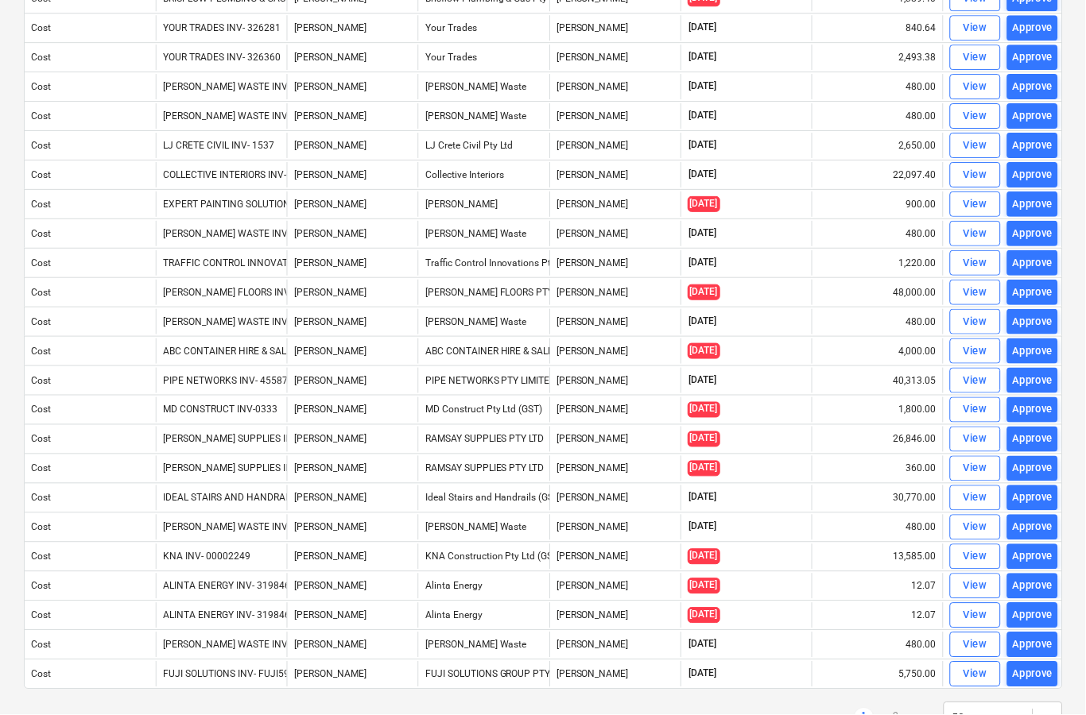
scroll to position [961, 0]
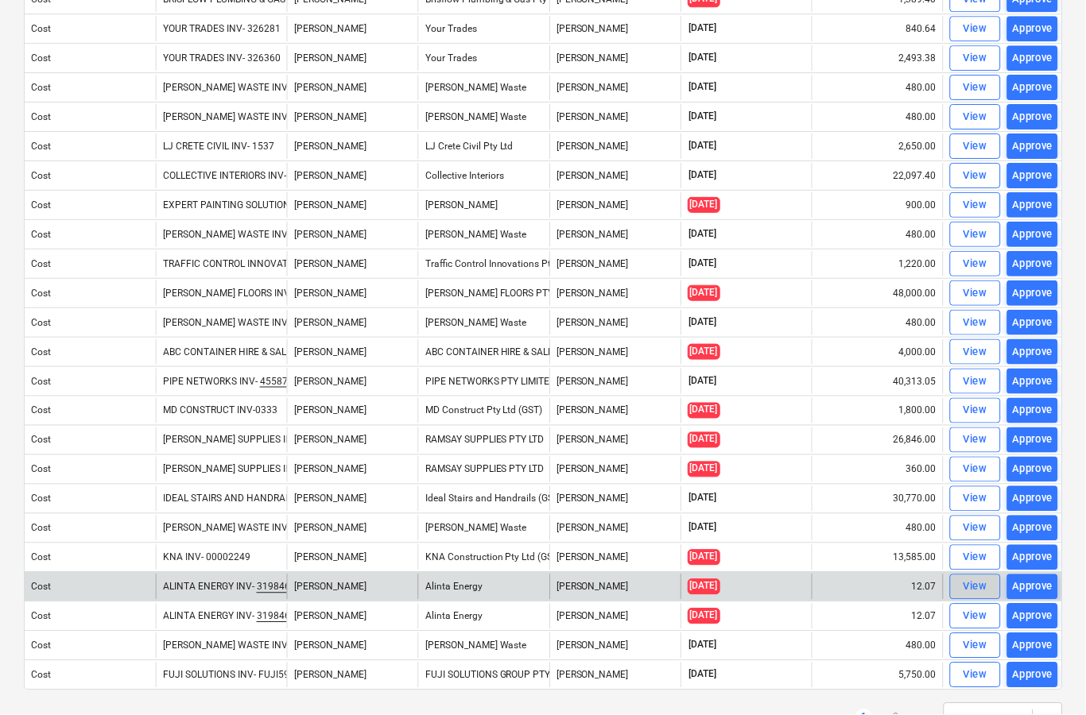
click at [983, 590] on div "View" at bounding box center [976, 588] width 24 height 18
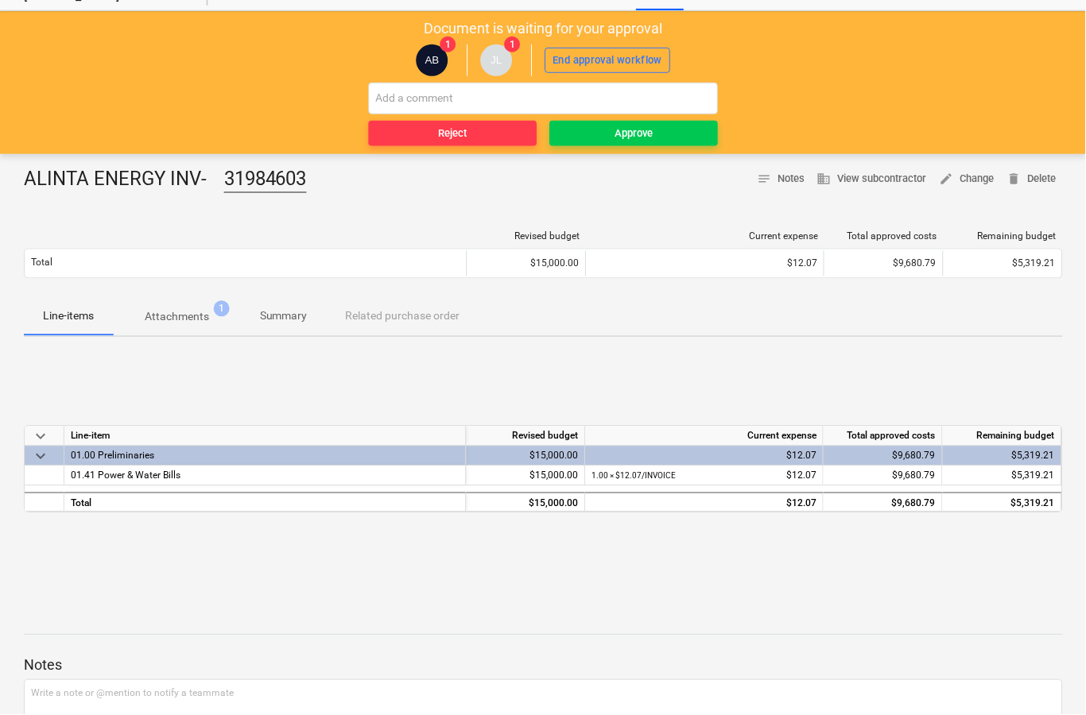
click at [190, 312] on p "Attachments" at bounding box center [177, 317] width 64 height 17
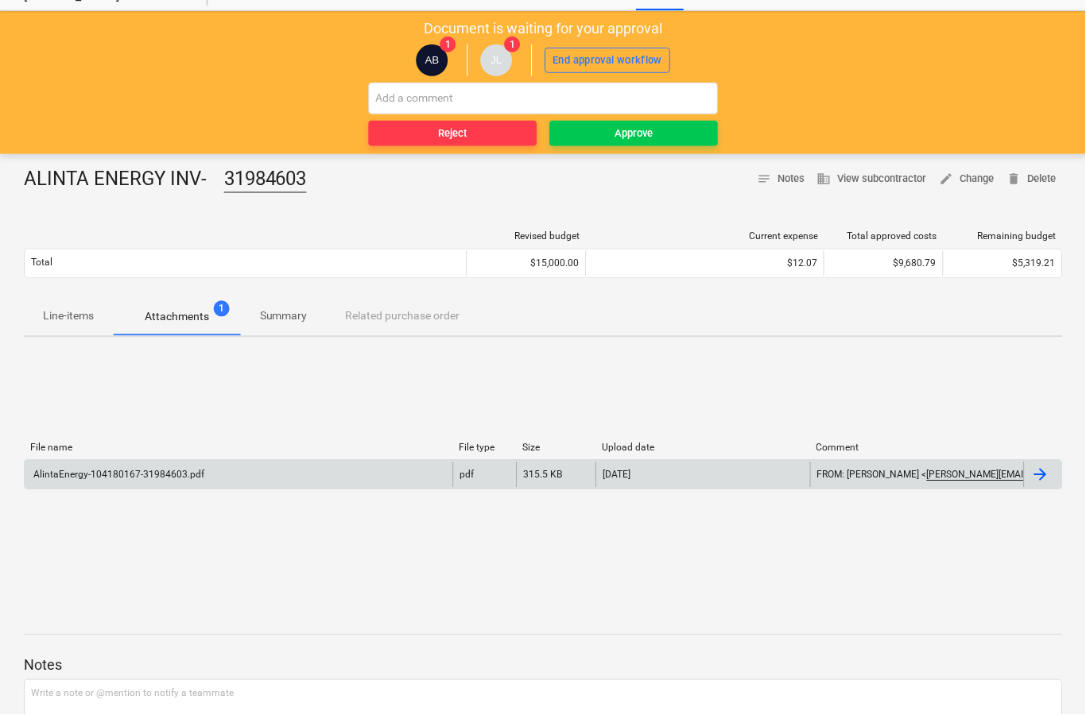
click at [1041, 480] on div at bounding box center [1041, 475] width 19 height 19
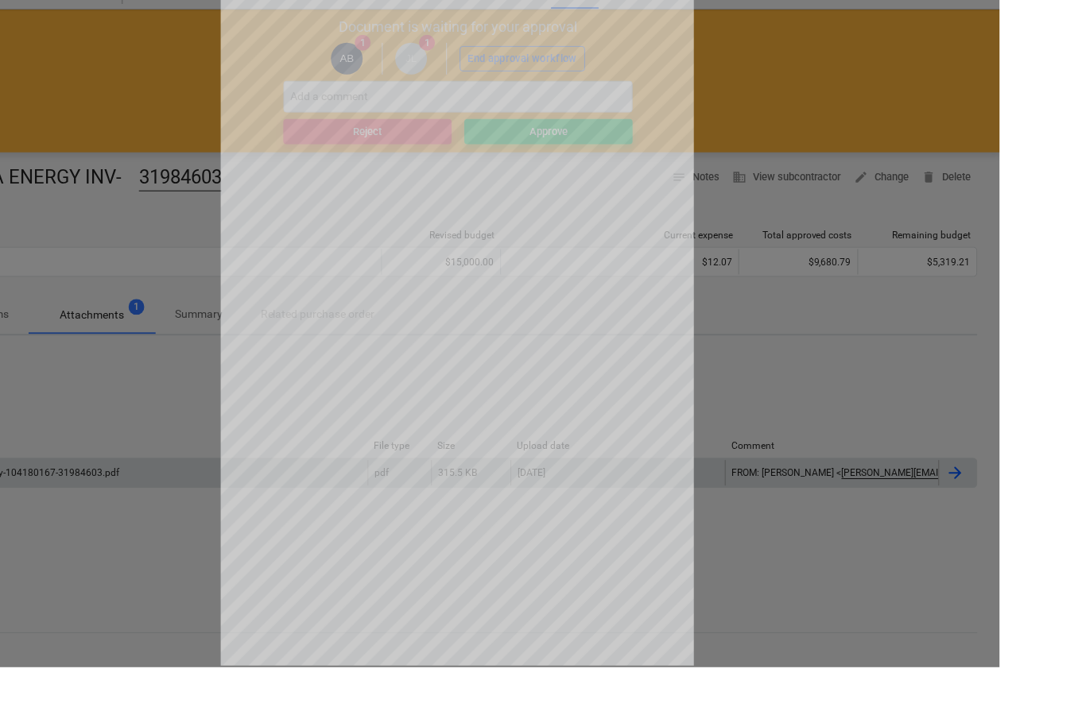
scroll to position [181, 0]
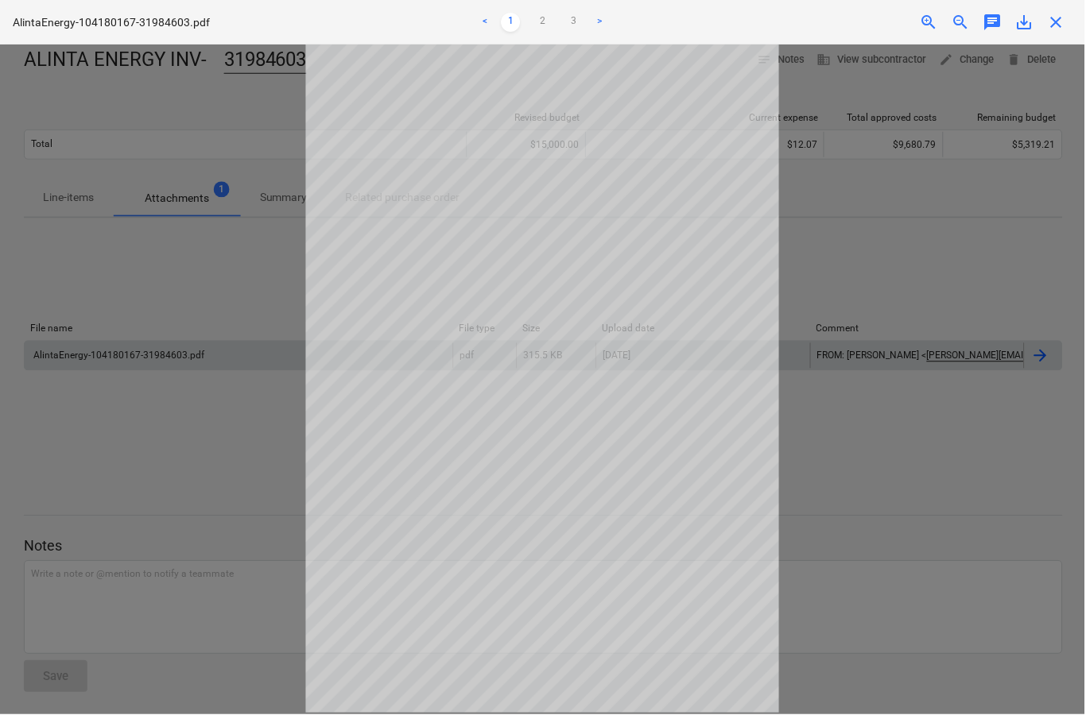
click at [1048, 37] on div "AlintaEnergy-104180167-31984603.pdf < 1 2 3 > zoom_in zoom_out chat 0 save_alt …" at bounding box center [543, 22] width 1086 height 45
click at [1048, 28] on span "close" at bounding box center [1057, 22] width 19 height 19
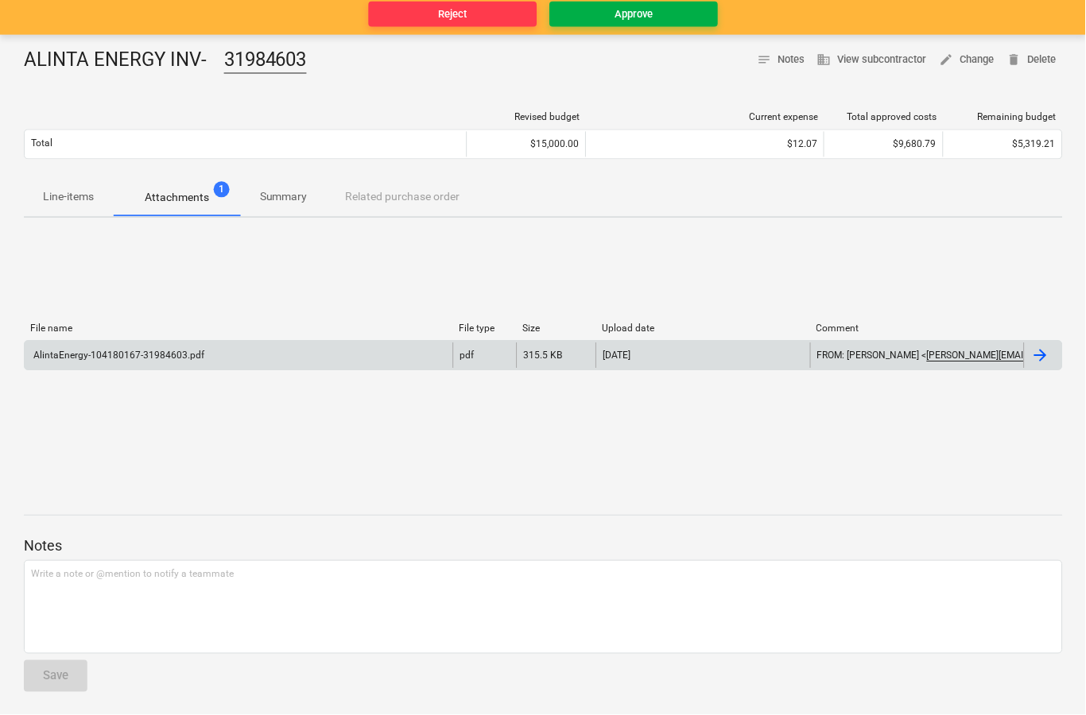
click at [642, 25] on button "Approve" at bounding box center [634, 14] width 169 height 25
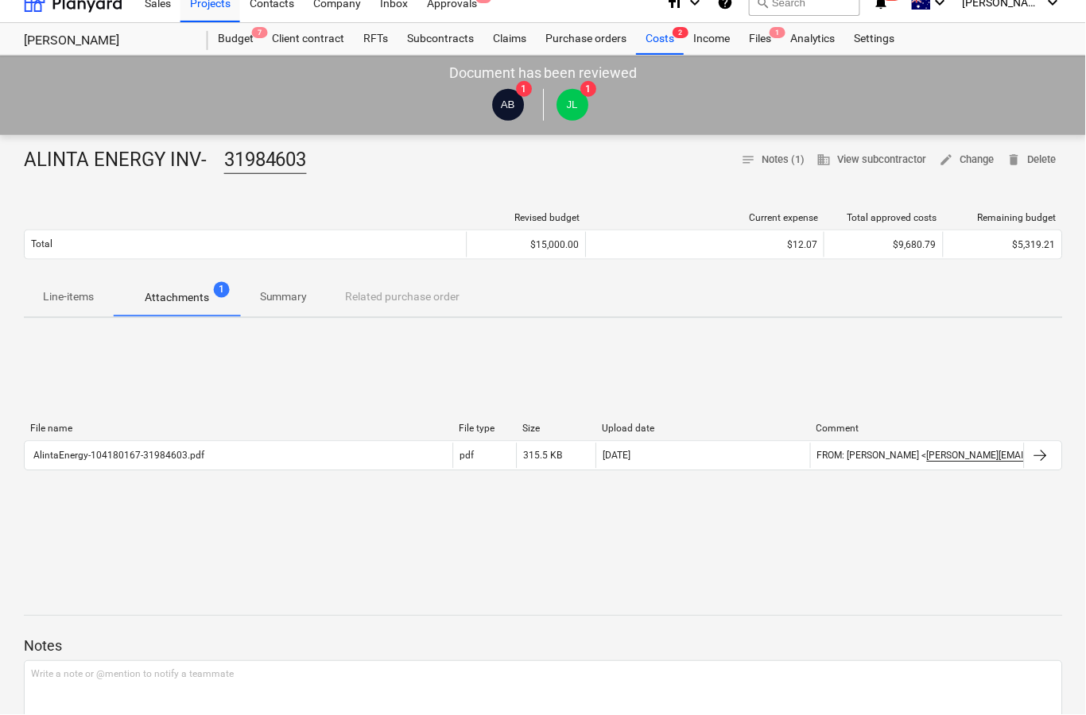
scroll to position [0, 0]
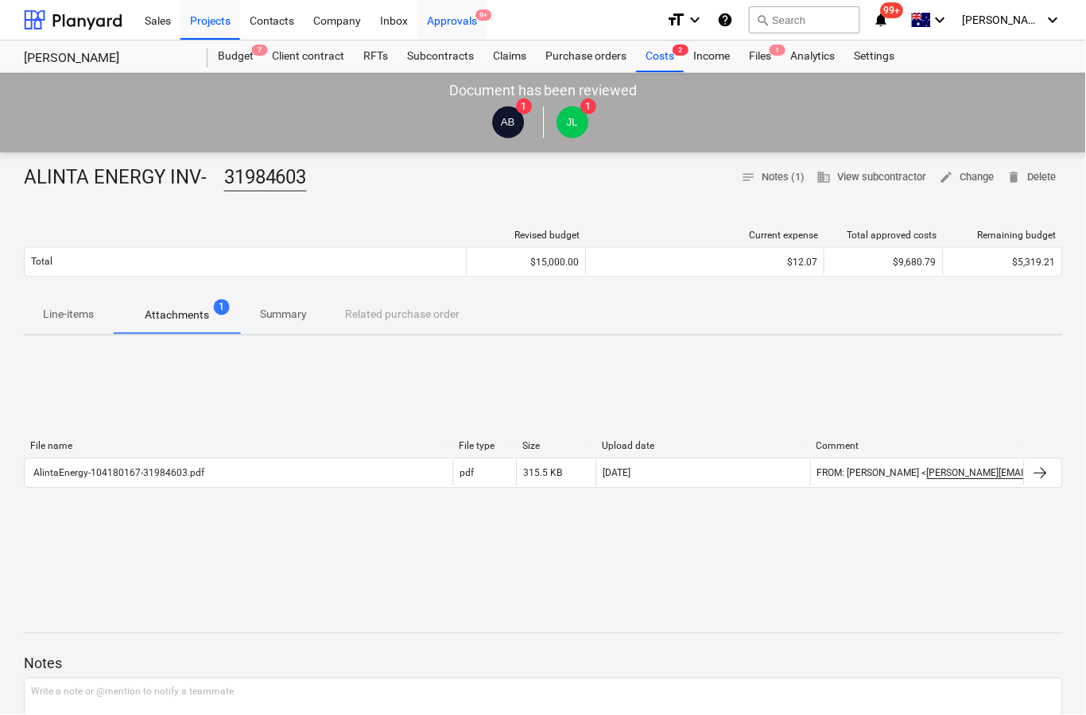
click at [470, 37] on div "Approvals 9+" at bounding box center [452, 19] width 69 height 41
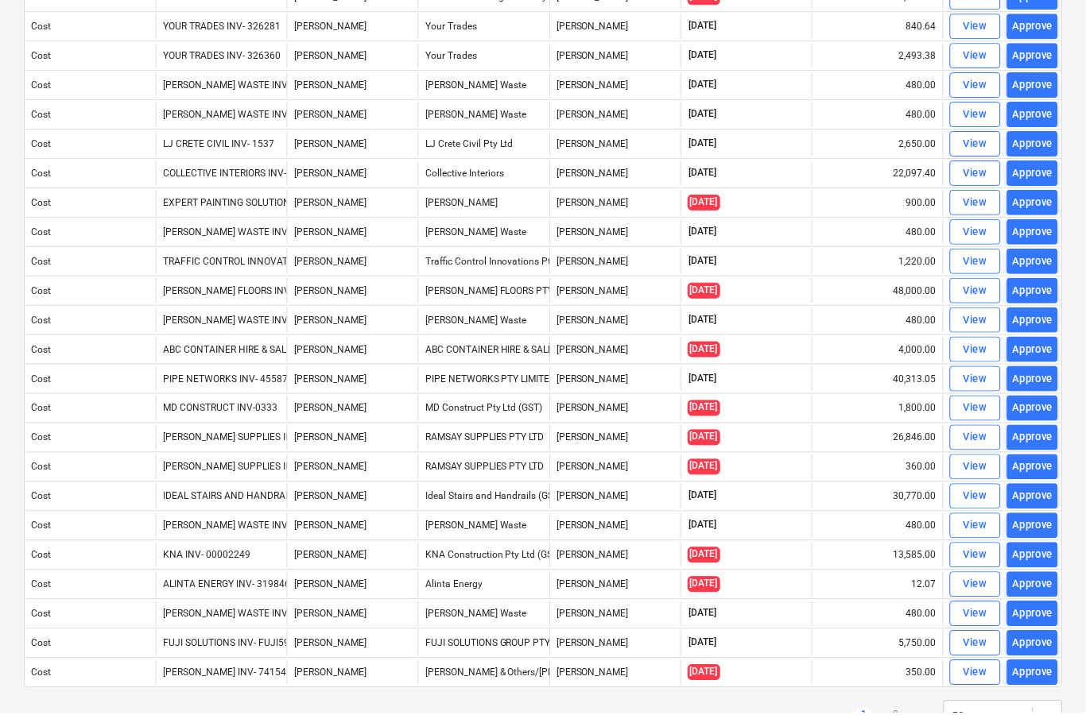
scroll to position [961, 0]
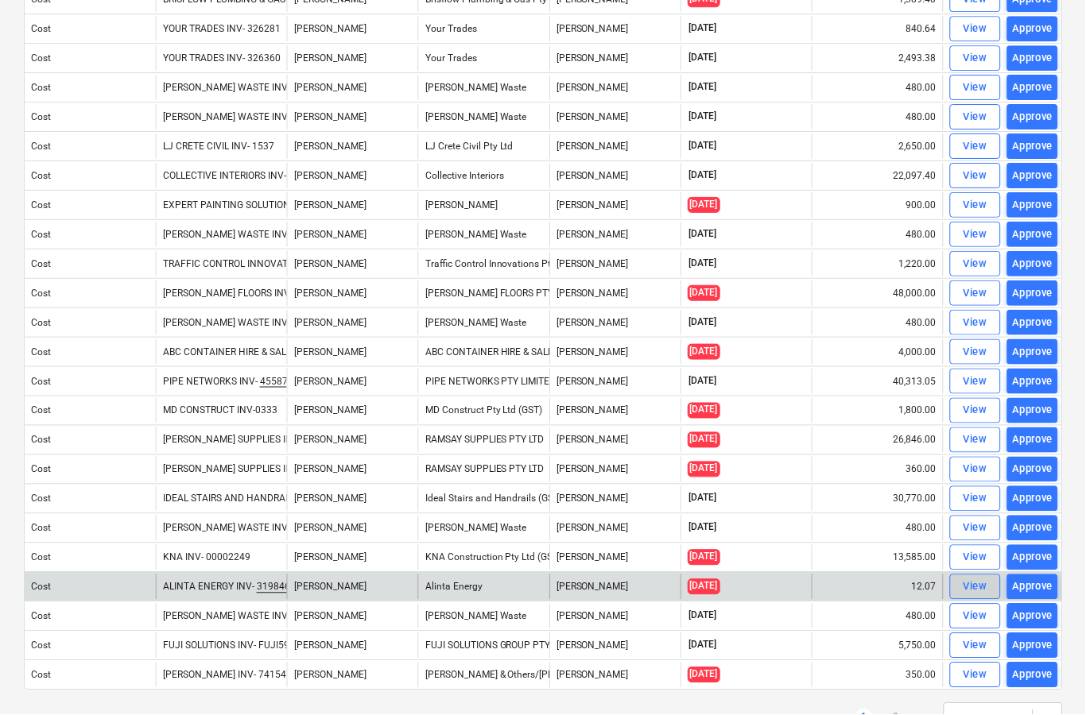
click at [960, 589] on span "View" at bounding box center [976, 588] width 35 height 18
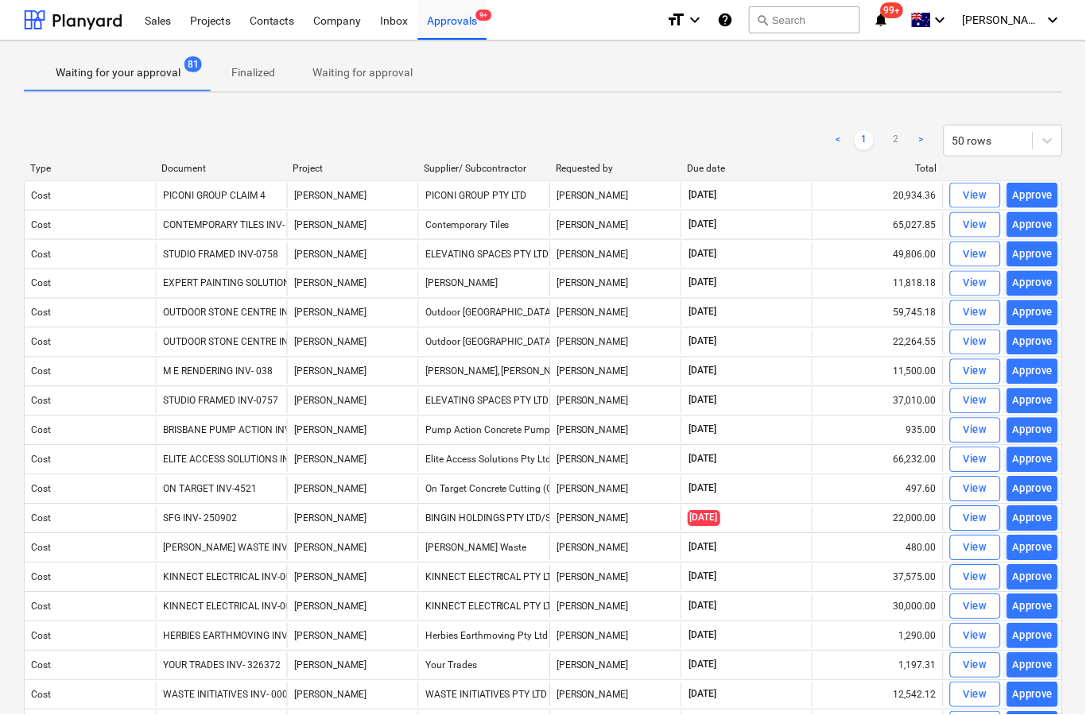
scroll to position [62, 0]
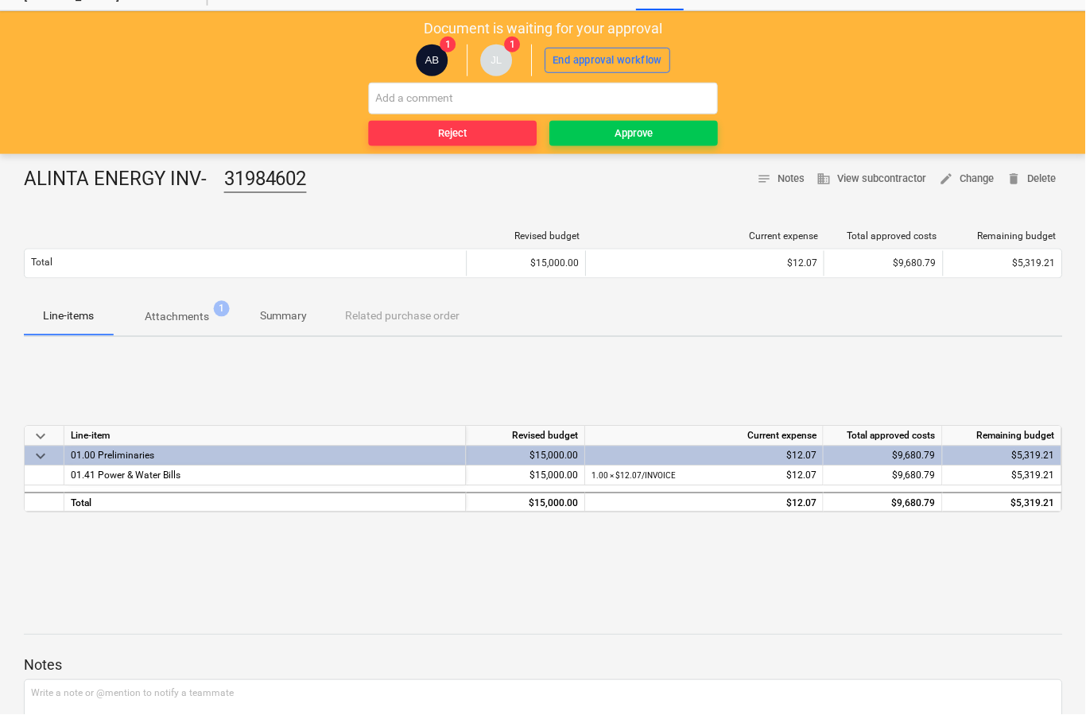
click at [169, 325] on span "Attachments 1" at bounding box center [177, 317] width 128 height 29
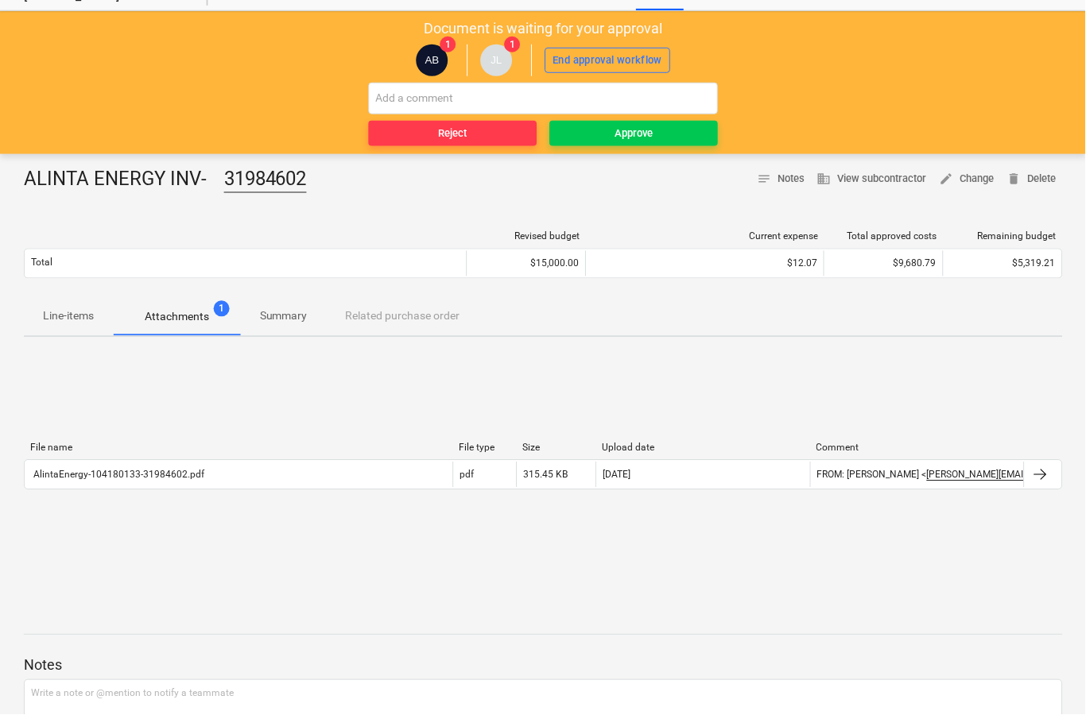
click at [1041, 502] on div "File name File type Size Upload date Comment AlintaEnergy-104180133-31984602.pd…" at bounding box center [544, 469] width 1040 height 79
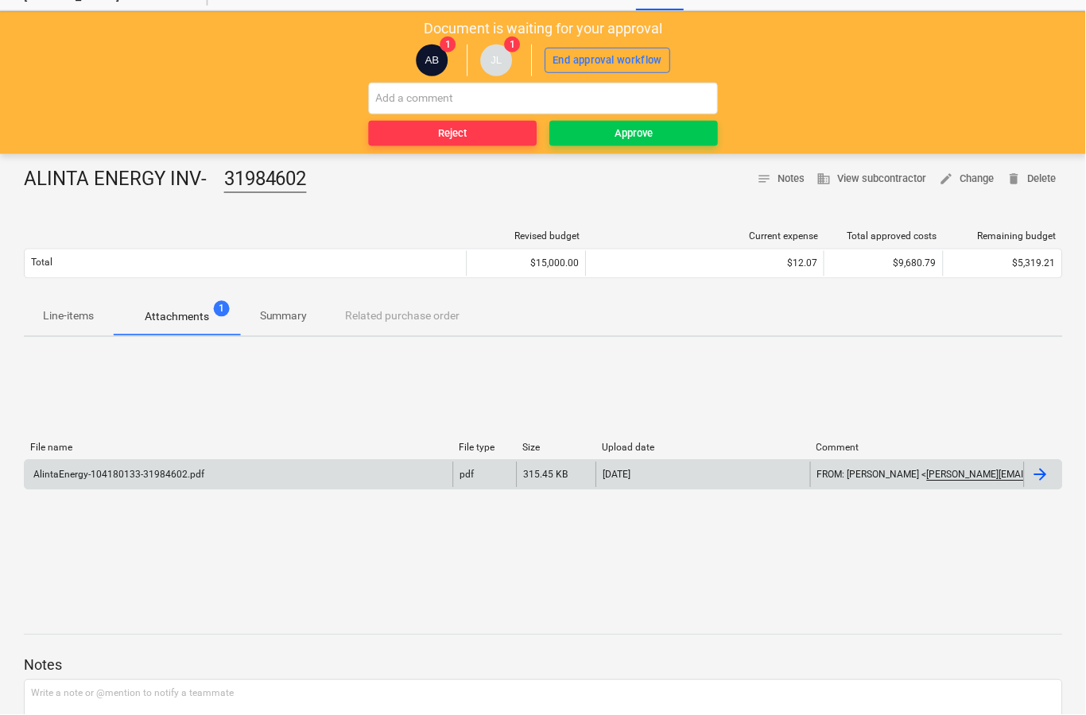
click at [1038, 483] on div at bounding box center [1041, 475] width 19 height 19
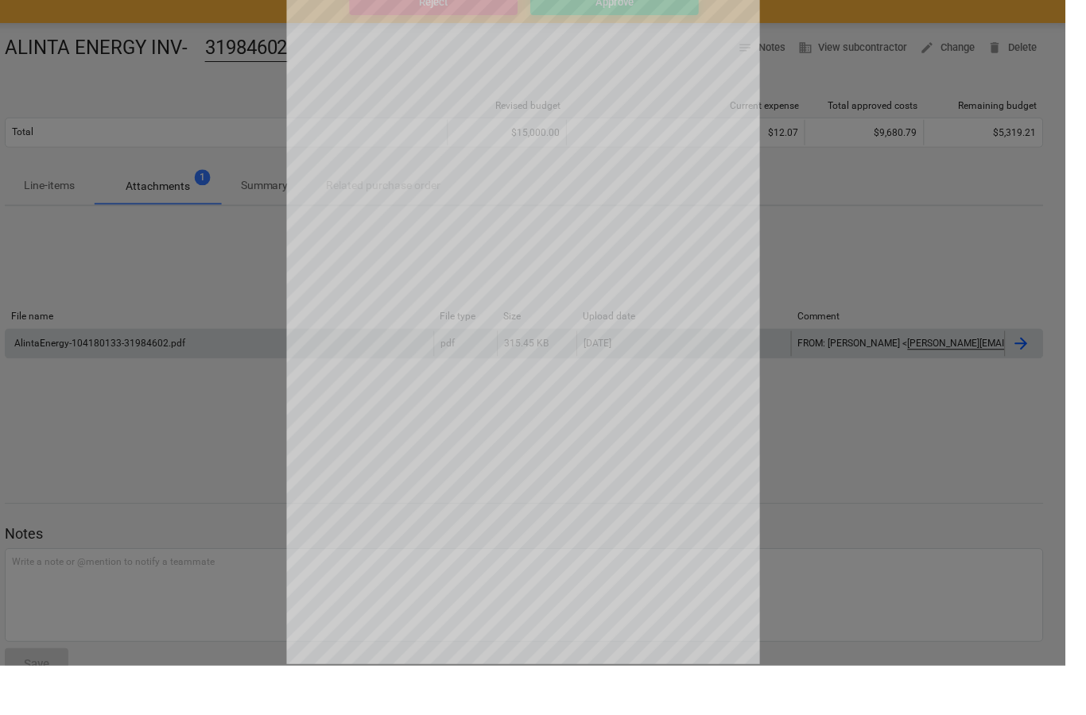
scroll to position [181, 0]
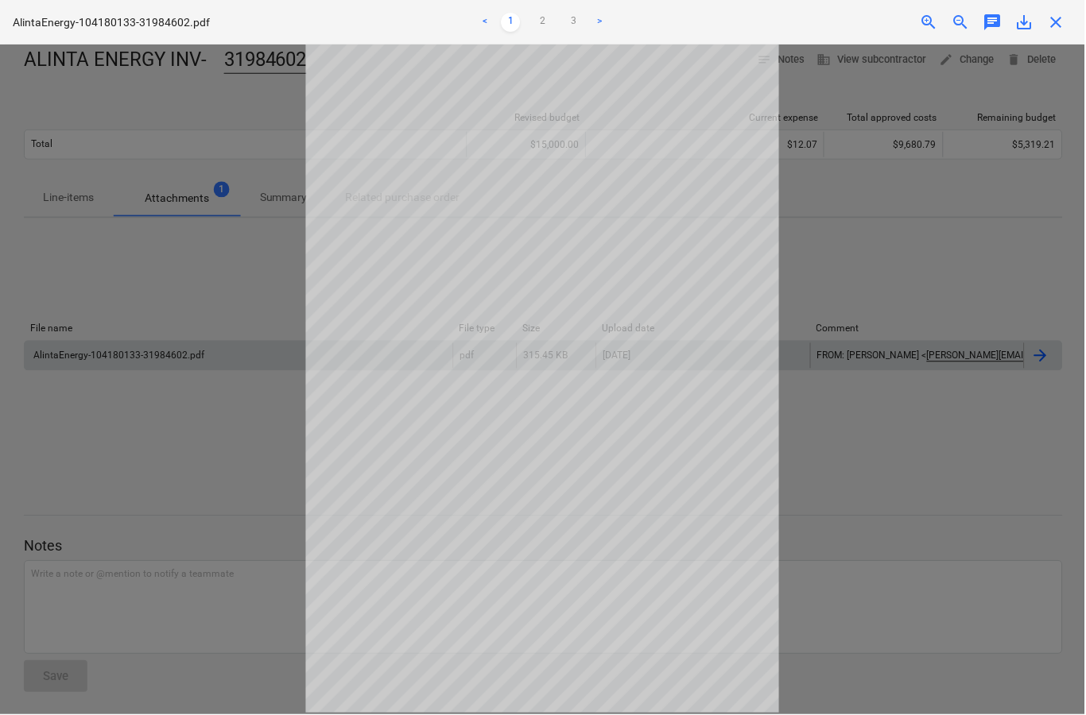
click at [1058, 31] on span "close" at bounding box center [1057, 22] width 19 height 19
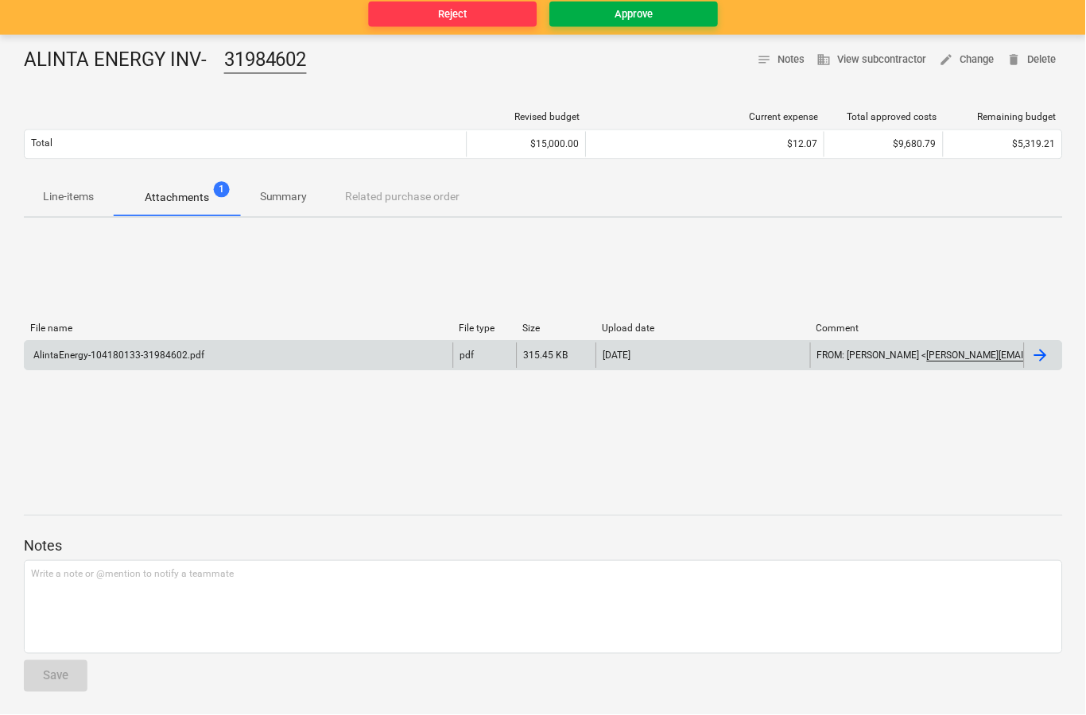
click at [691, 19] on span "Approve" at bounding box center [634, 15] width 156 height 18
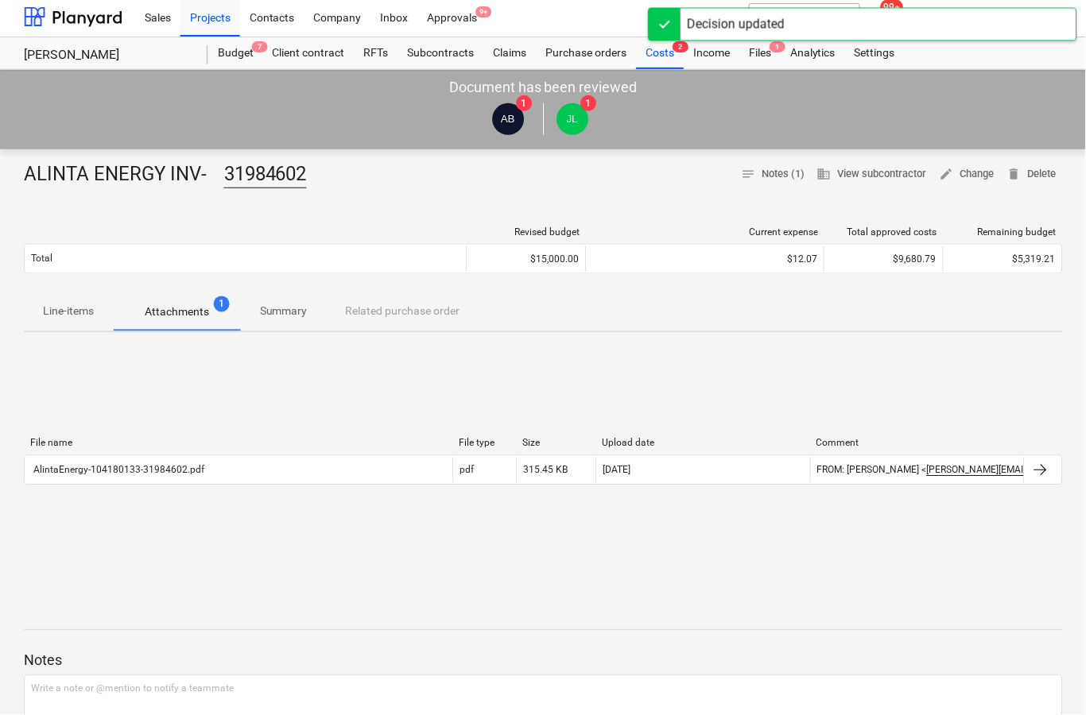
scroll to position [0, 0]
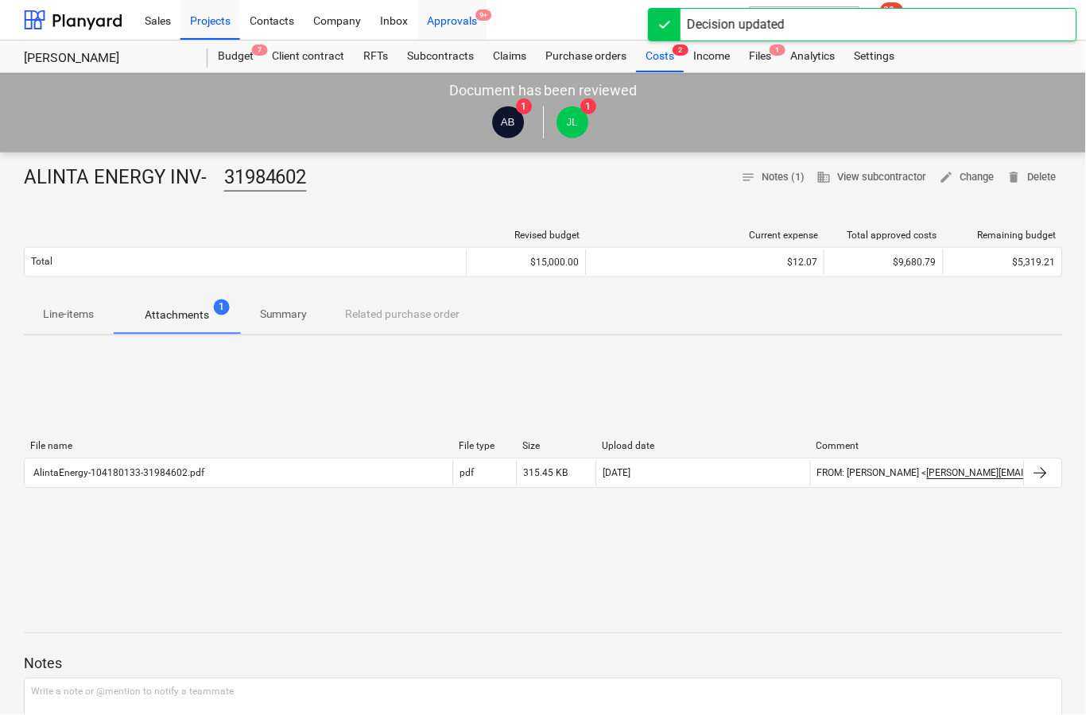
click at [469, 16] on div "Approvals 9+" at bounding box center [452, 19] width 69 height 41
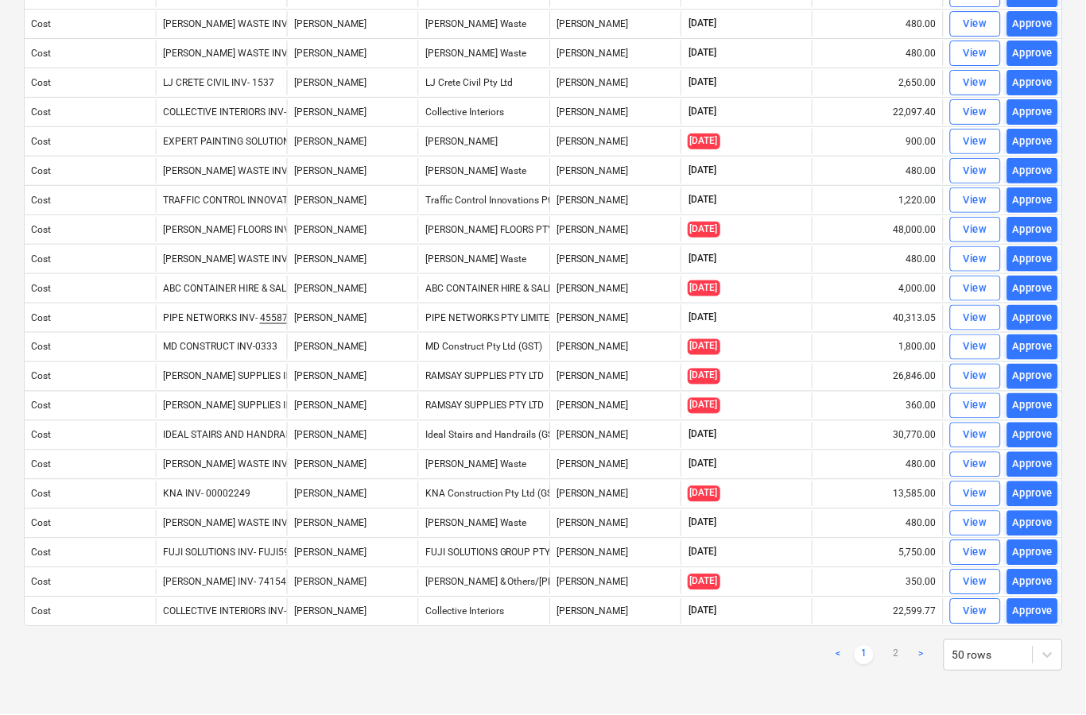
scroll to position [1025, 0]
click at [905, 658] on link "2" at bounding box center [896, 655] width 19 height 19
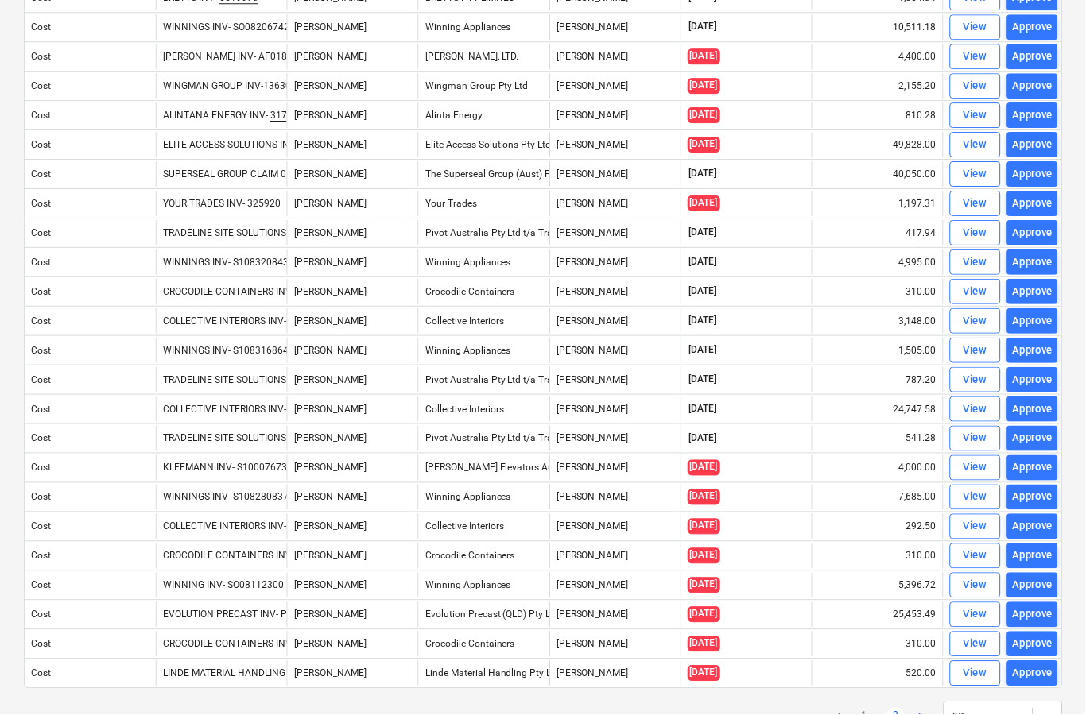
scroll to position [373, 0]
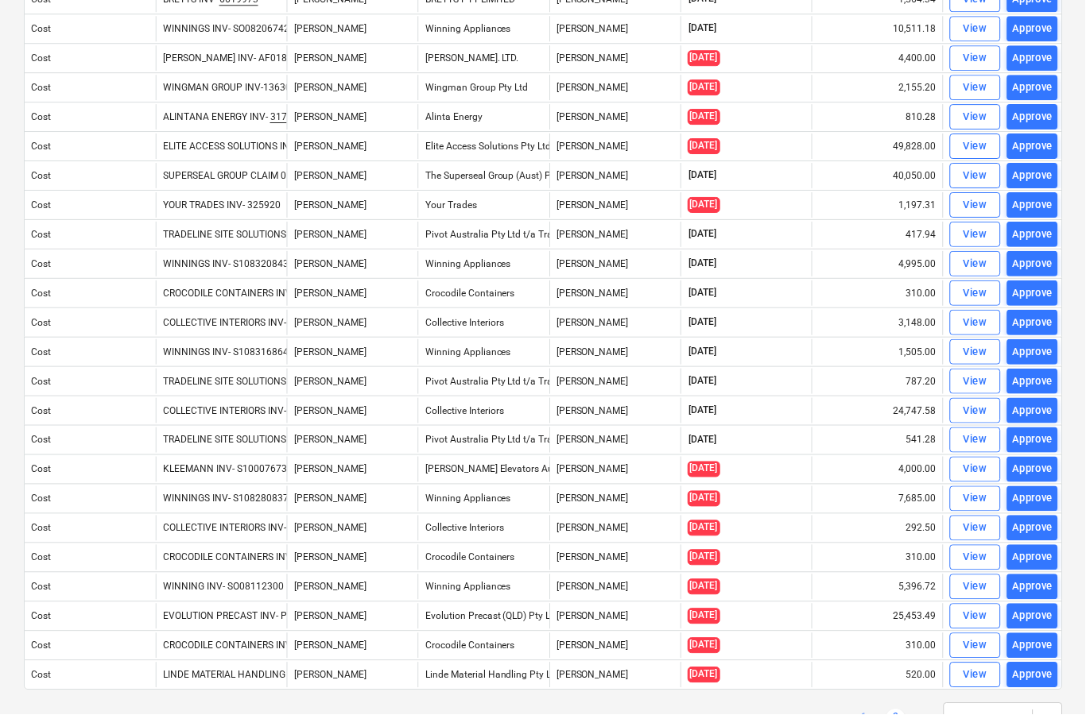
click at [865, 715] on link "1" at bounding box center [864, 719] width 19 height 19
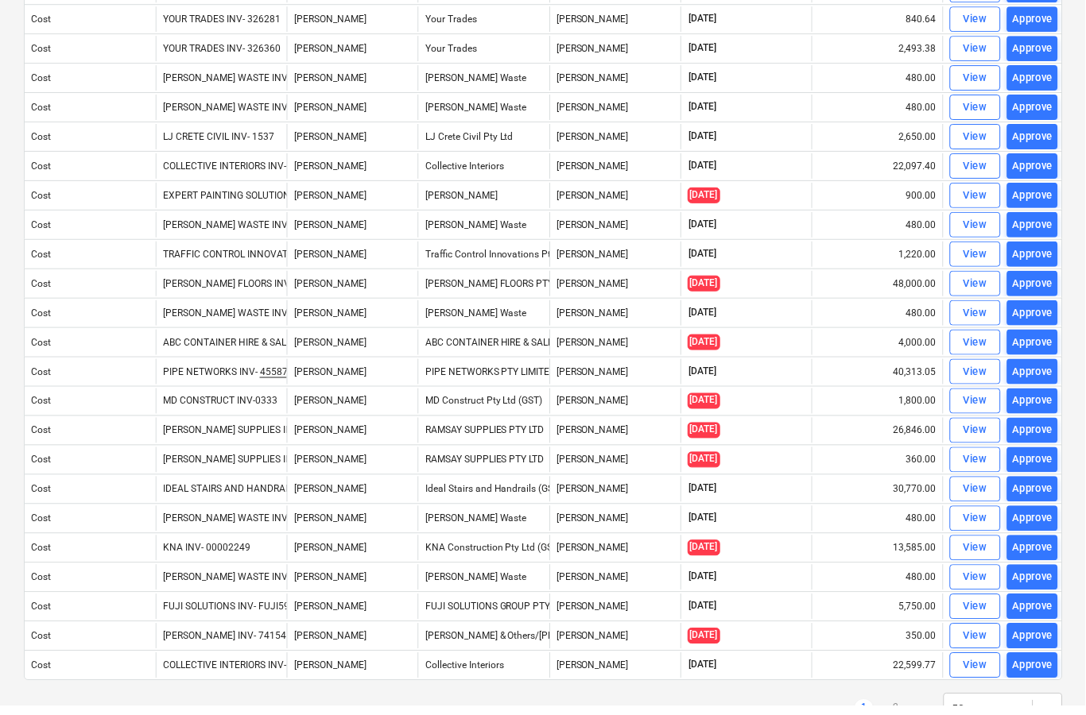
scroll to position [961, 0]
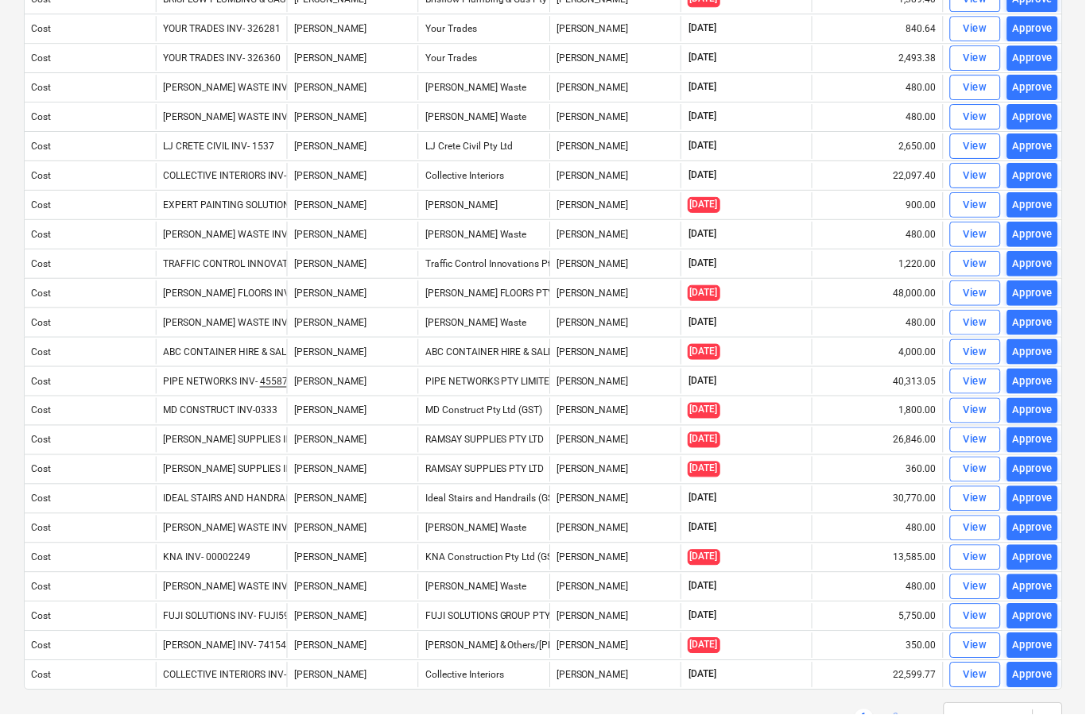
click at [904, 714] on link "2" at bounding box center [896, 719] width 19 height 19
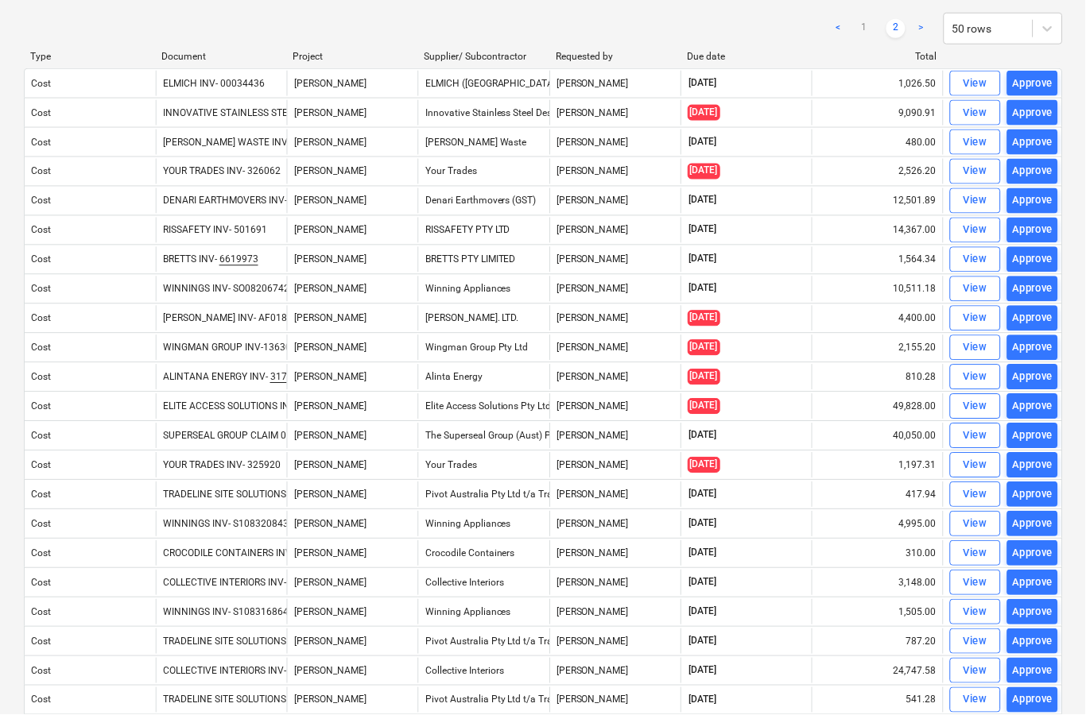
scroll to position [108, 0]
